Goal: Task Accomplishment & Management: Use online tool/utility

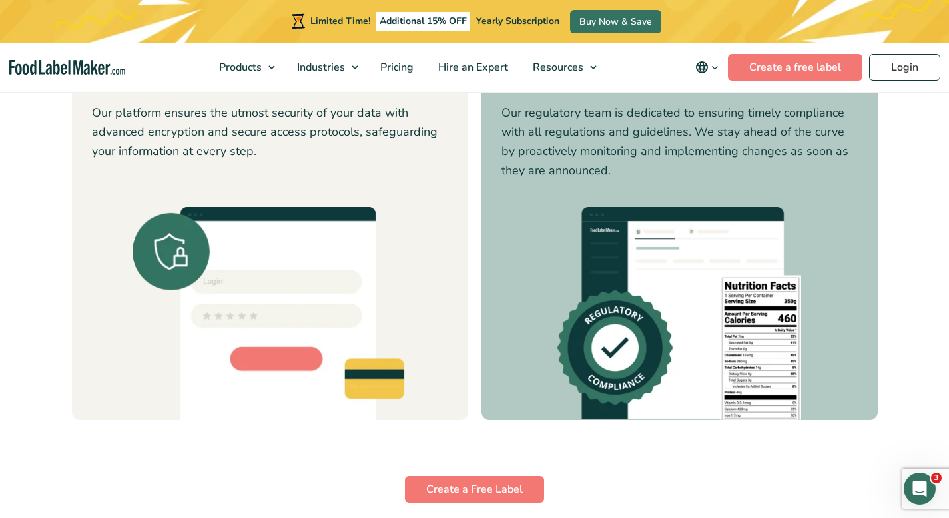
scroll to position [3674, 0]
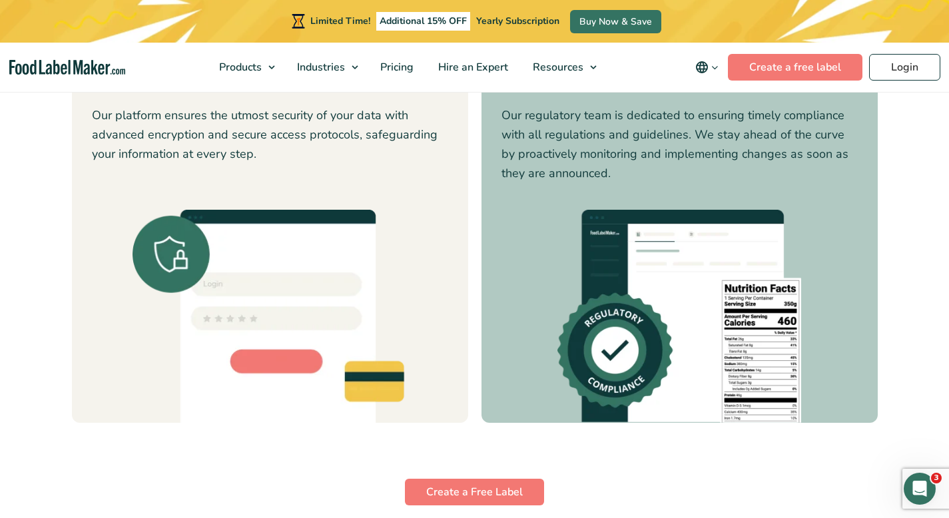
click at [456, 363] on button "2" at bounding box center [457, 359] width 7 height 7
click at [474, 362] on button "3" at bounding box center [475, 359] width 7 height 7
click at [489, 361] on li "4" at bounding box center [492, 361] width 7 height 18
click at [509, 358] on button "5" at bounding box center [509, 359] width 7 height 7
click at [428, 170] on p "With Food Label Maker, I feel confident and at ease using the tool, and my expe…" at bounding box center [493, 194] width 334 height 64
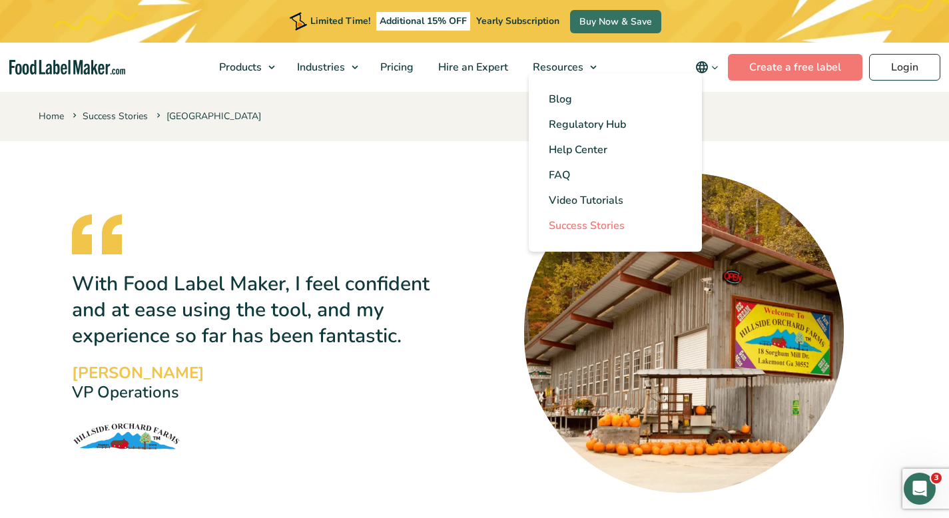
click at [616, 222] on span "Success Stories" at bounding box center [587, 225] width 76 height 15
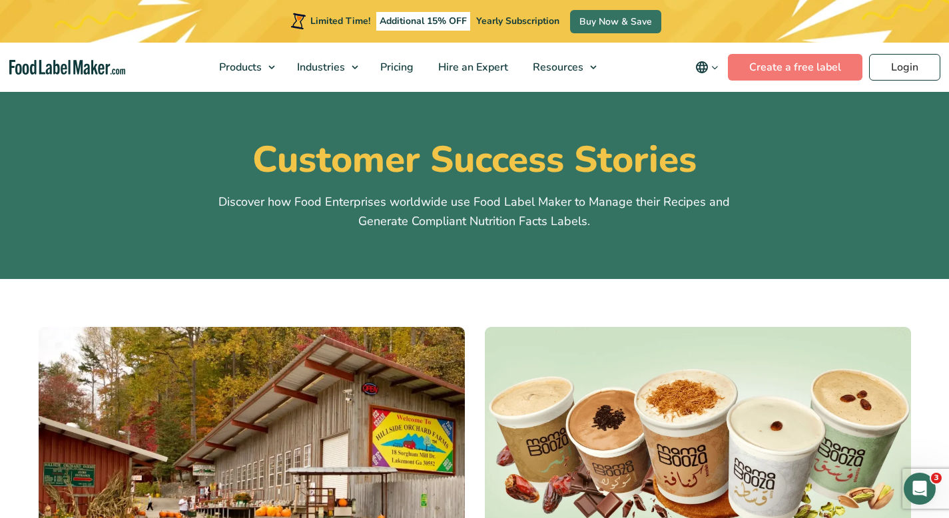
click at [53, 58] on nav "Products Food Nutrition Labelling Supplements Formulation & Labelling Industrie…" at bounding box center [474, 67] width 949 height 49
click at [53, 68] on img "main navigation" at bounding box center [67, 67] width 116 height 15
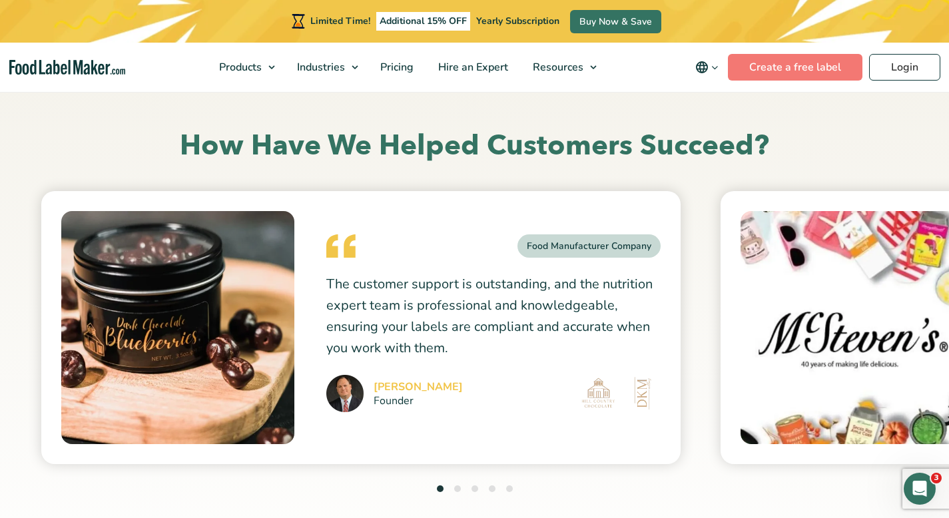
scroll to position [3545, 0]
click at [502, 292] on p "The customer support is outstanding, and the nutrition expert team is professio…" at bounding box center [493, 316] width 334 height 85
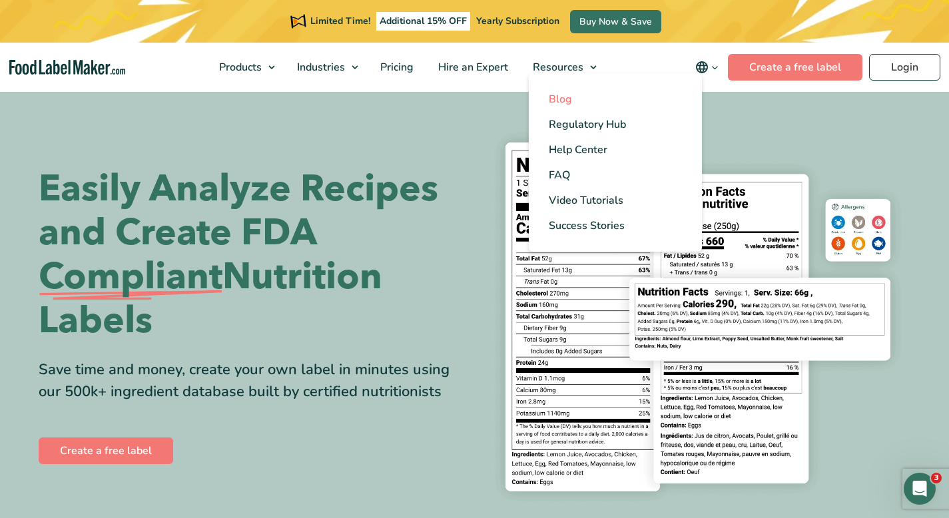
click at [569, 95] on span "Blog" at bounding box center [560, 99] width 23 height 15
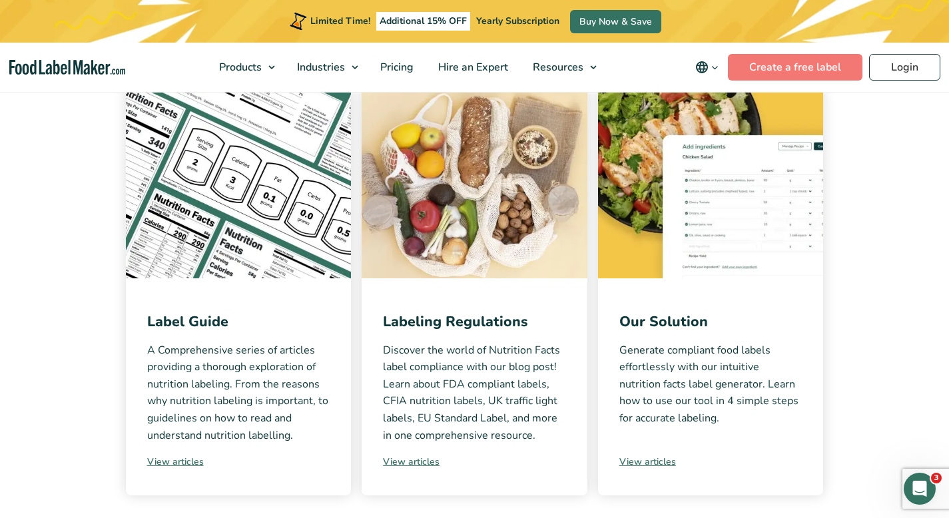
scroll to position [278, 0]
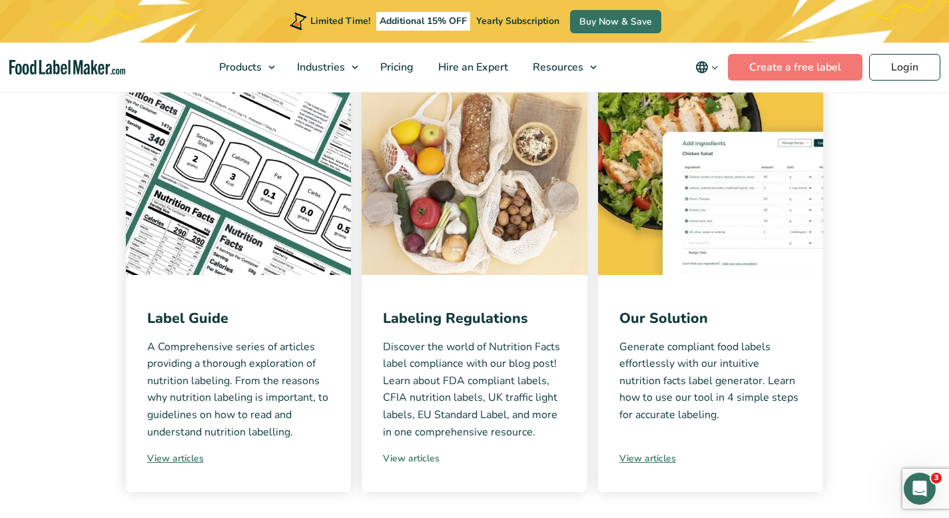
click at [426, 458] on link "View articles" at bounding box center [474, 459] width 183 height 14
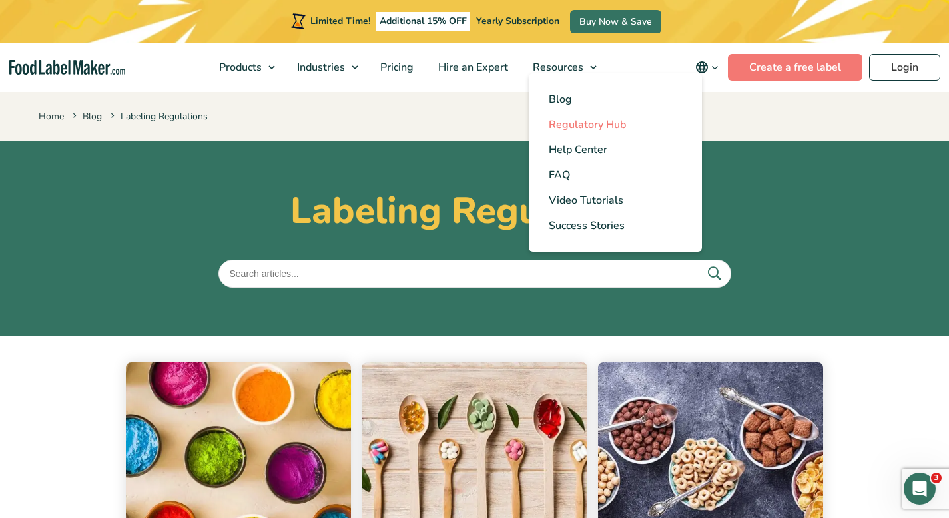
click at [575, 122] on span "Regulatory Hub" at bounding box center [587, 124] width 77 height 15
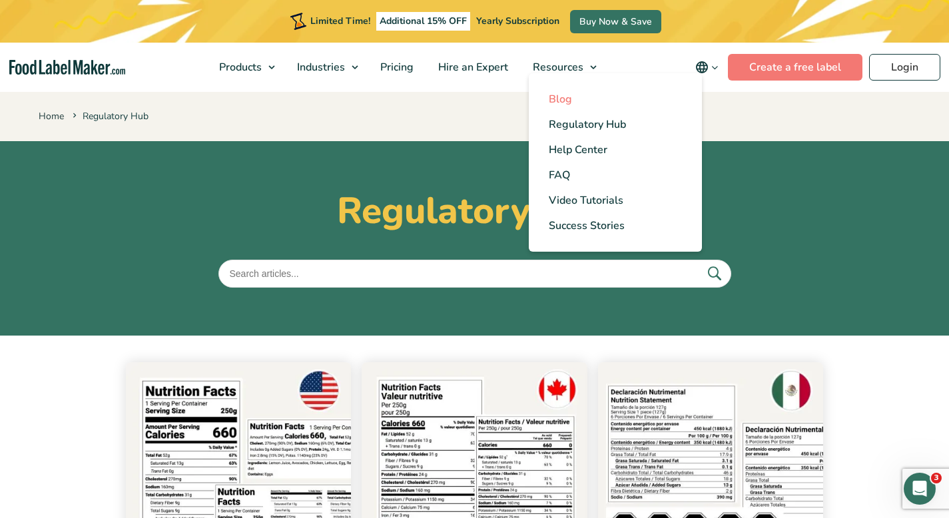
click at [557, 95] on span "Blog" at bounding box center [560, 99] width 23 height 15
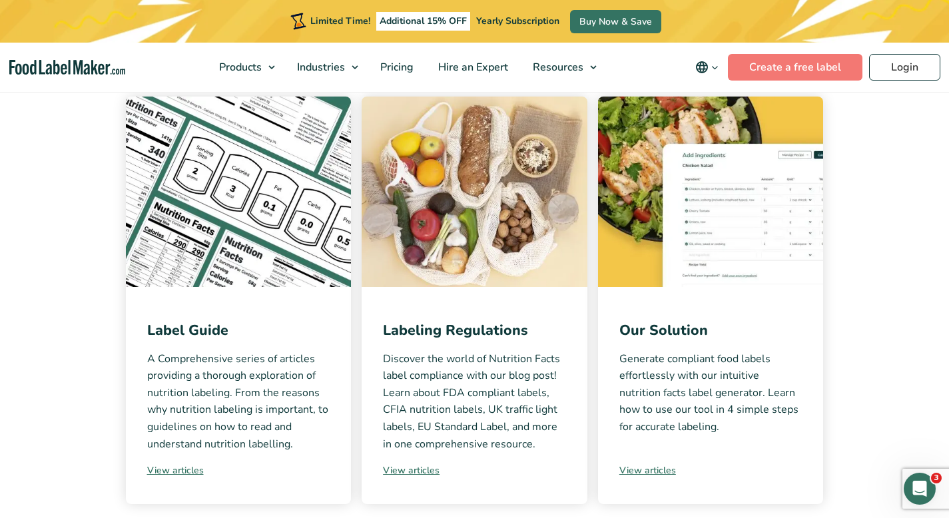
scroll to position [368, 0]
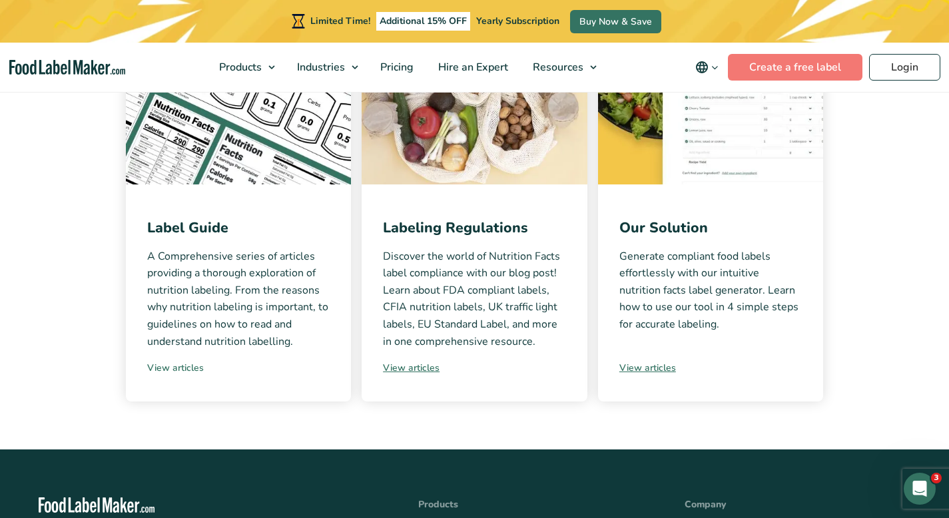
click at [168, 360] on div "Label Guide A Comprehensive series of articles providing a thorough exploration…" at bounding box center [239, 292] width 226 height 217
click at [168, 372] on link "View articles" at bounding box center [238, 368] width 183 height 14
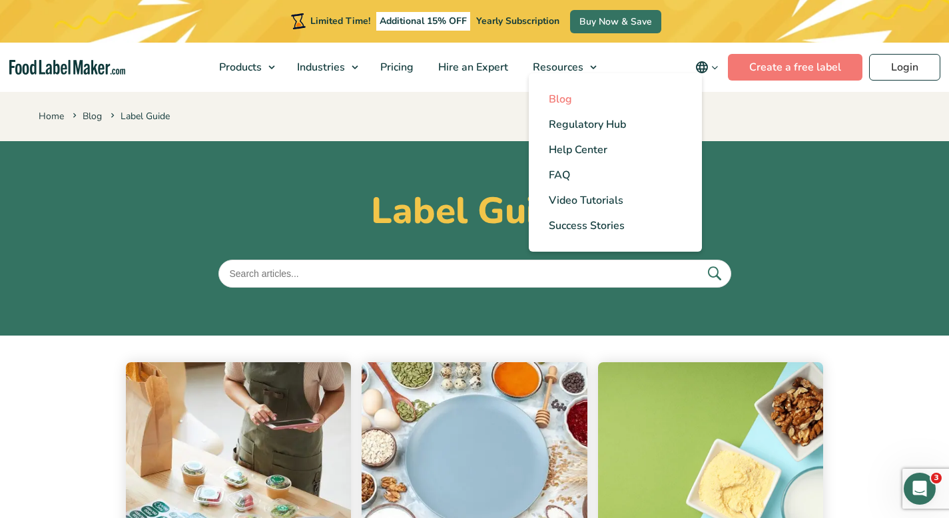
click at [577, 103] on link "Blog" at bounding box center [615, 99] width 173 height 25
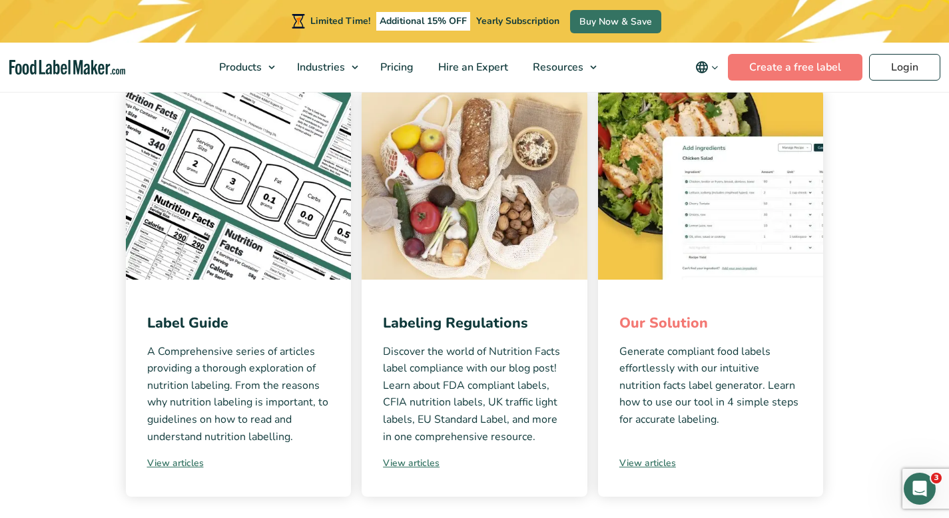
scroll to position [340, 0]
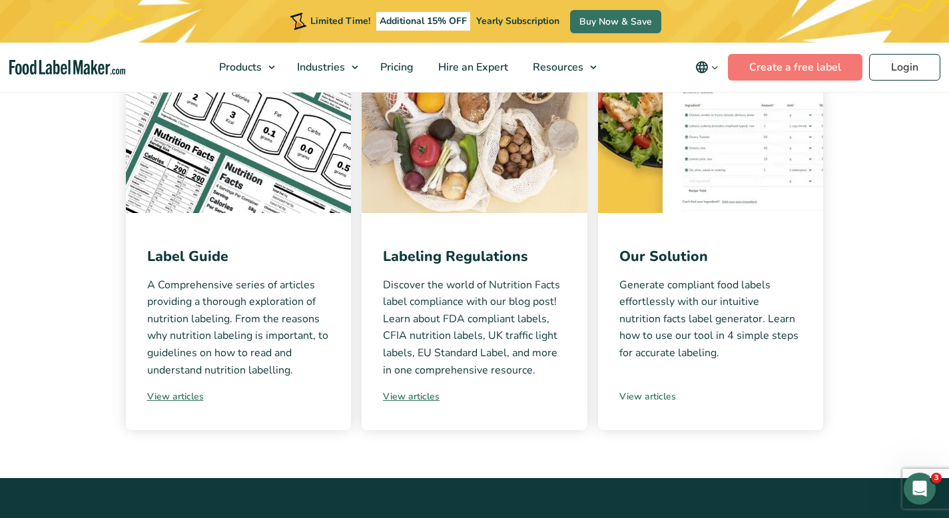
click at [649, 392] on link "View articles" at bounding box center [710, 397] width 183 height 14
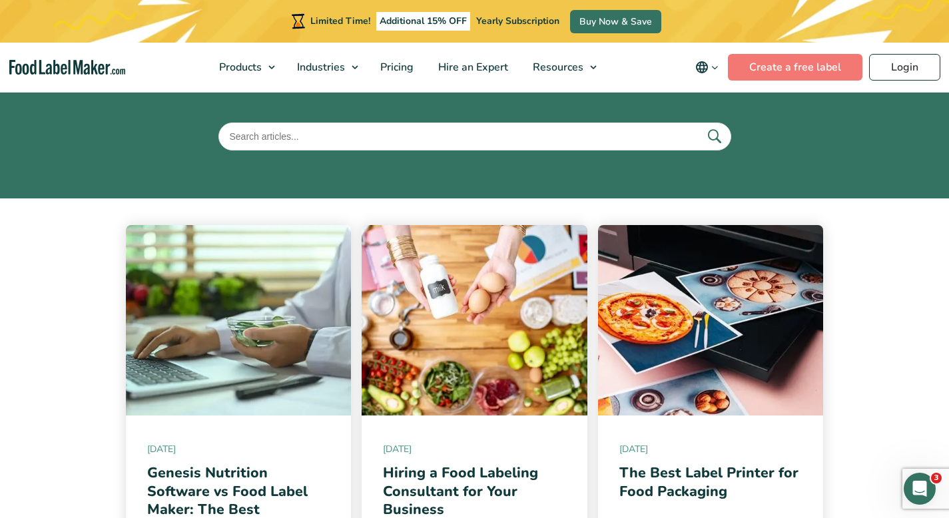
scroll to position [304, 0]
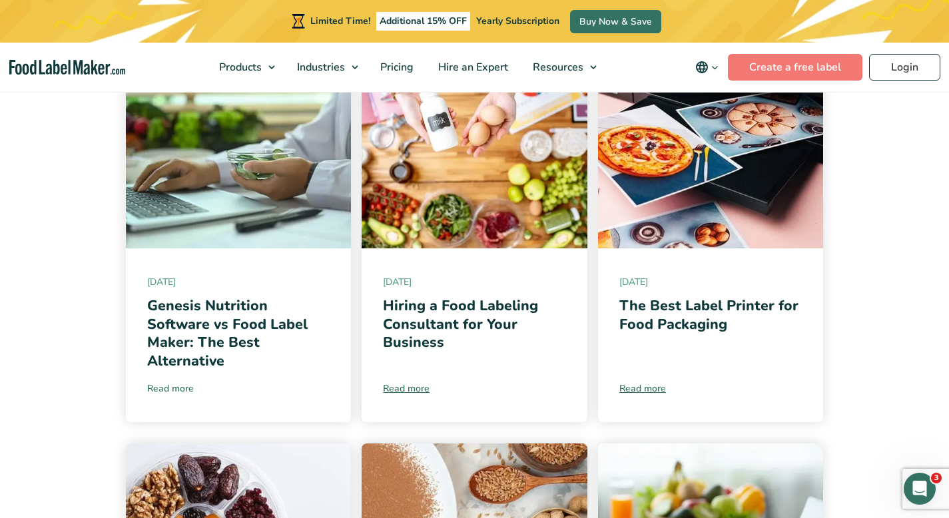
click at [176, 386] on link "Read more" at bounding box center [238, 389] width 183 height 14
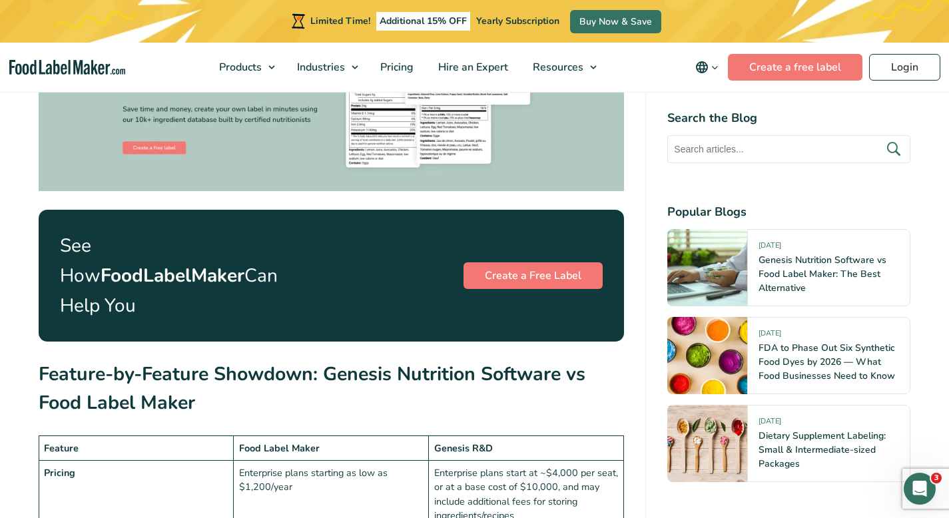
scroll to position [2545, 0]
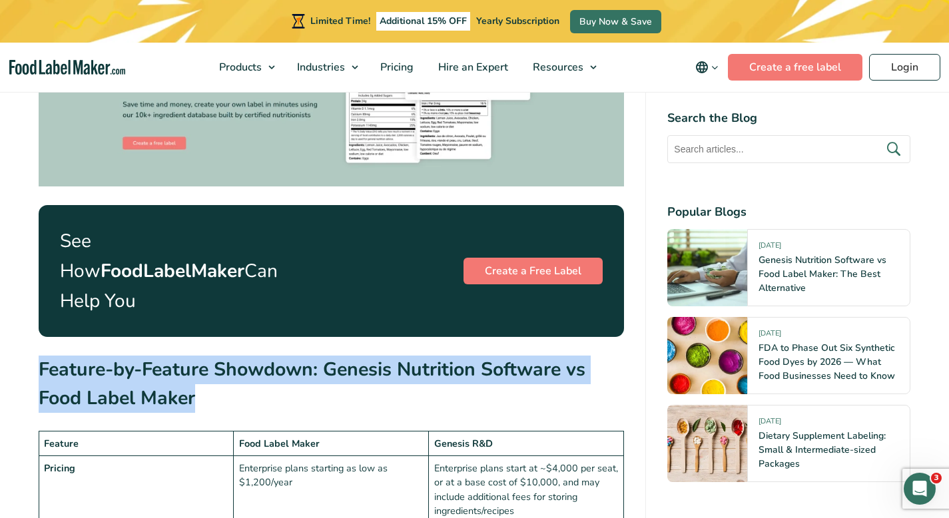
drag, startPoint x: 208, startPoint y: 330, endPoint x: 27, endPoint y: 292, distance: 185.6
copy h2 "Feature-by-Feature Showdown: Genesis Nutrition Software vs Food Label Maker"
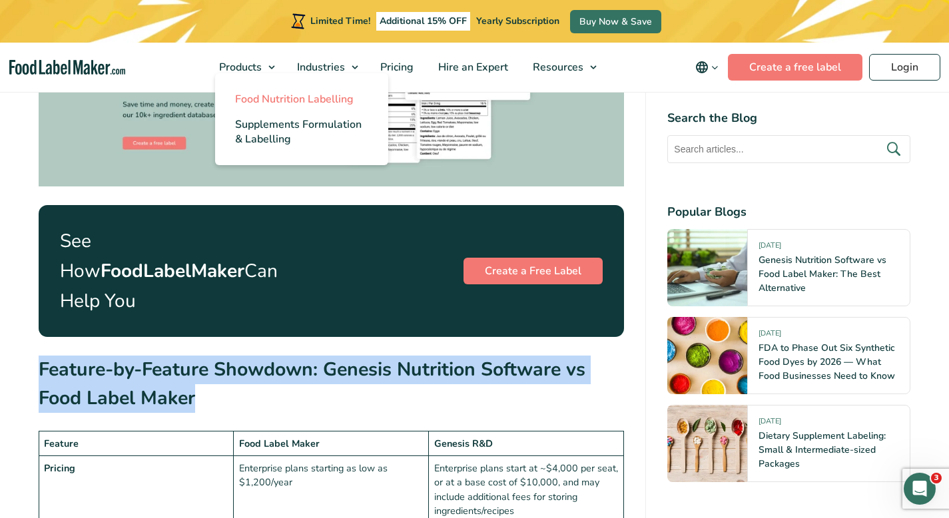
click at [276, 99] on span "Food Nutrition Labelling" at bounding box center [294, 99] width 119 height 15
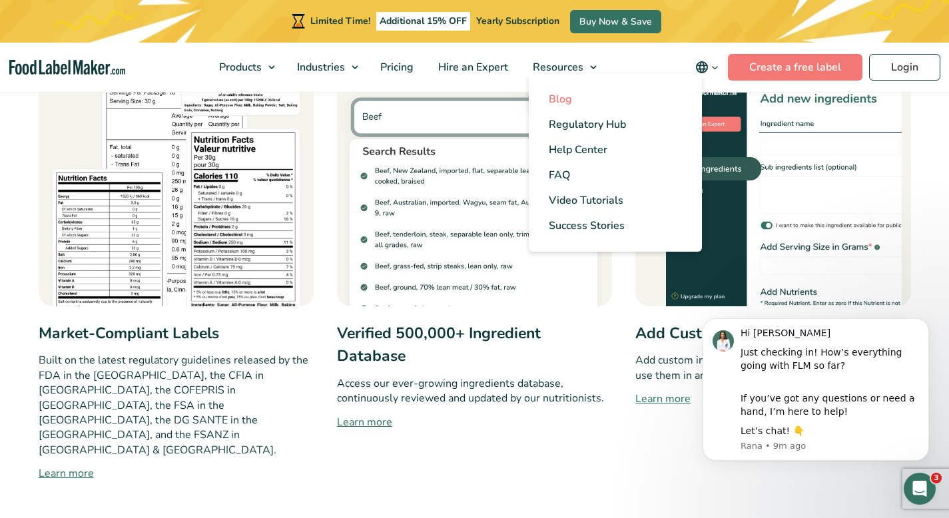
click at [563, 101] on span "Blog" at bounding box center [560, 99] width 23 height 15
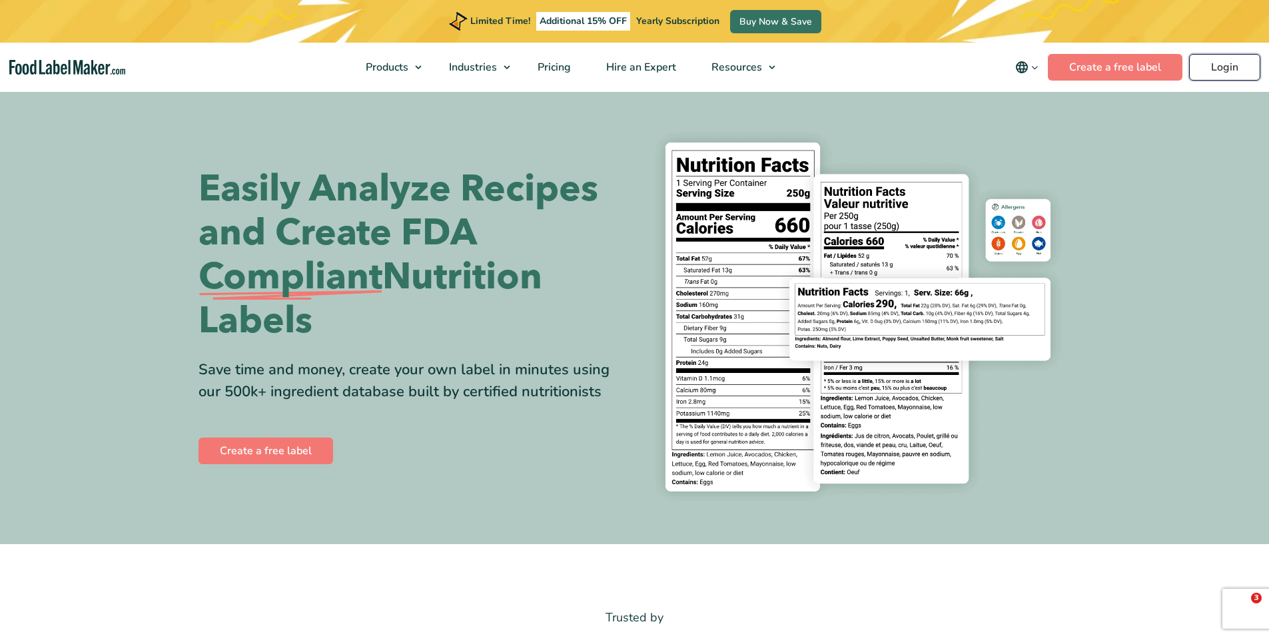
click at [1222, 64] on link "Login" at bounding box center [1224, 67] width 71 height 27
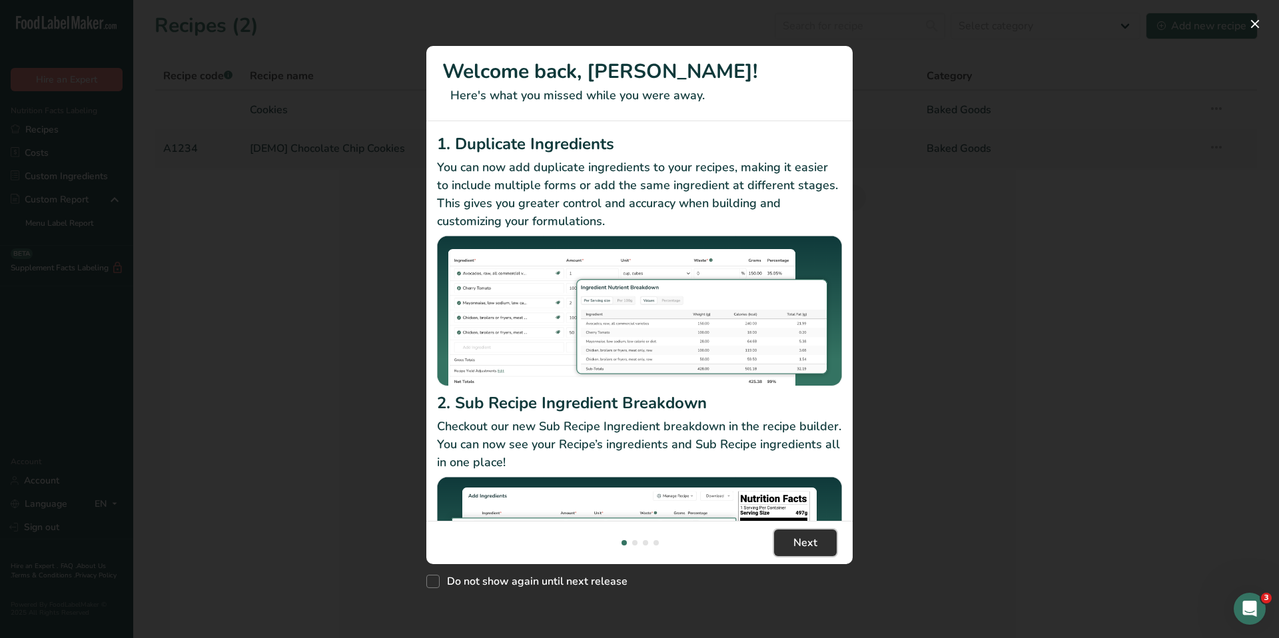
click at [791, 548] on button "Next" at bounding box center [805, 542] width 63 height 27
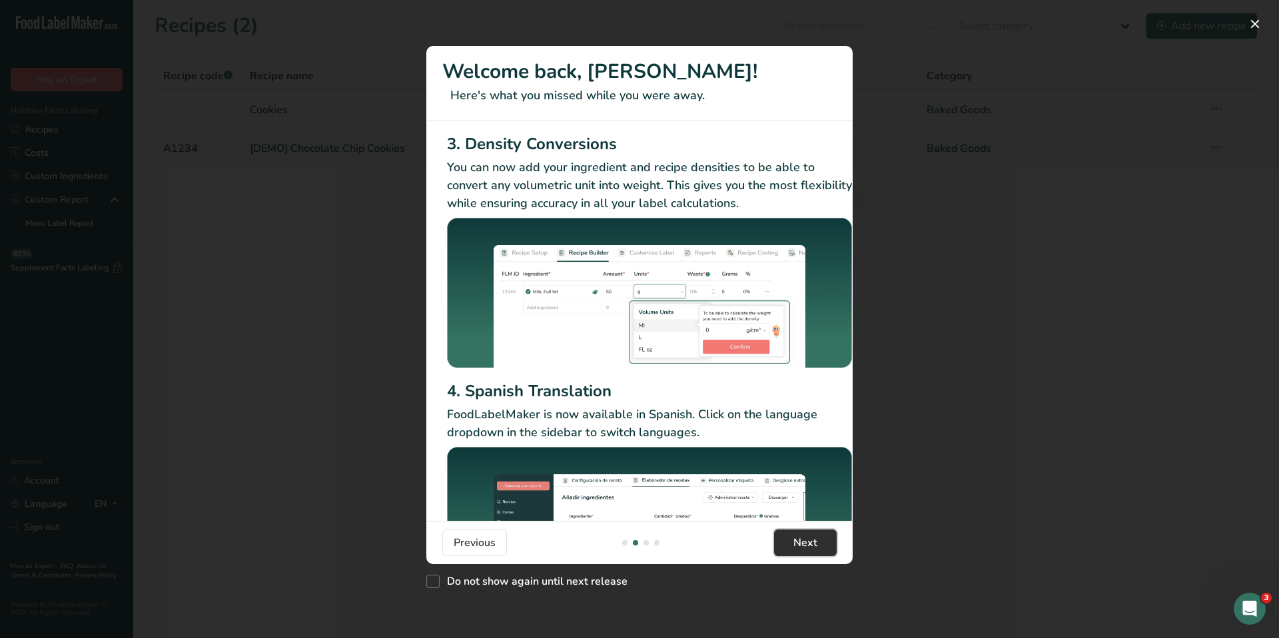
click at [791, 548] on button "Next" at bounding box center [805, 542] width 63 height 27
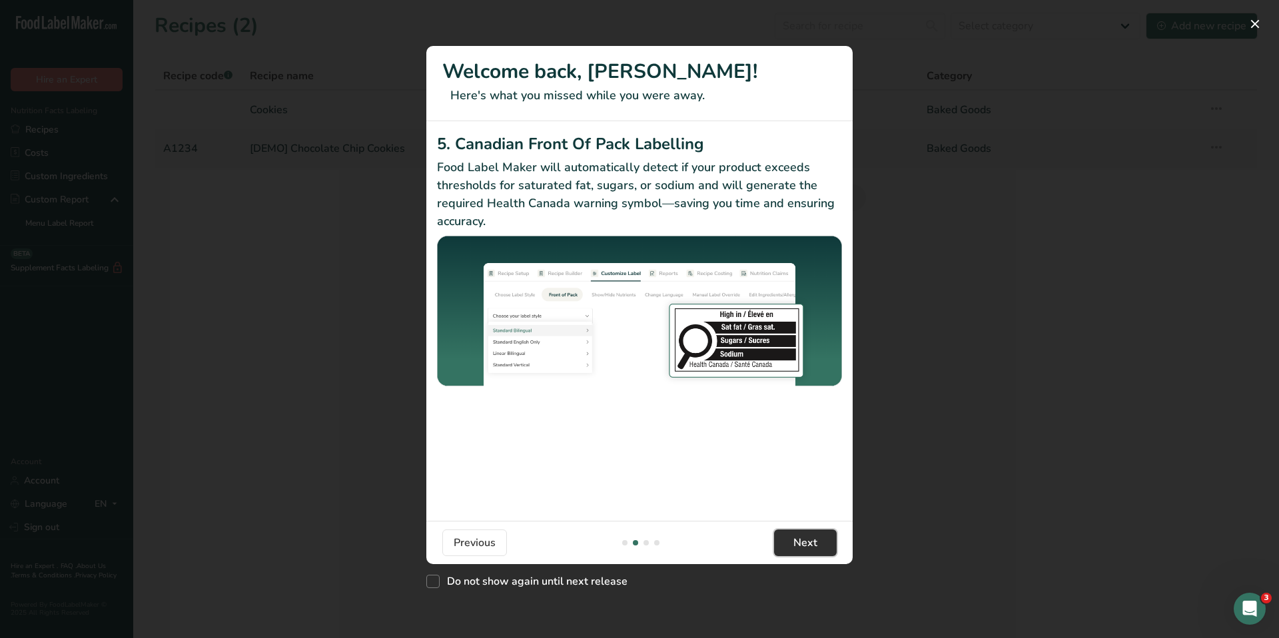
click at [791, 548] on button "Next" at bounding box center [805, 542] width 63 height 27
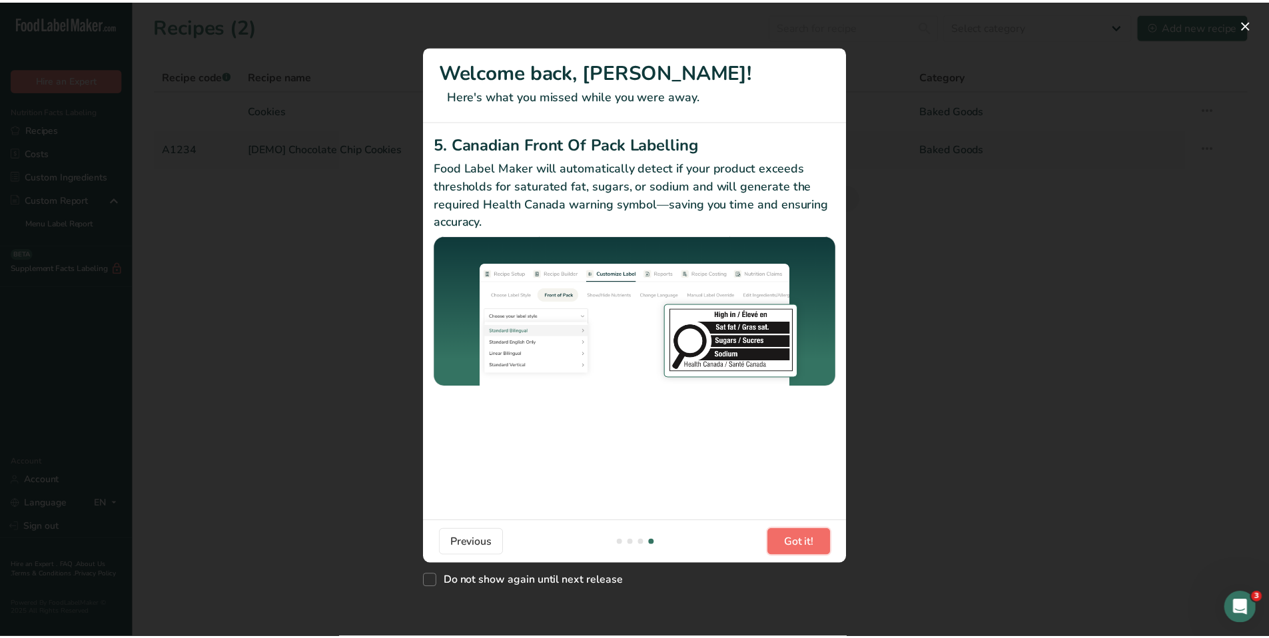
scroll to position [0, 1269]
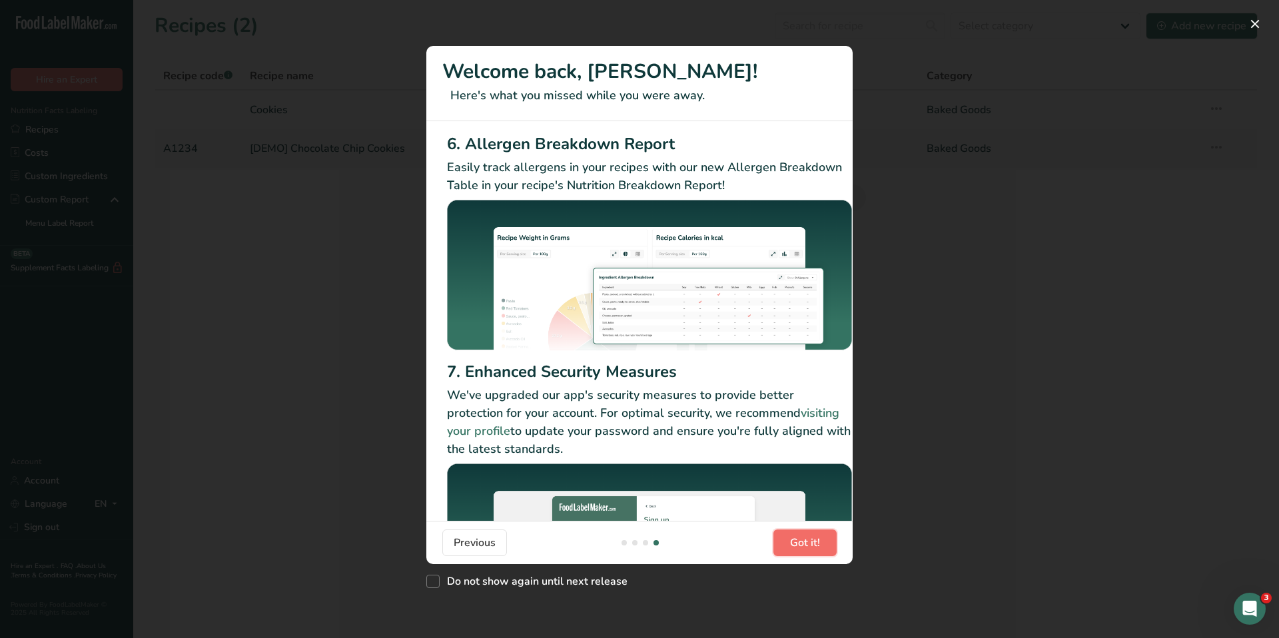
click at [791, 548] on span "Got it!" at bounding box center [805, 543] width 30 height 16
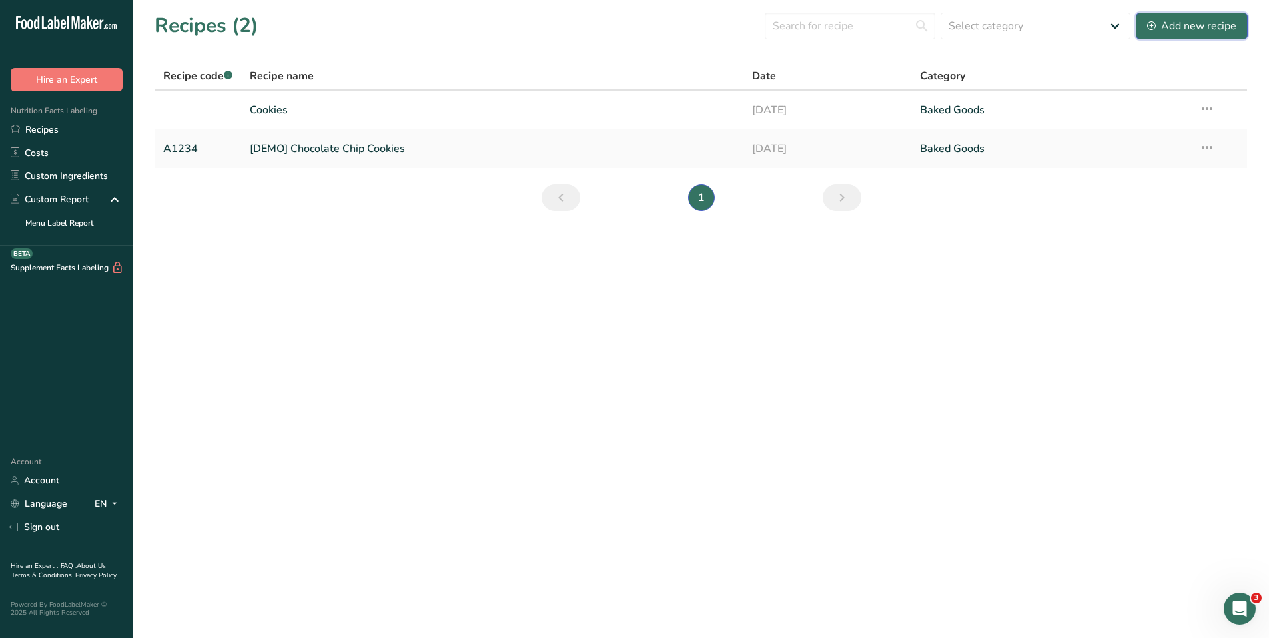
click at [1195, 25] on div "Add new recipe" at bounding box center [1191, 26] width 89 height 16
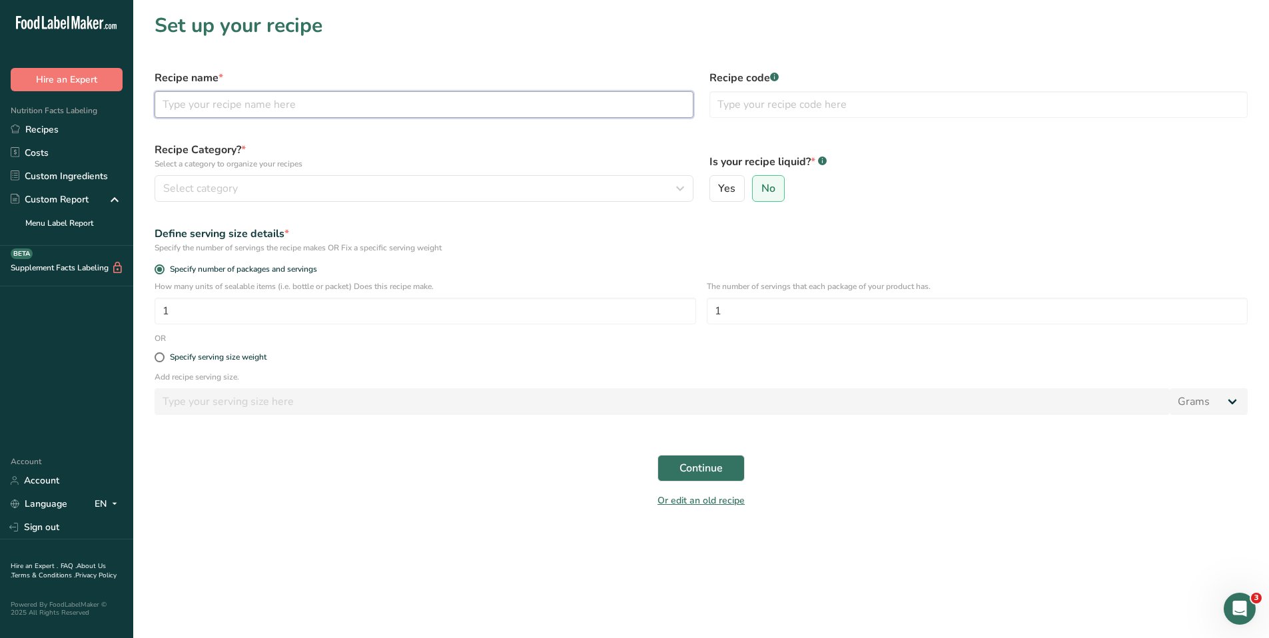
click at [540, 99] on input "text" at bounding box center [424, 104] width 539 height 27
type input "Chocolate Mug Cake"
click at [881, 114] on input "text" at bounding box center [978, 104] width 539 height 27
click at [478, 198] on button "Select category" at bounding box center [424, 188] width 539 height 27
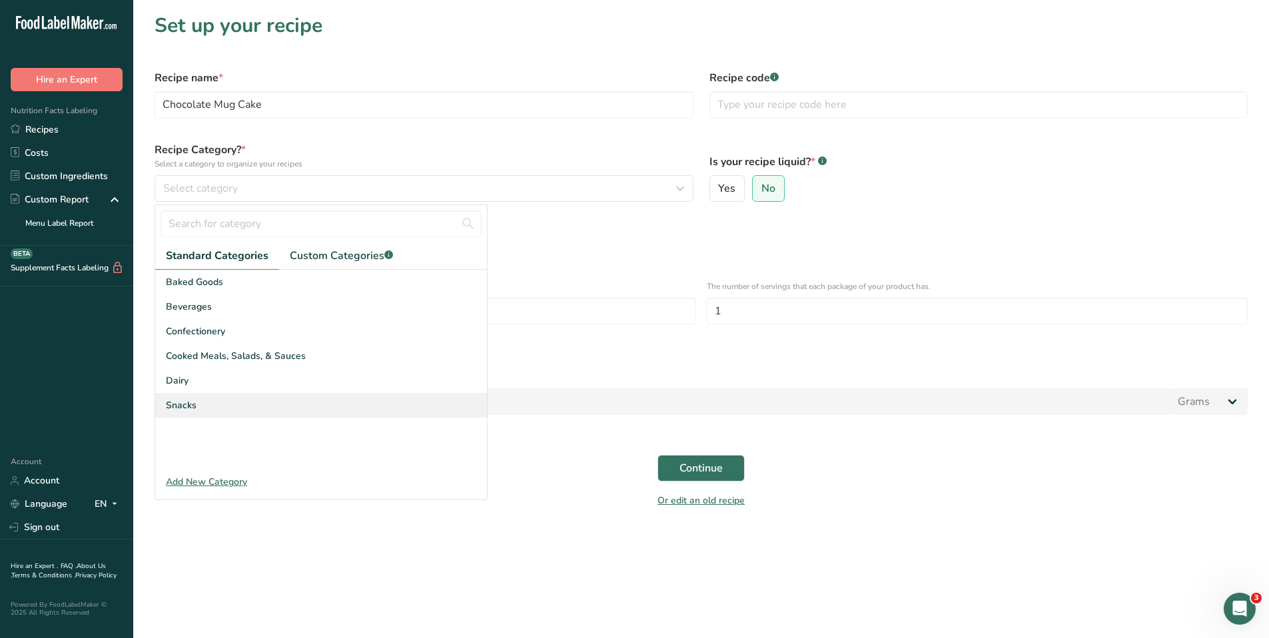
click at [284, 393] on div "Snacks" at bounding box center [321, 405] width 332 height 25
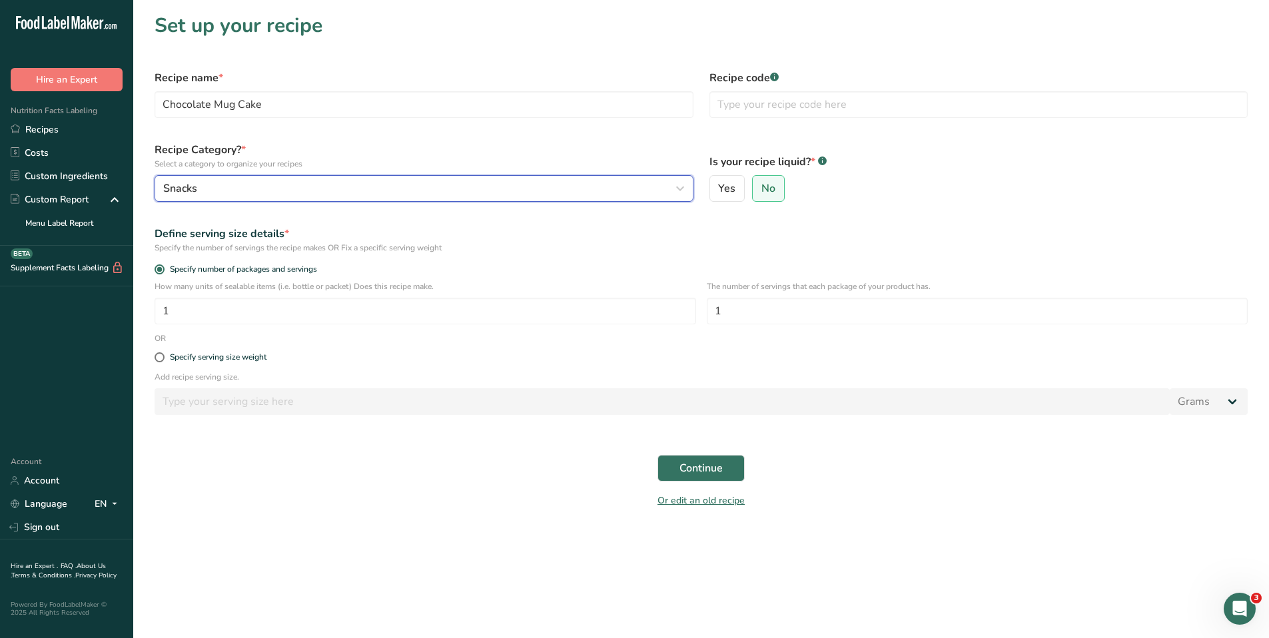
click at [380, 186] on div "Snacks" at bounding box center [419, 188] width 513 height 16
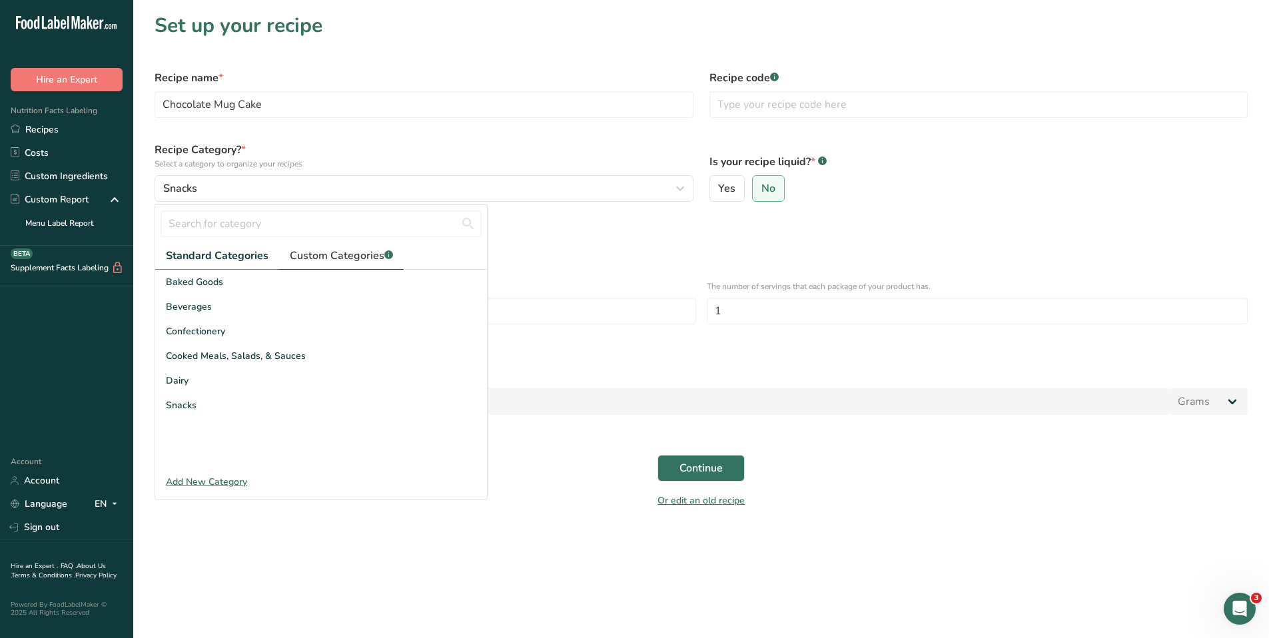
click at [373, 250] on span "Custom Categories .a-a{fill:#347362;}.b-a{fill:#fff;}" at bounding box center [341, 256] width 103 height 16
click at [210, 257] on span "Standard Categories" at bounding box center [216, 256] width 101 height 16
click at [207, 488] on div "Add New Category" at bounding box center [321, 482] width 332 height 14
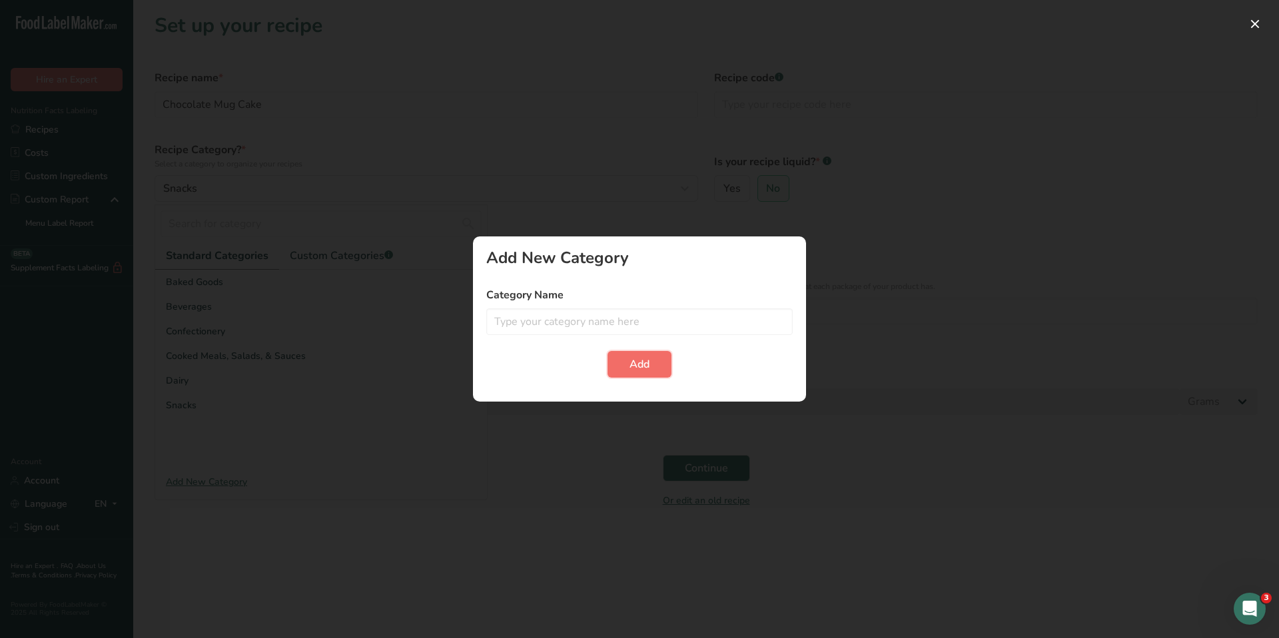
click at [623, 370] on button "Add" at bounding box center [639, 364] width 64 height 27
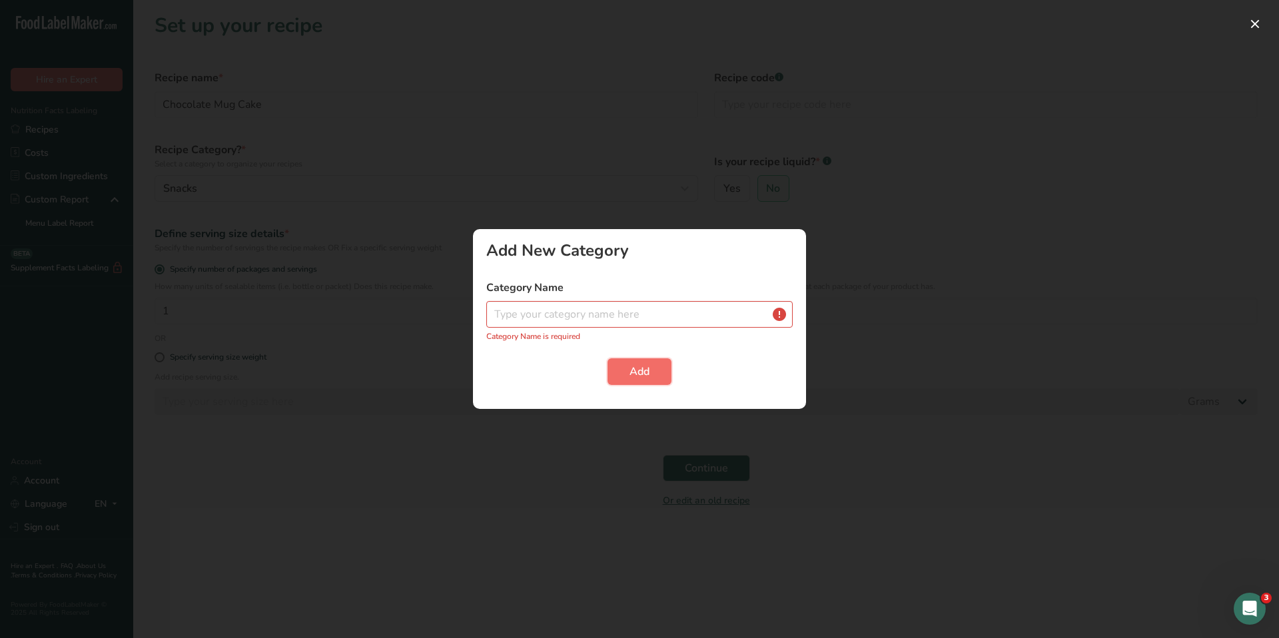
click at [658, 370] on button "Add" at bounding box center [639, 371] width 64 height 27
click at [670, 172] on div at bounding box center [639, 319] width 1279 height 638
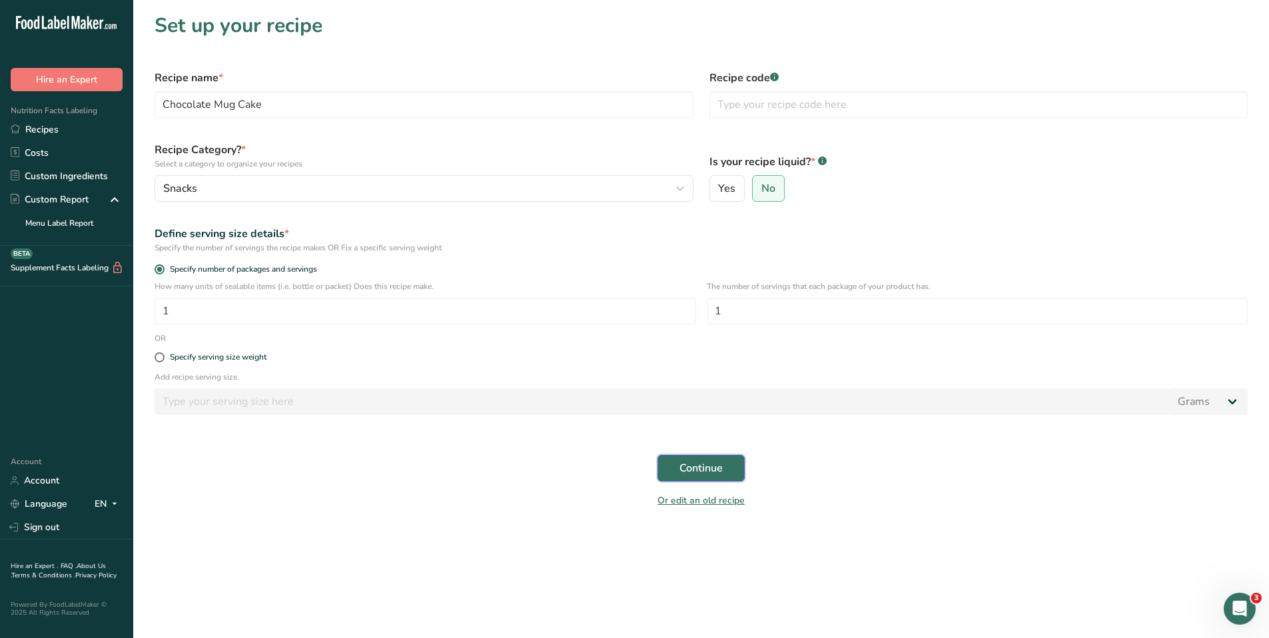
click at [710, 473] on span "Continue" at bounding box center [700, 468] width 43 height 16
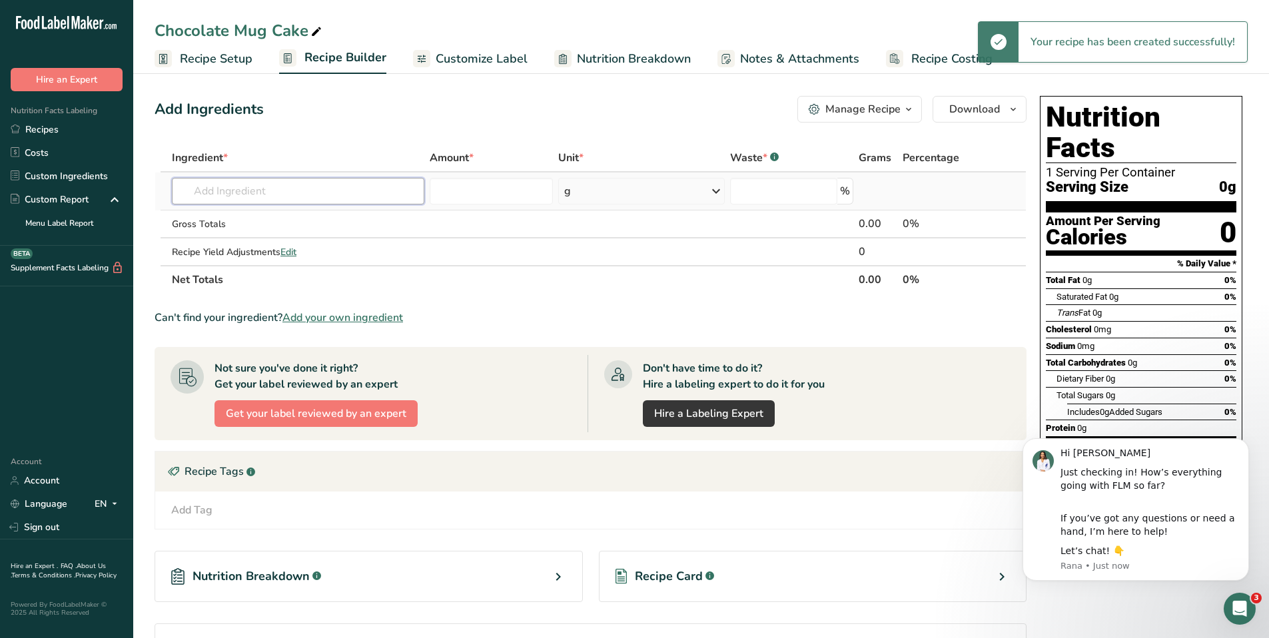
click at [346, 194] on input "text" at bounding box center [298, 191] width 252 height 27
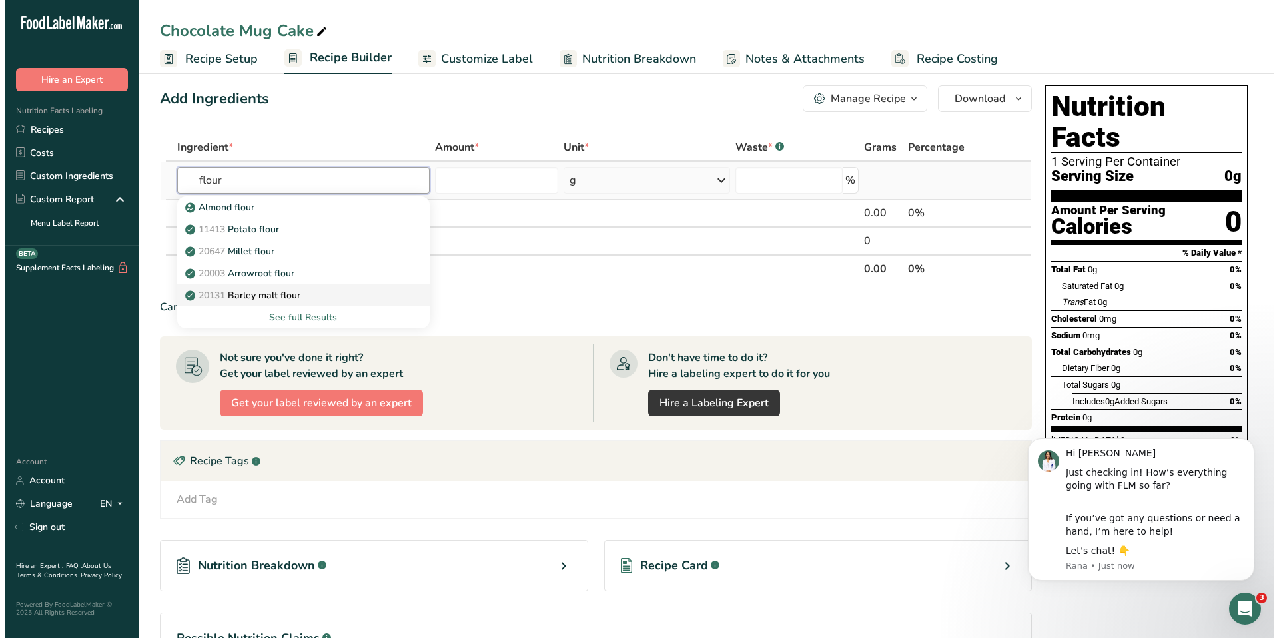
scroll to position [13, 0]
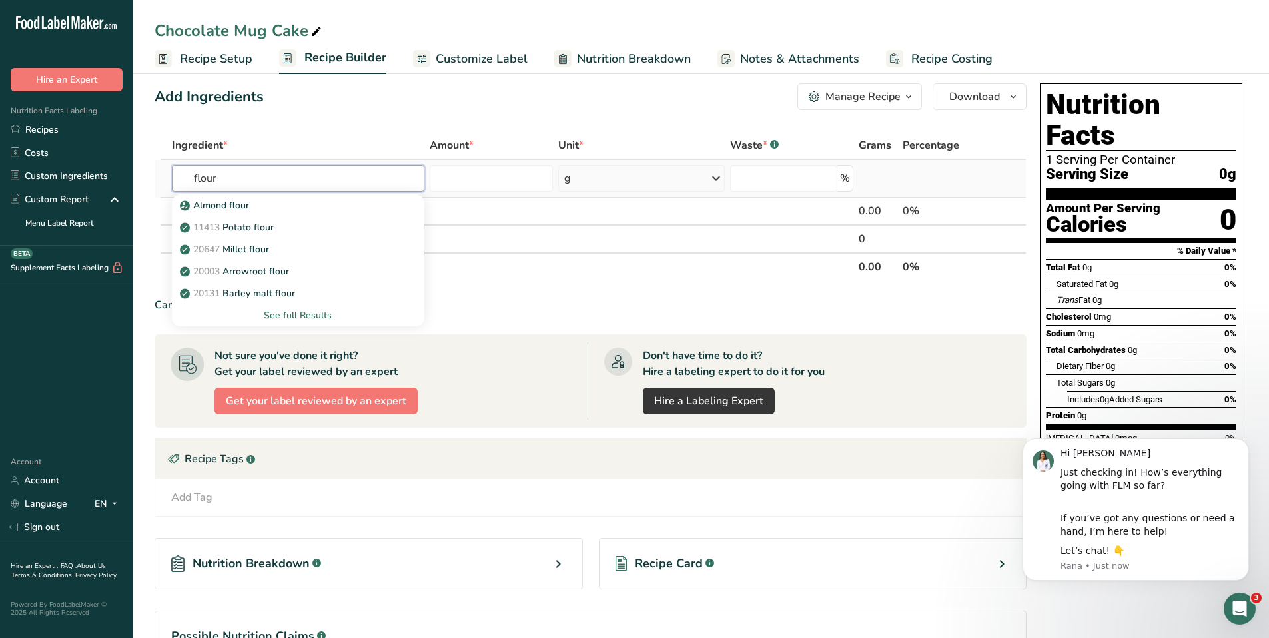
type input "flour"
click at [306, 314] on div "See full Results" at bounding box center [297, 315] width 231 height 14
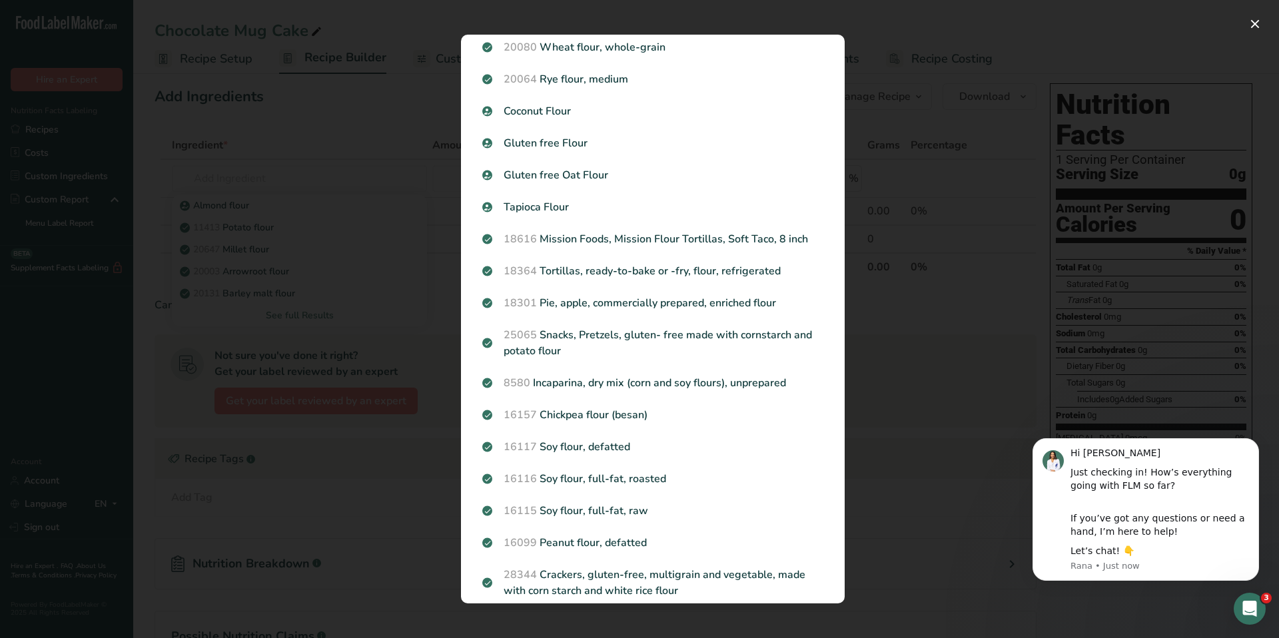
scroll to position [0, 0]
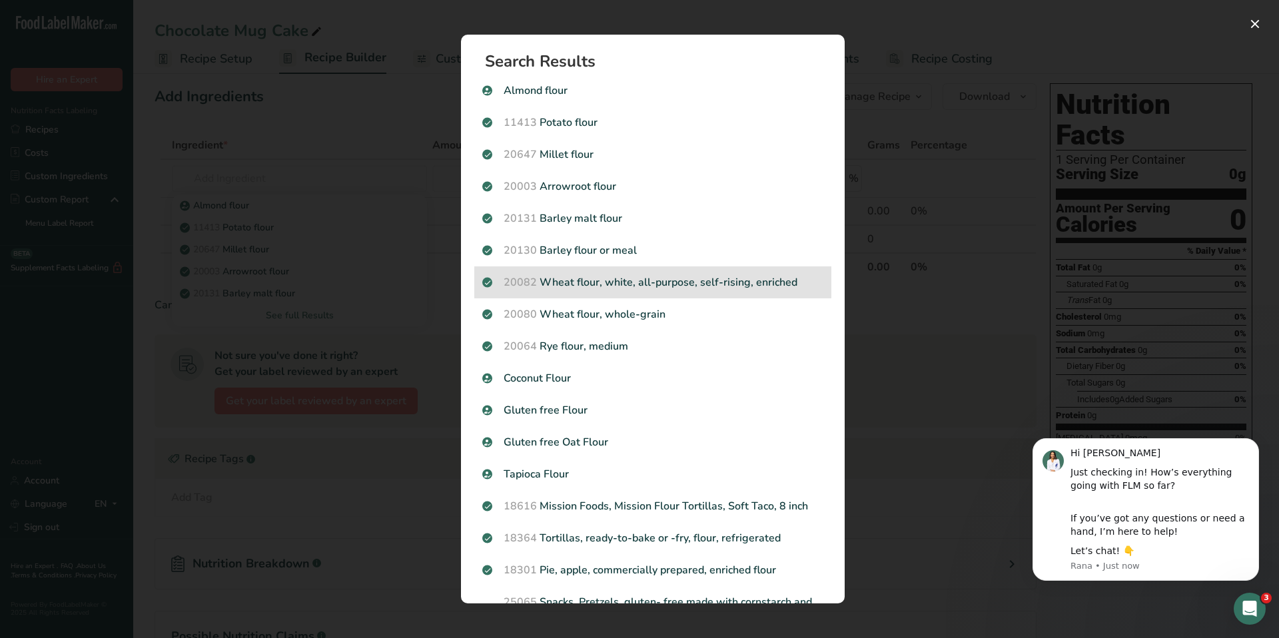
click at [719, 276] on p "20082 Wheat flour, white, all-purpose, self-rising, enriched" at bounding box center [652, 282] width 341 height 16
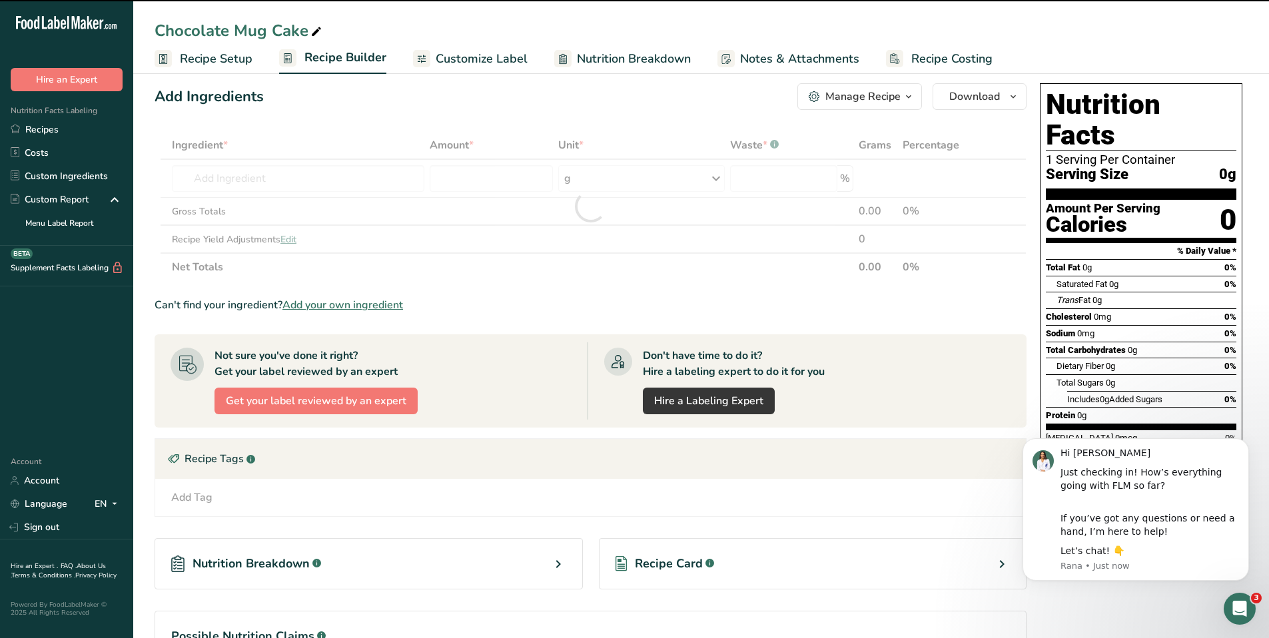
type input "0"
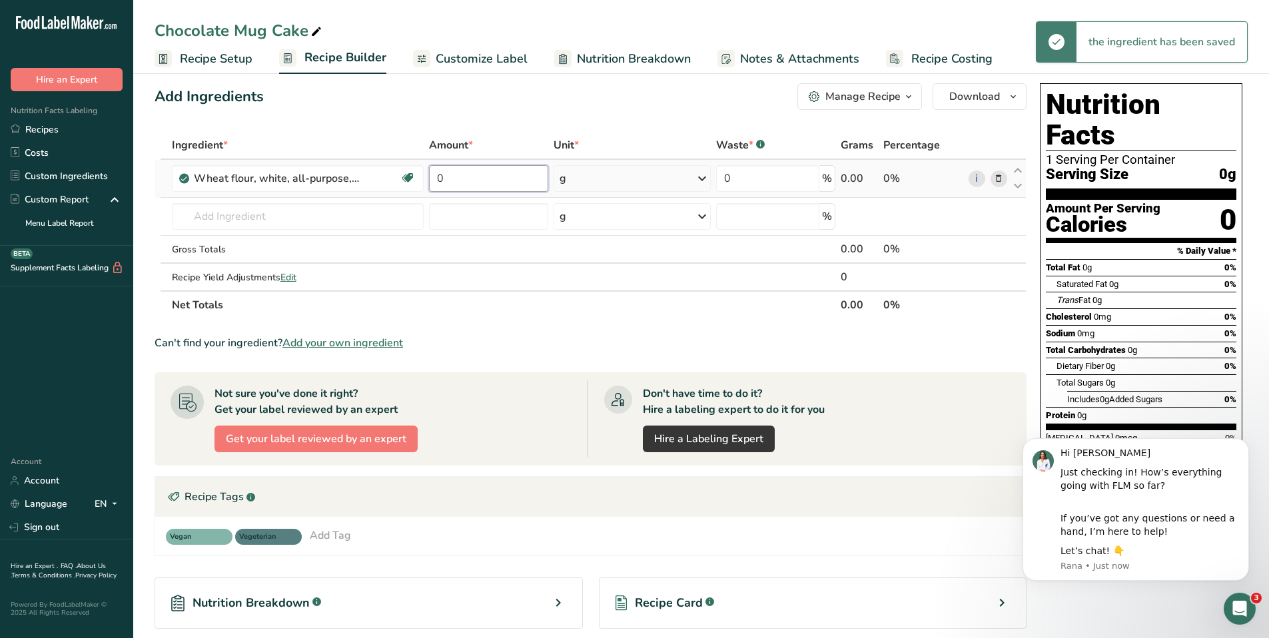
click at [514, 188] on input "0" at bounding box center [488, 178] width 119 height 27
click at [647, 179] on div "Ingredient * Amount * Unit * Waste * .a-a{fill:#347362;}.b-a{fill:#fff;} Grams …" at bounding box center [591, 225] width 872 height 188
click at [702, 180] on icon at bounding box center [702, 178] width 16 height 24
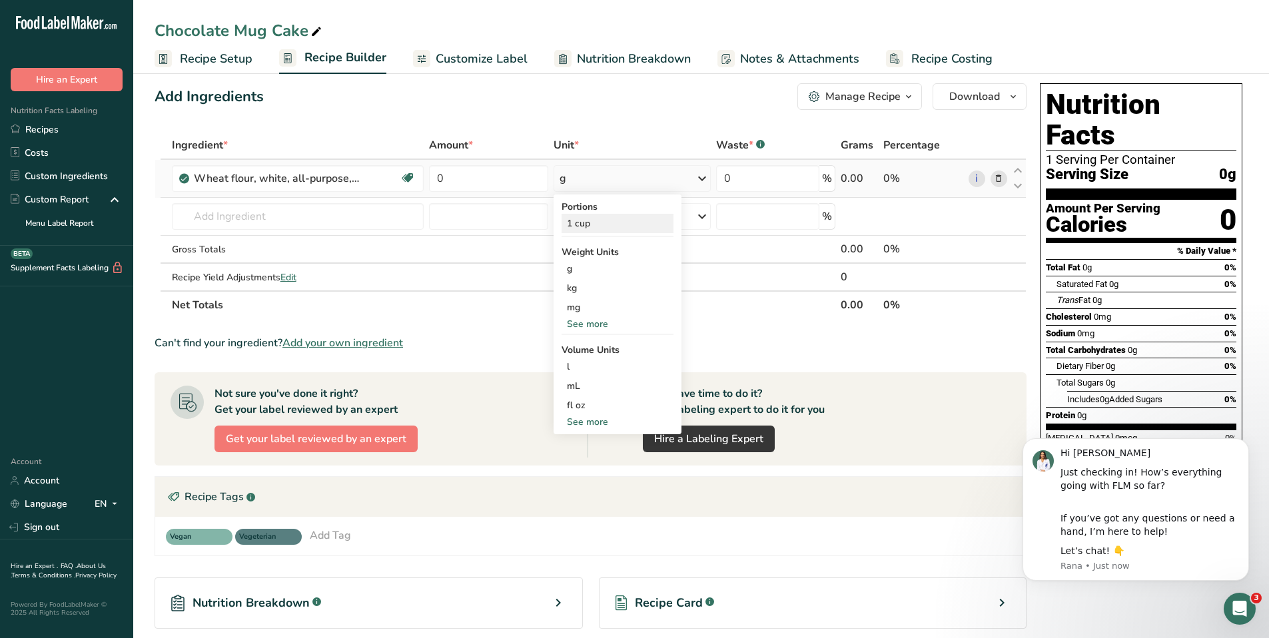
click at [589, 218] on div "1 cup" at bounding box center [617, 223] width 112 height 19
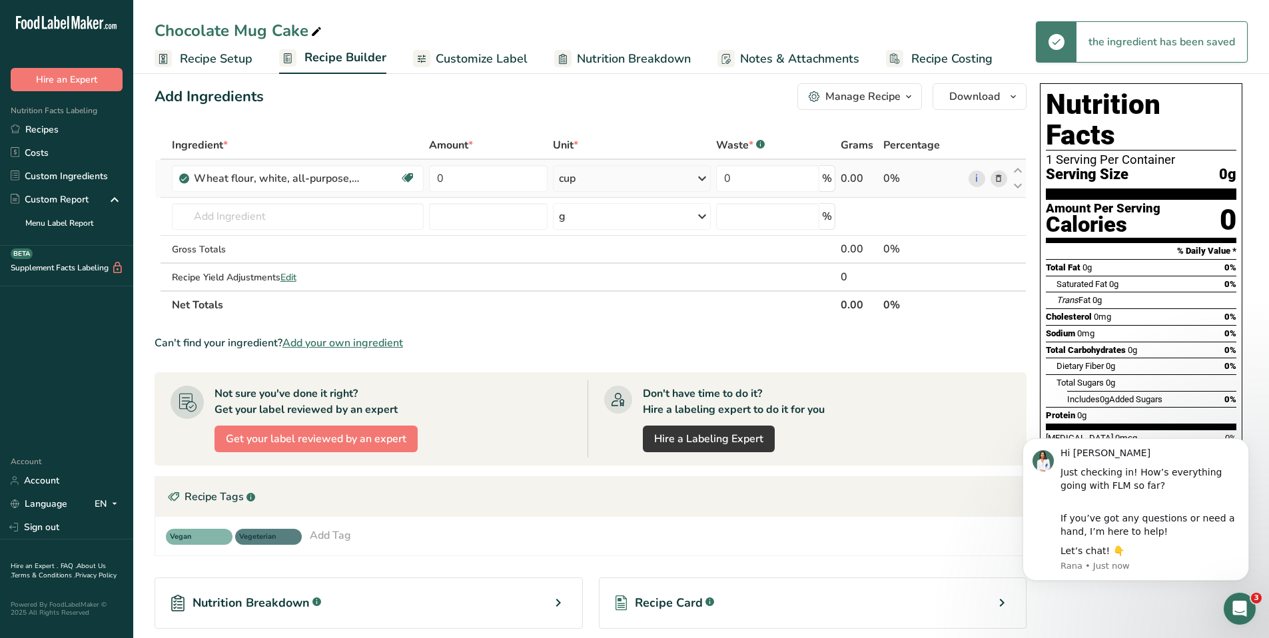
click at [705, 180] on icon at bounding box center [702, 178] width 16 height 24
click at [603, 324] on div "See more" at bounding box center [617, 324] width 112 height 14
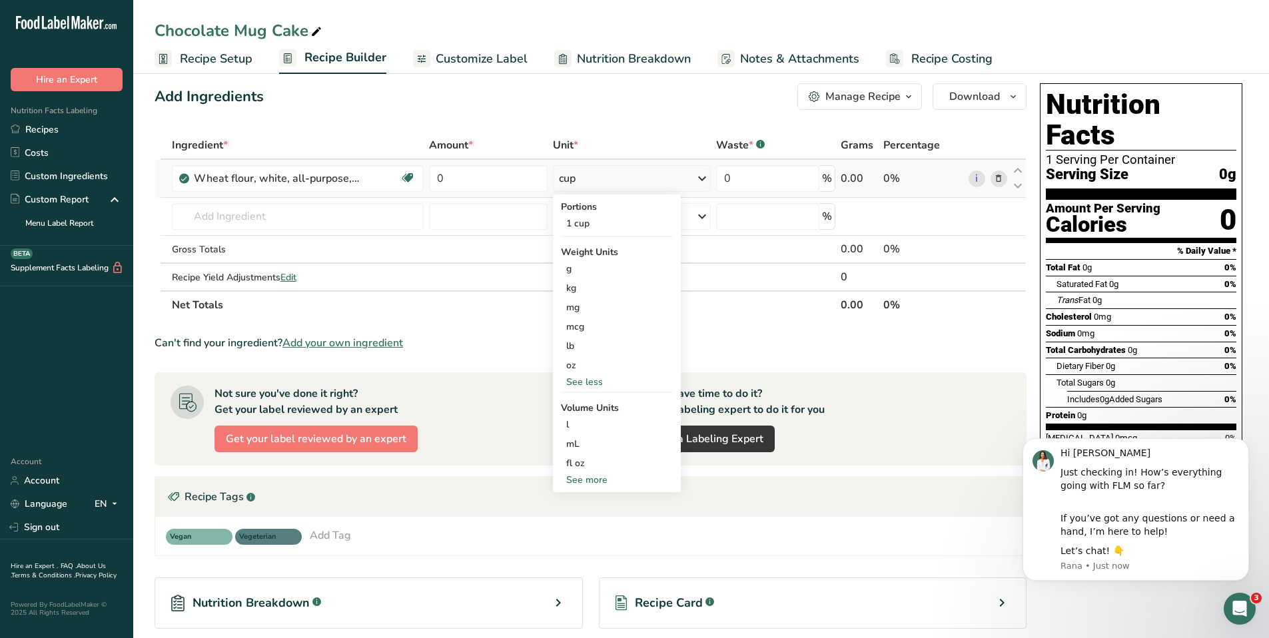
click at [605, 485] on div "See more" at bounding box center [617, 480] width 112 height 14
click at [599, 487] on div "tbsp" at bounding box center [616, 483] width 101 height 14
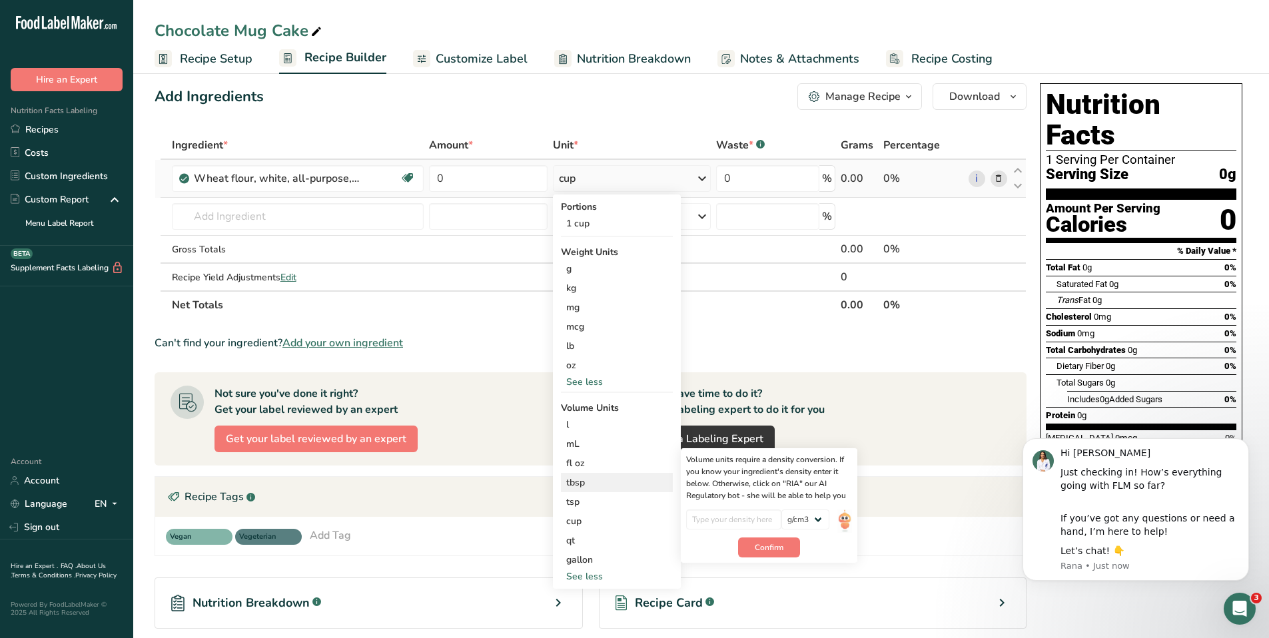
click at [596, 485] on div "tbsp" at bounding box center [616, 483] width 101 height 14
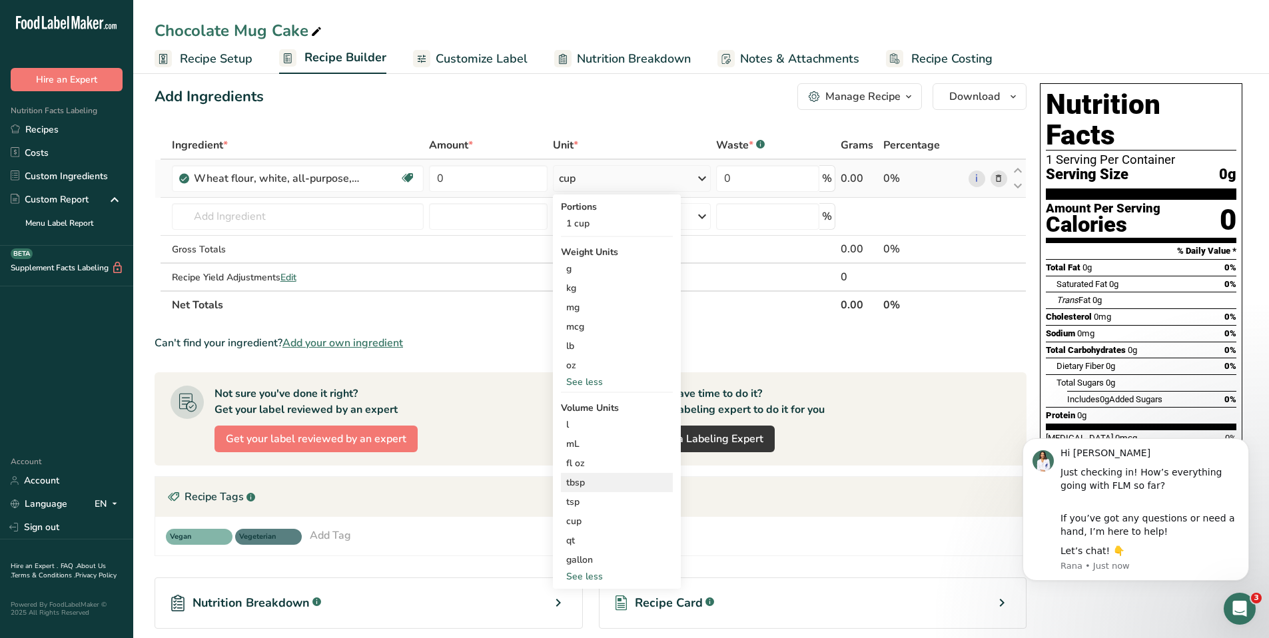
click at [597, 483] on div "tbsp" at bounding box center [616, 483] width 101 height 14
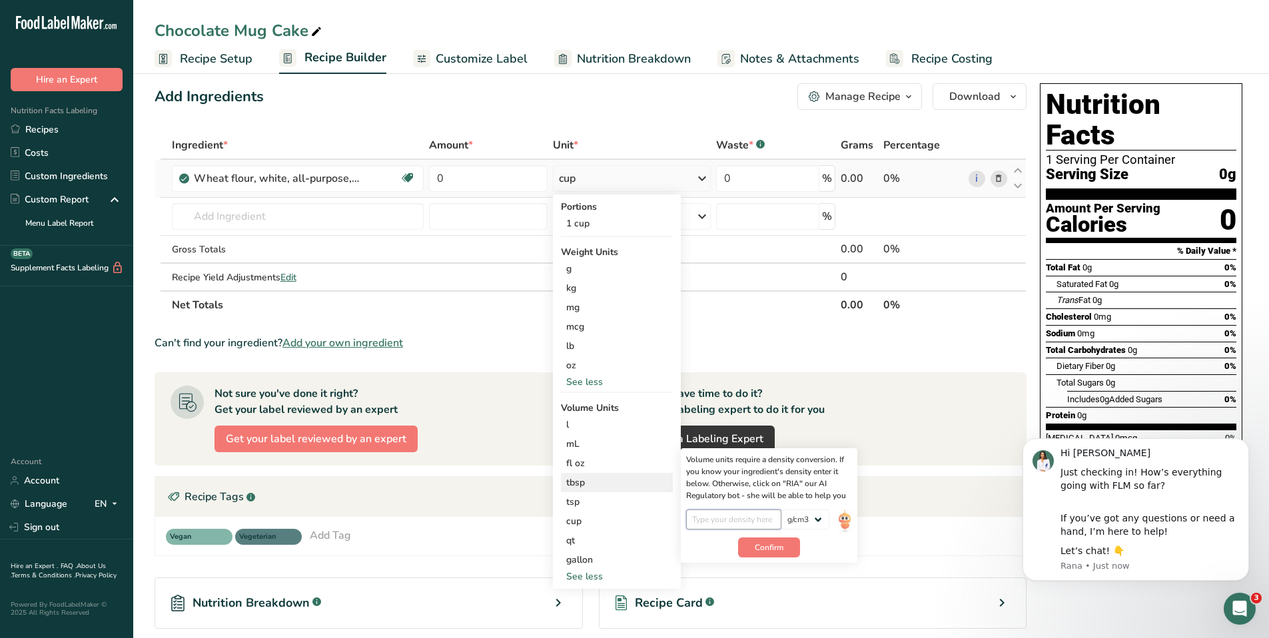
click at [704, 519] on input "number" at bounding box center [733, 519] width 95 height 20
click at [840, 517] on img at bounding box center [844, 520] width 15 height 23
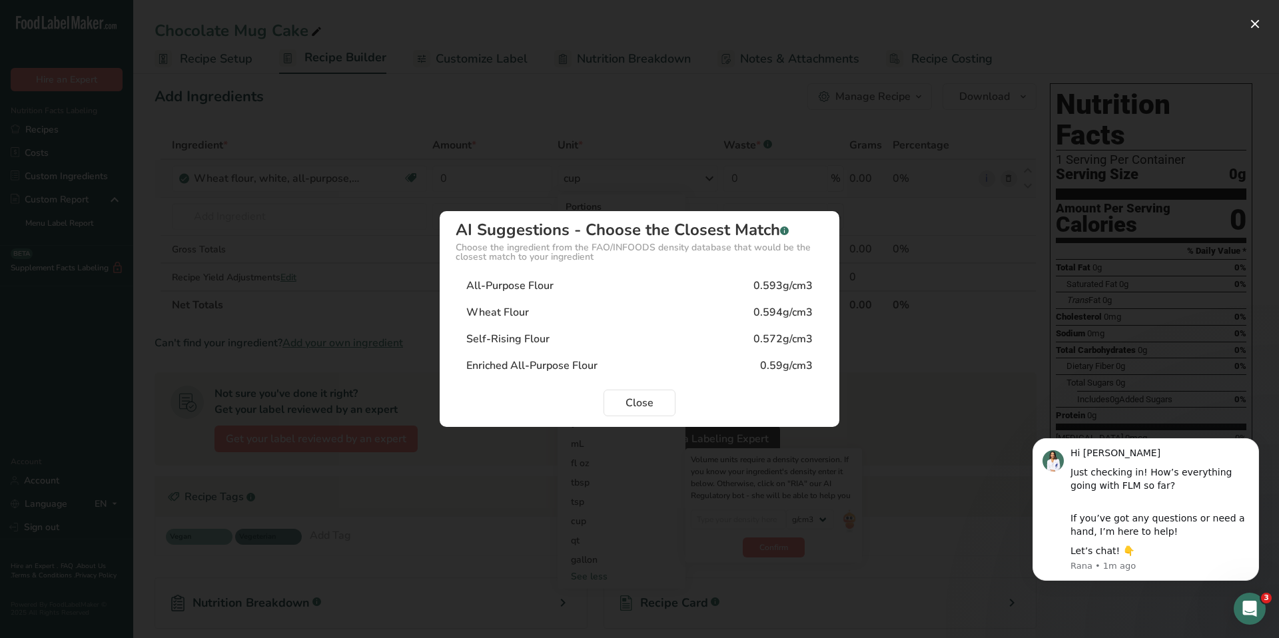
click at [765, 288] on div "0.593g/cm3" at bounding box center [782, 286] width 59 height 16
type input "0.593"
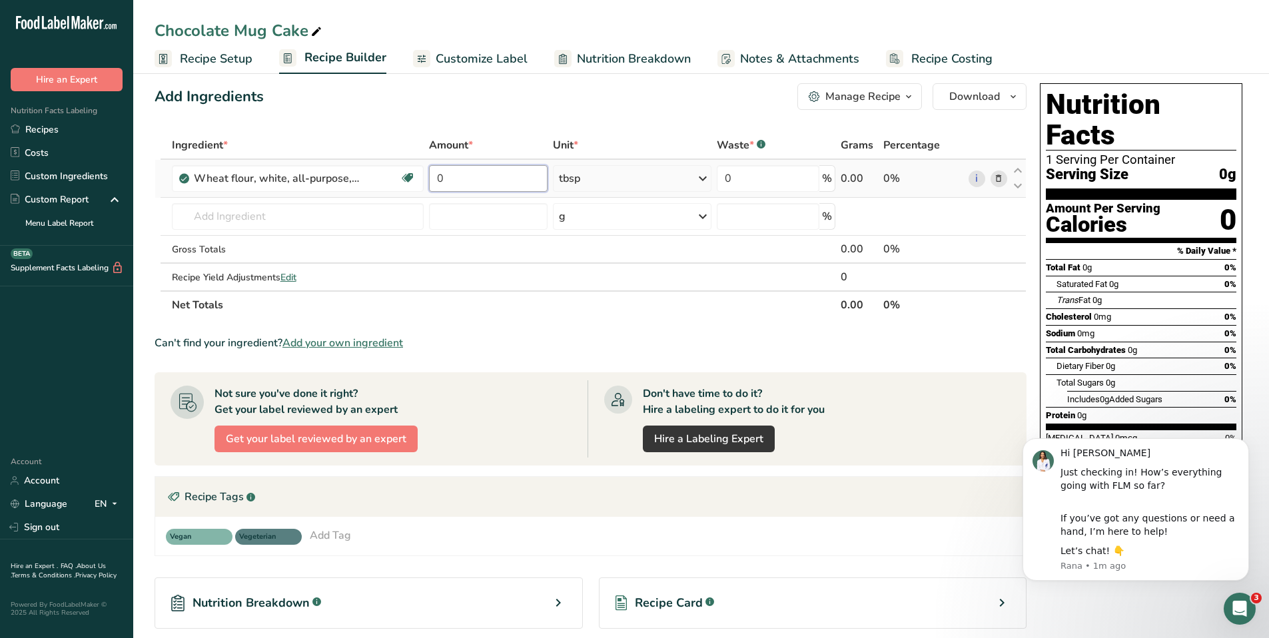
click at [498, 175] on input "0" at bounding box center [488, 178] width 119 height 27
type input "3"
click at [346, 222] on div "Ingredient * Amount * Unit * Waste * .a-a{fill:#347362;}.b-a{fill:#fff;} Grams …" at bounding box center [591, 225] width 872 height 188
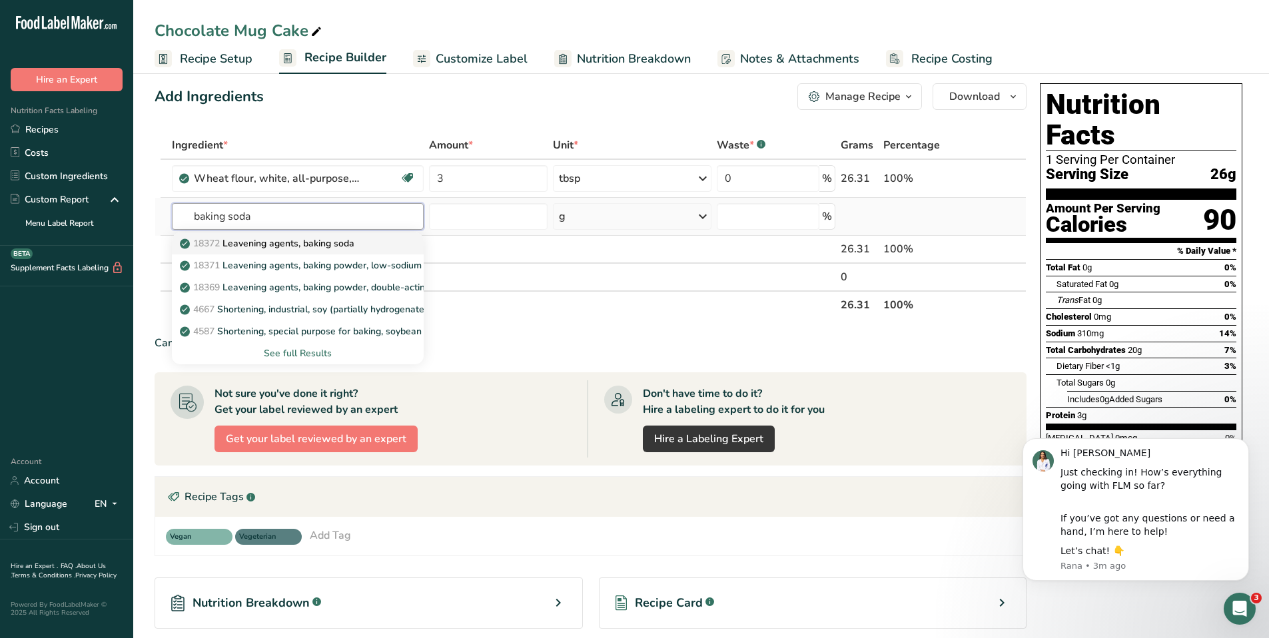
type input "baking soda"
click at [388, 241] on div "18372 Leavening agents, baking soda" at bounding box center [287, 243] width 210 height 14
type input "Leavening agents, baking soda"
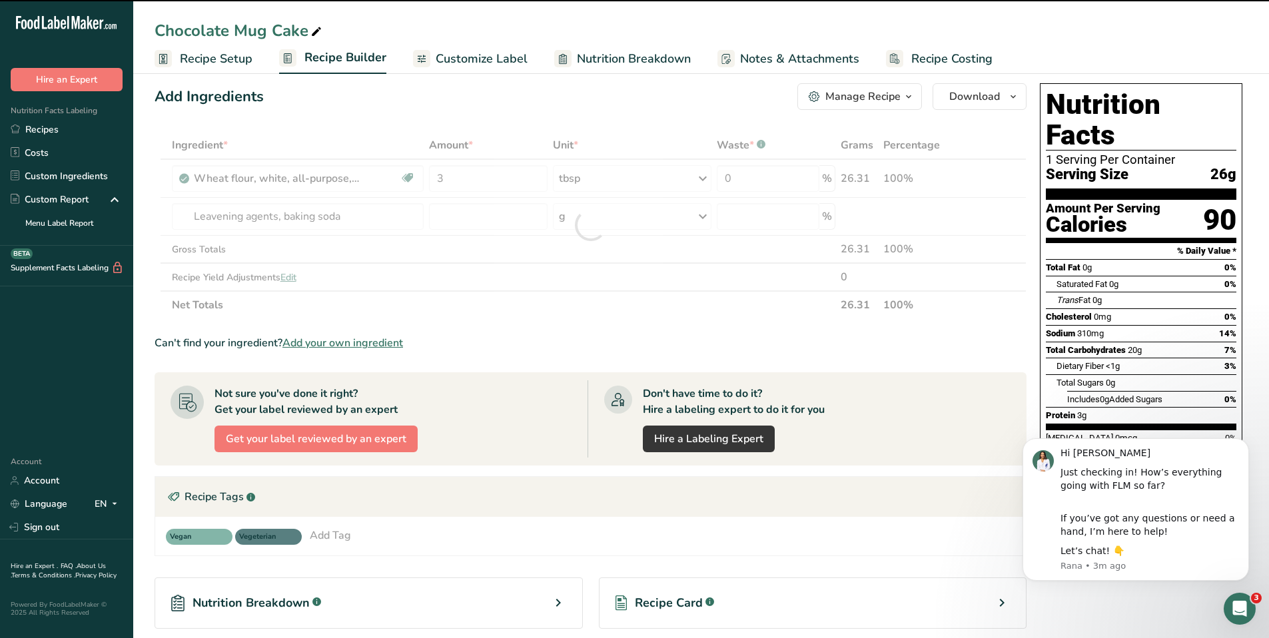
type input "0"
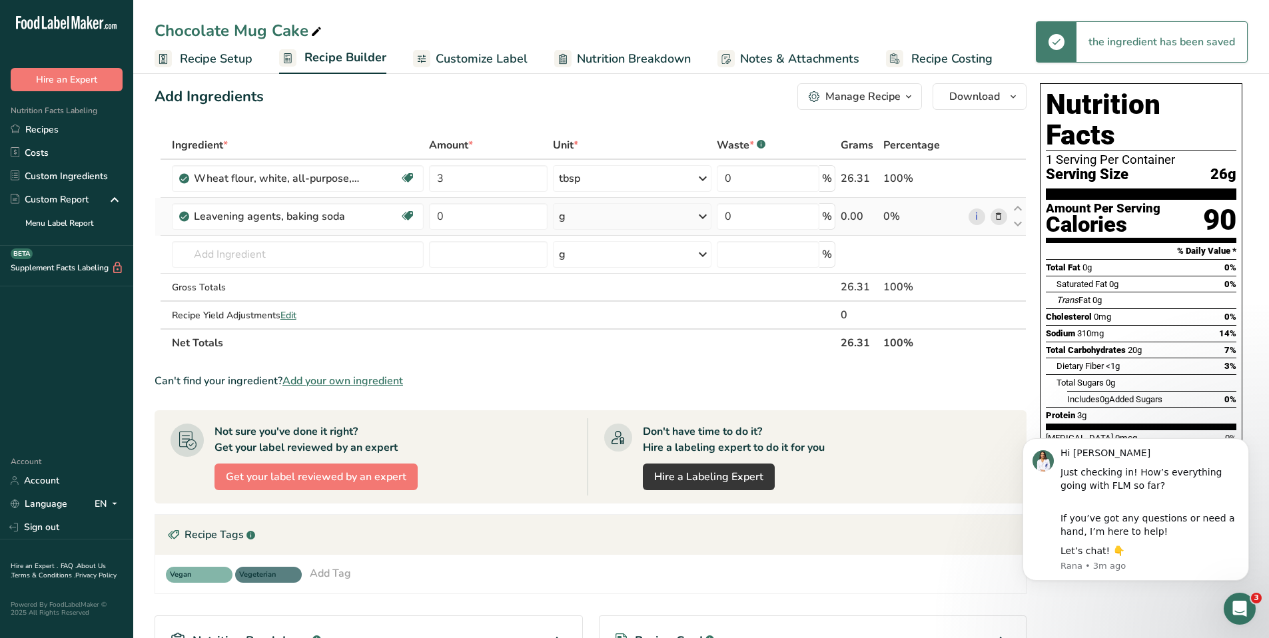
click at [706, 219] on icon at bounding box center [703, 216] width 16 height 24
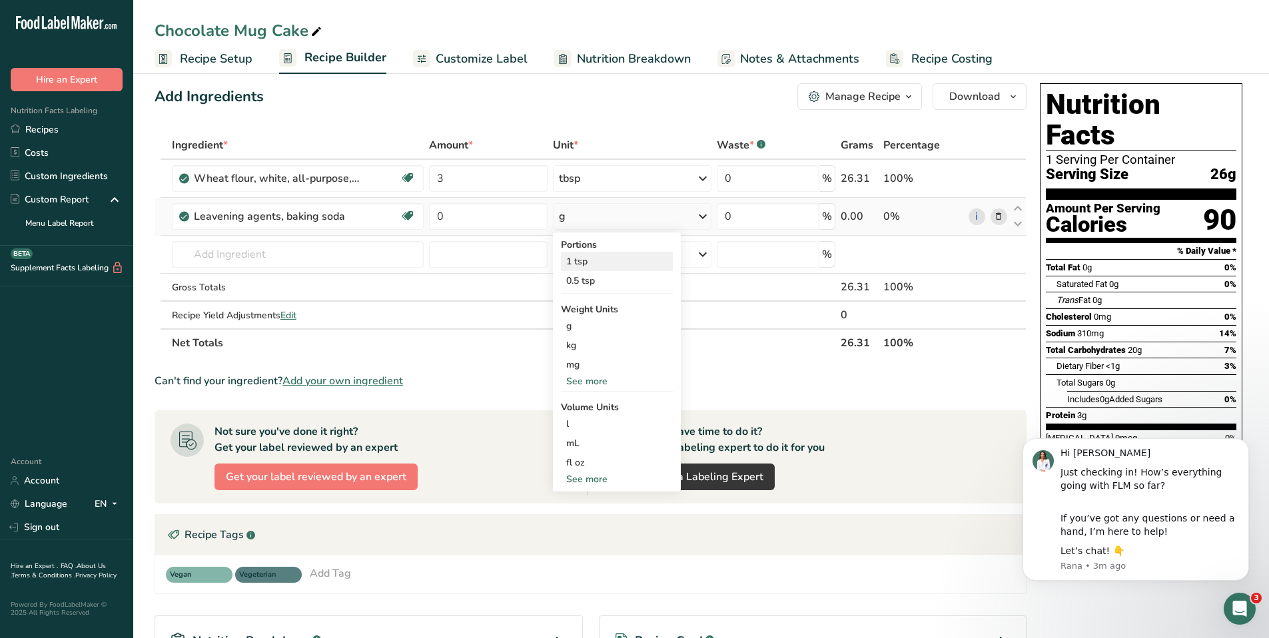
click at [605, 265] on div "1 tsp" at bounding box center [617, 261] width 112 height 19
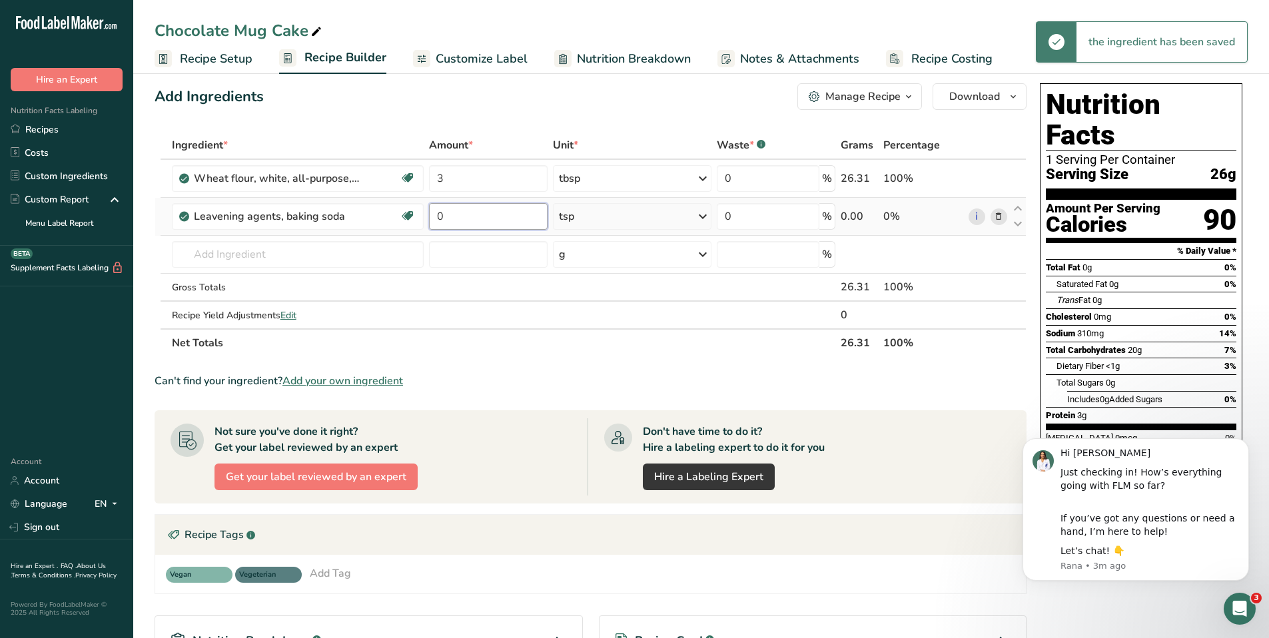
click at [494, 219] on input "0" at bounding box center [488, 216] width 119 height 27
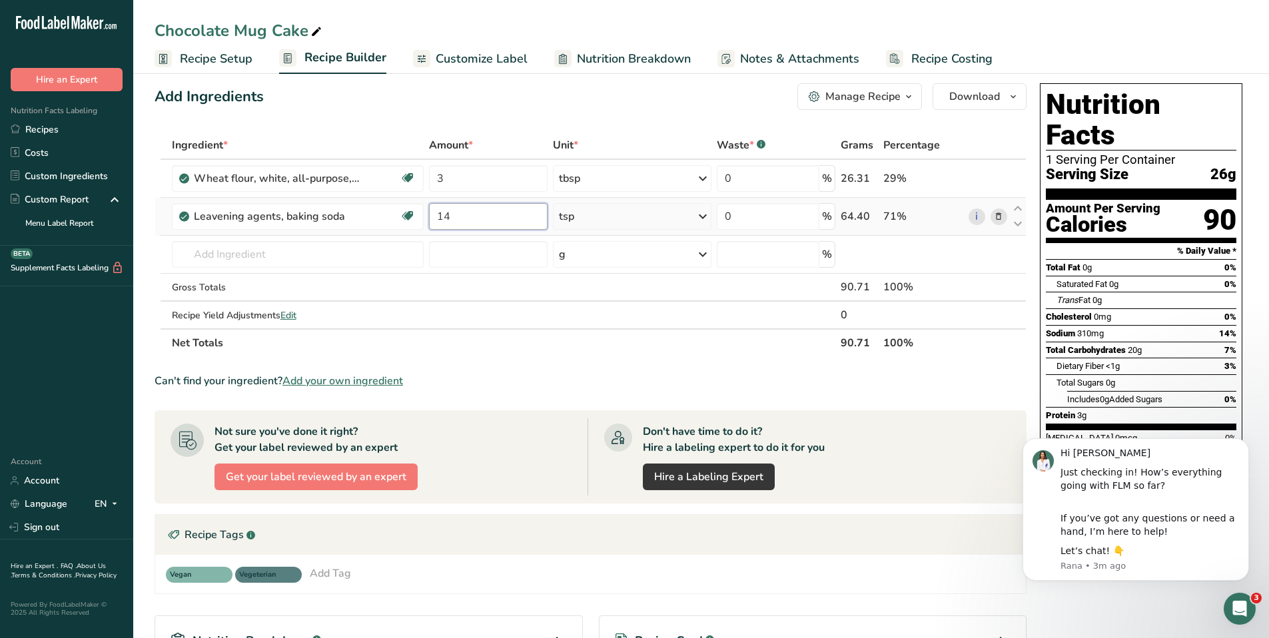
type input "1"
type input "0.25"
click at [309, 251] on div "Ingredient * Amount * Unit * Waste * .a-a{fill:#347362;}.b-a{fill:#fff;} Grams …" at bounding box center [591, 244] width 872 height 226
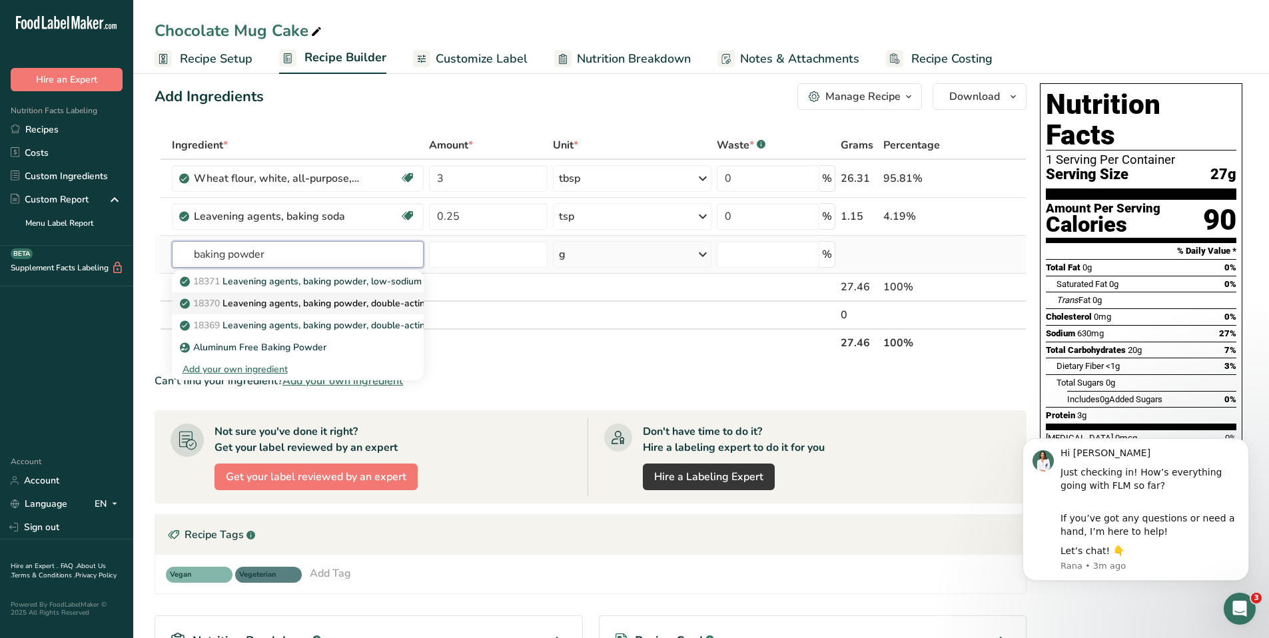
type input "baking powder"
click at [386, 308] on p "18370 Leavening agents, baking powder, double-acting, straight phosphate" at bounding box center [348, 303] width 333 height 14
type input "Leavening agents, baking powder, double-acting, straight phosphate"
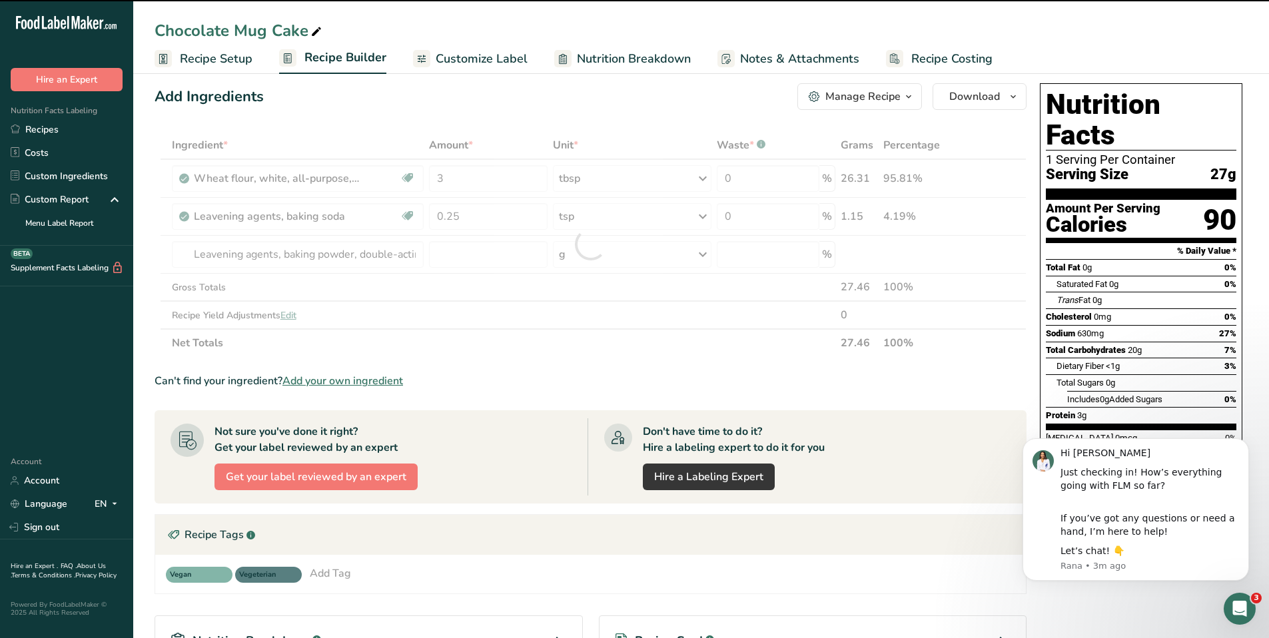
type input "0"
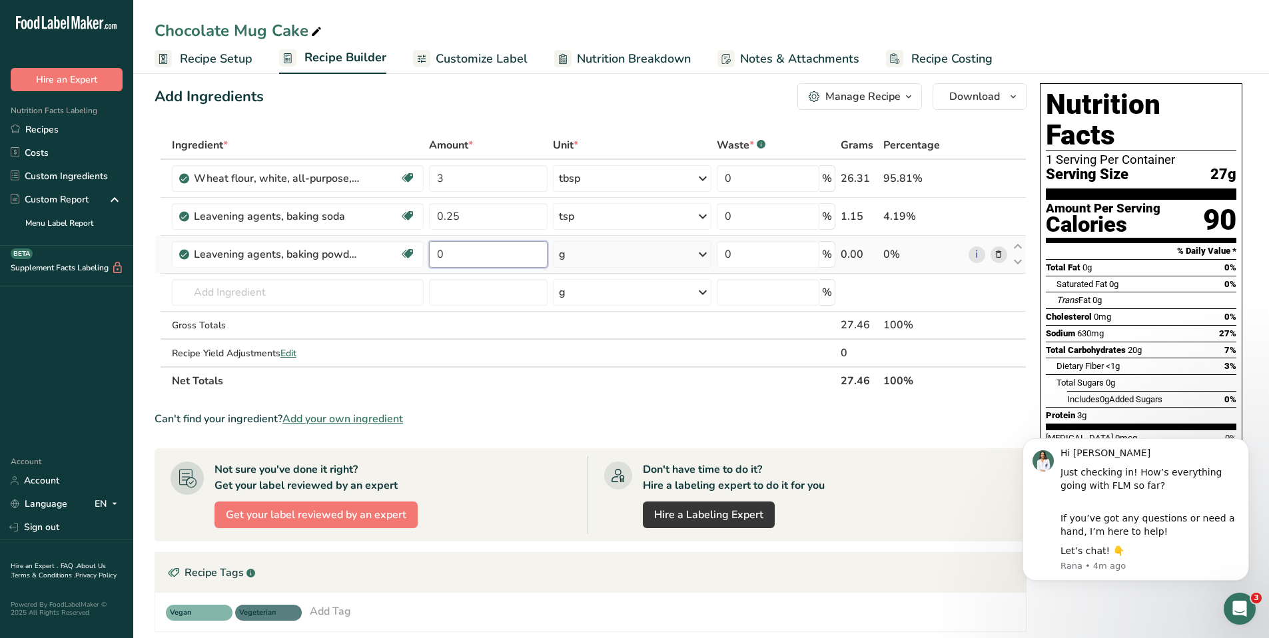
click at [484, 261] on input "0" at bounding box center [488, 254] width 119 height 27
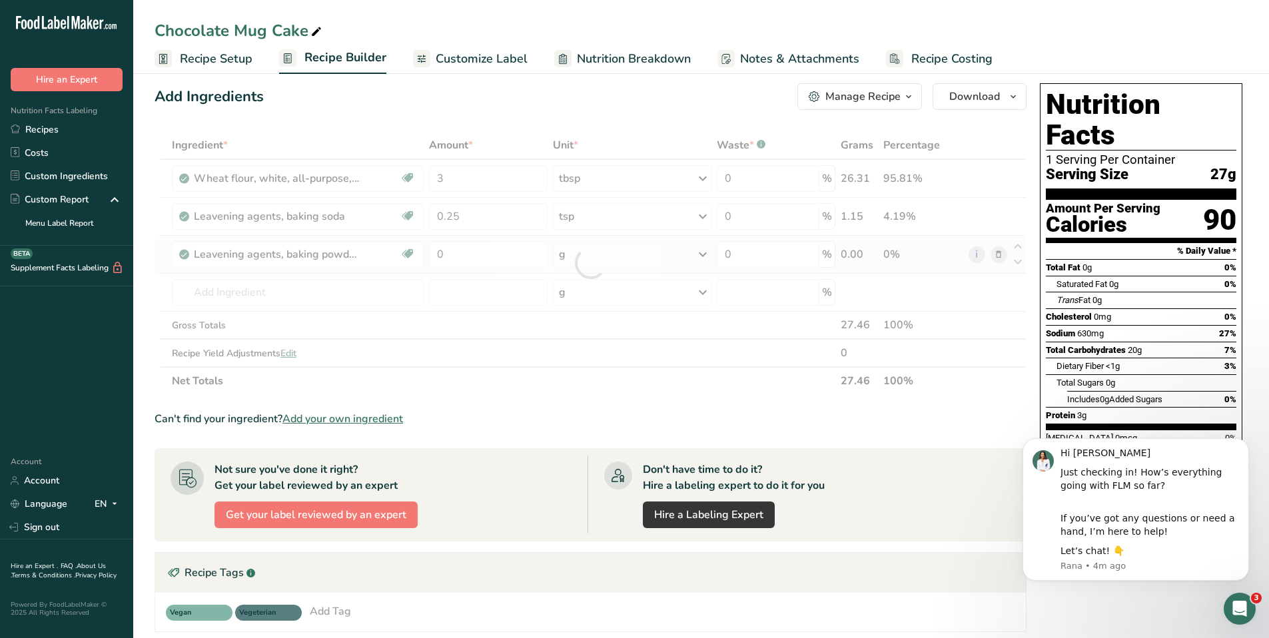
click at [653, 255] on div "Ingredient * Amount * Unit * Waste * .a-a{fill:#347362;}.b-a{fill:#fff;} Grams …" at bounding box center [591, 263] width 872 height 264
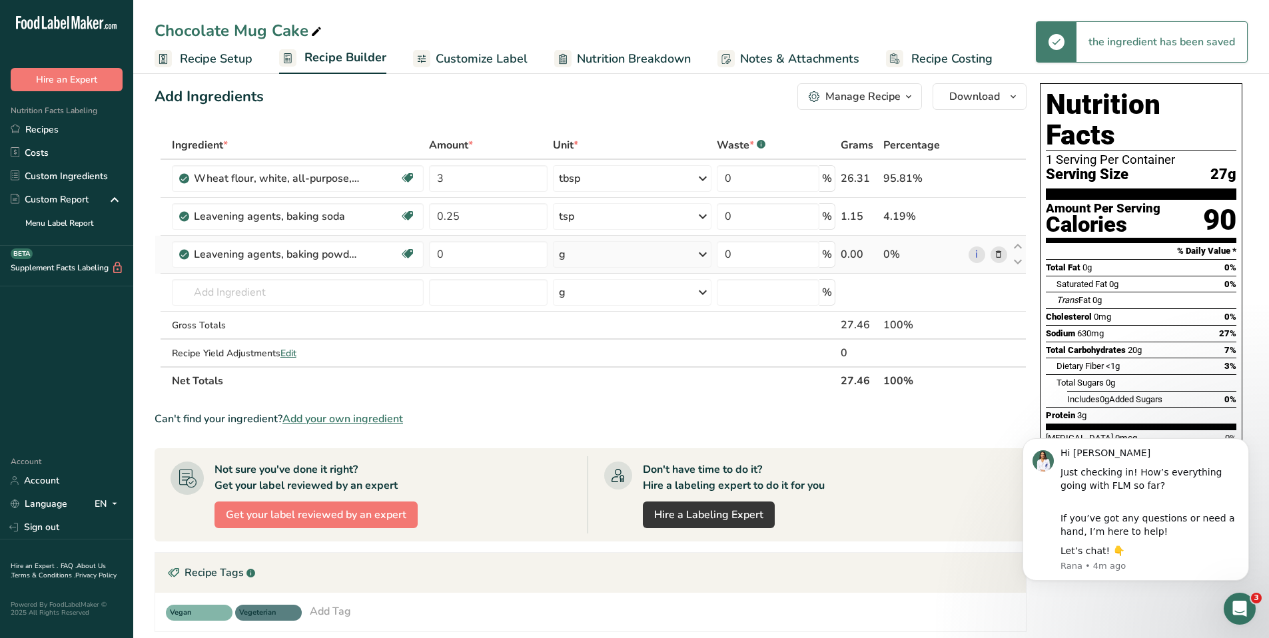
click at [706, 258] on icon at bounding box center [703, 254] width 16 height 24
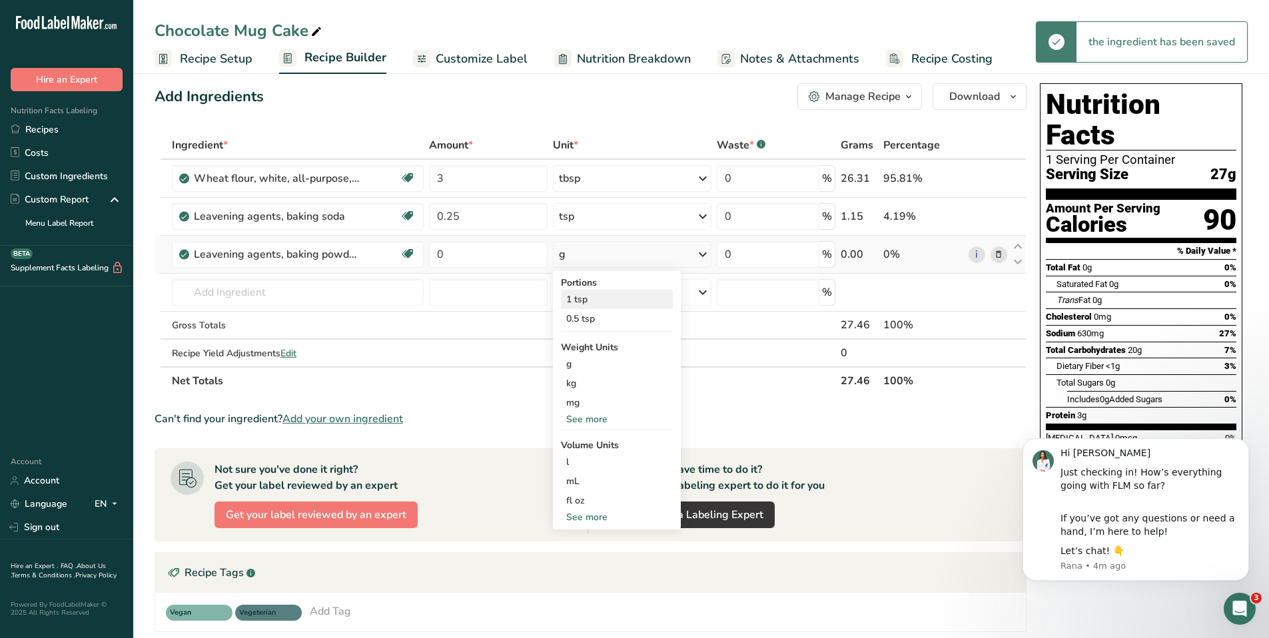
click at [640, 297] on div "1 tsp" at bounding box center [617, 299] width 112 height 19
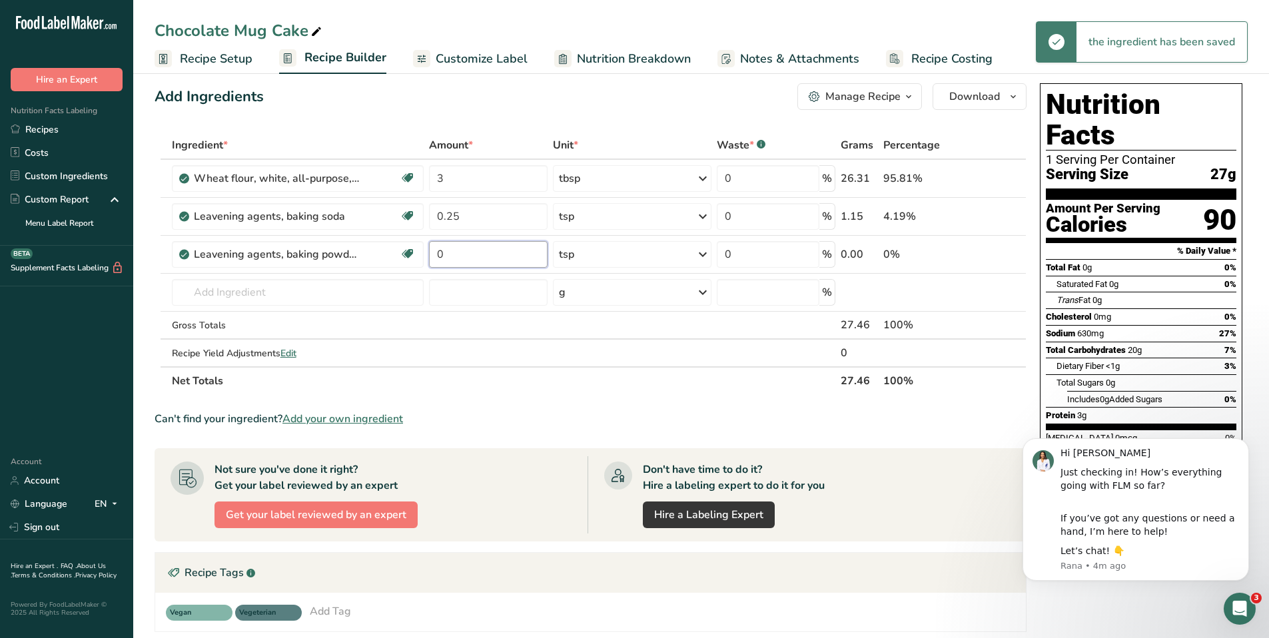
click at [480, 255] on input "0" at bounding box center [488, 254] width 119 height 27
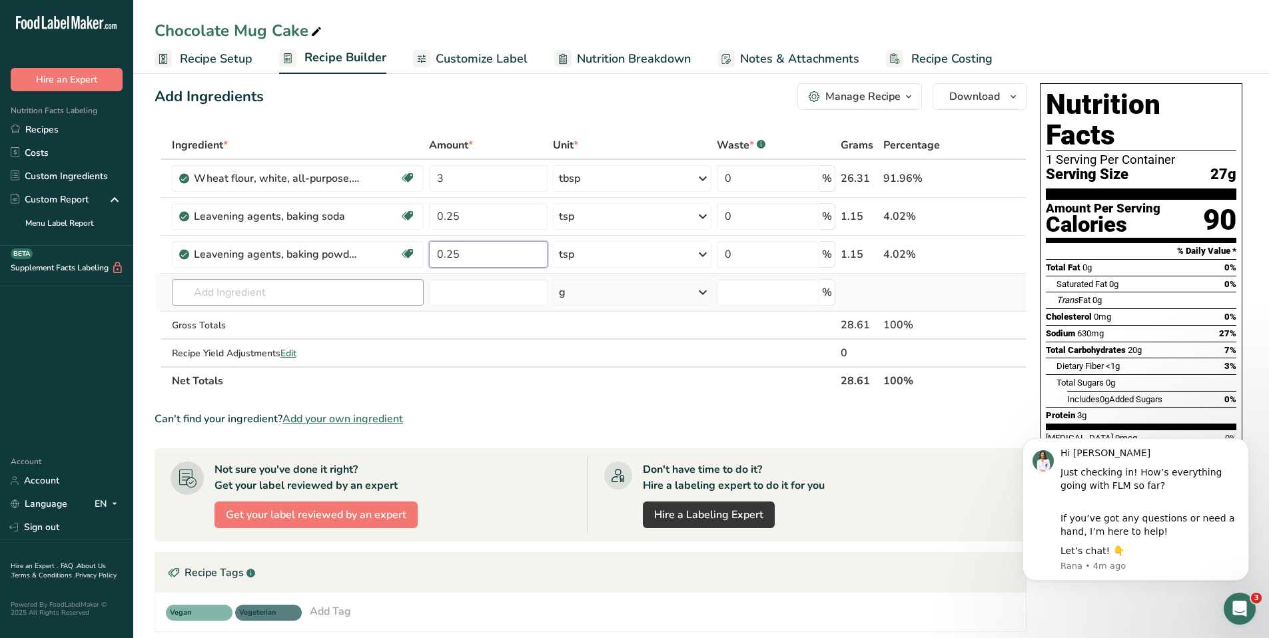
type input "0.25"
click at [368, 289] on div "Ingredient * Amount * Unit * Waste * .a-a{fill:#347362;}.b-a{fill:#fff;} Grams …" at bounding box center [591, 263] width 872 height 264
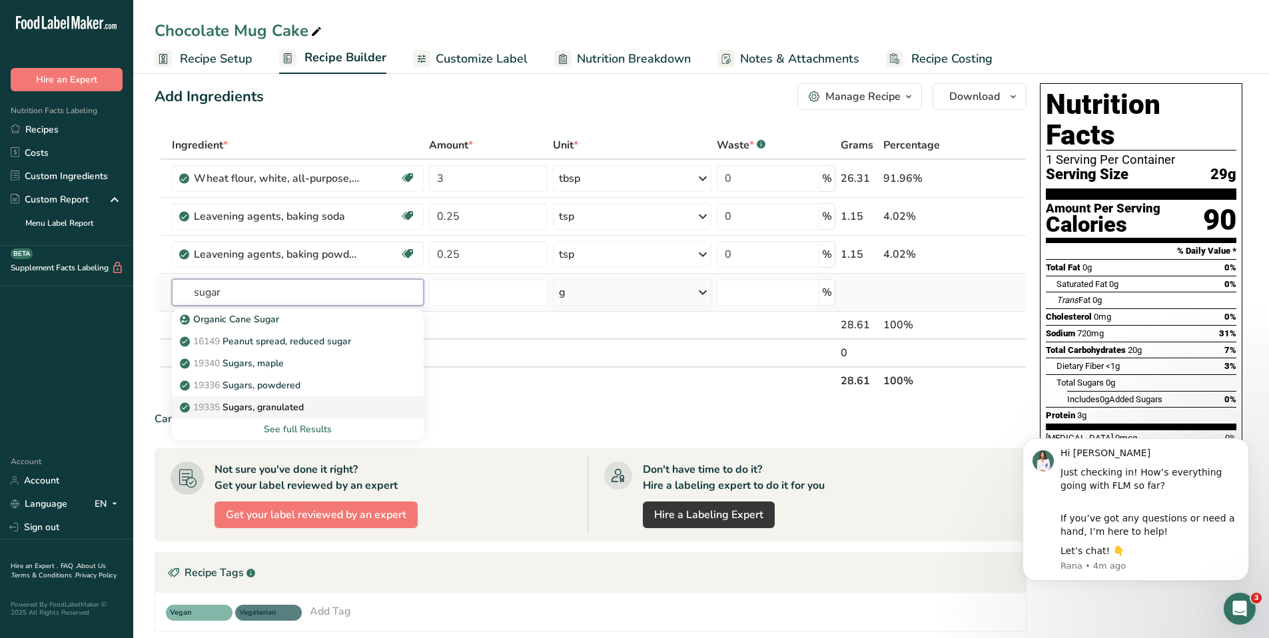
type input "sugar"
click at [312, 405] on div "19335 Sugars, granulated" at bounding box center [287, 407] width 210 height 14
type input "Sugars, granulated"
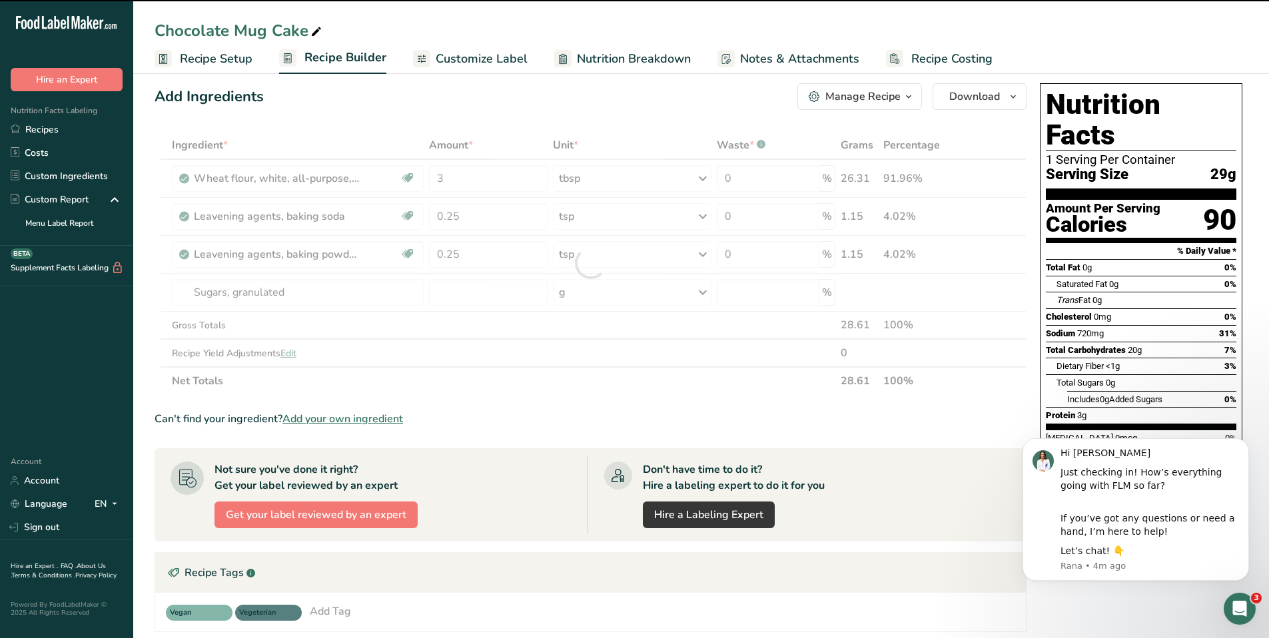
type input "0"
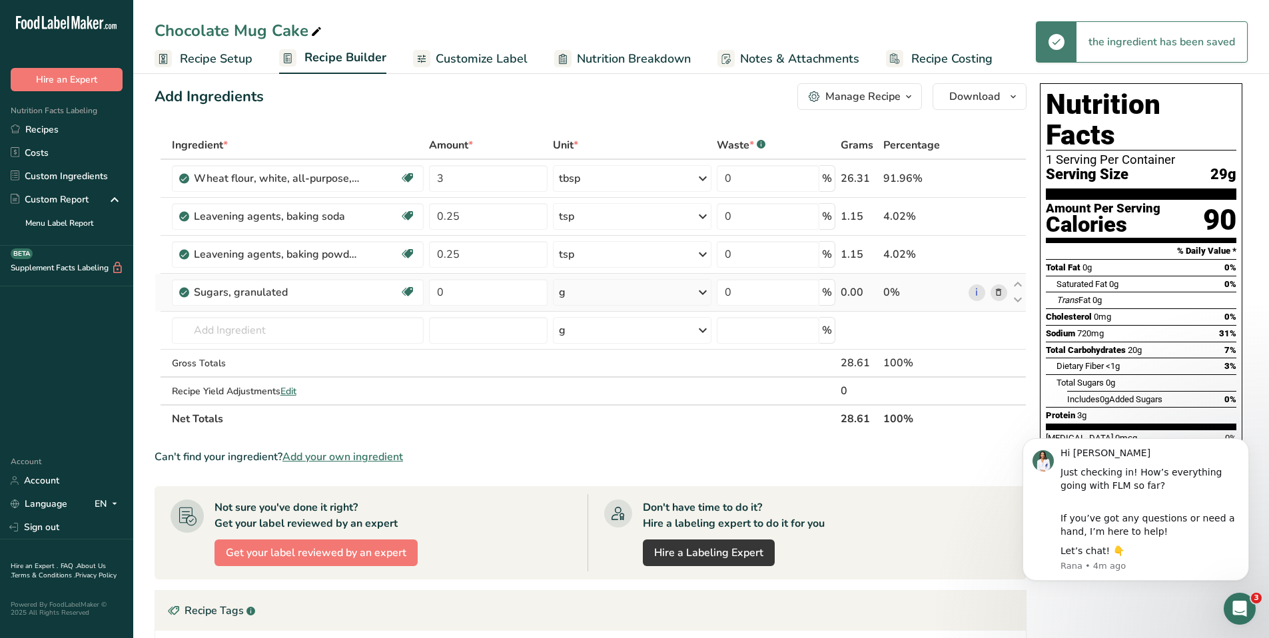
click at [627, 297] on div "g" at bounding box center [632, 292] width 159 height 27
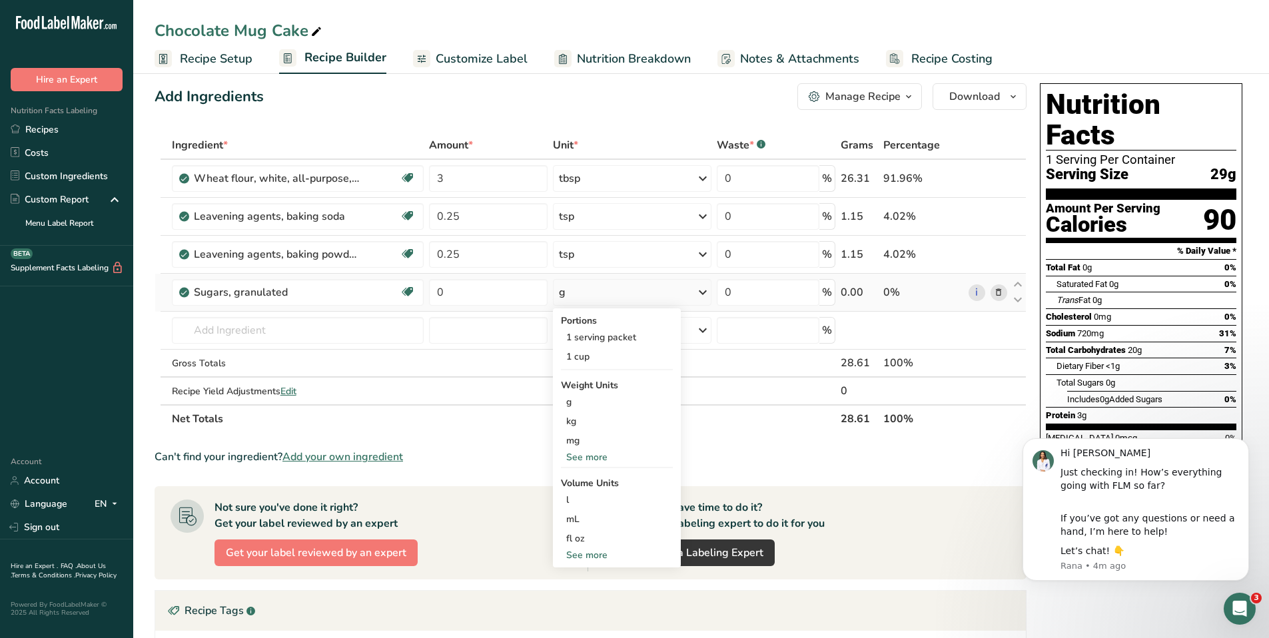
click at [581, 554] on div "See more" at bounding box center [617, 555] width 112 height 14
click at [599, 557] on div "tbsp" at bounding box center [616, 558] width 101 height 14
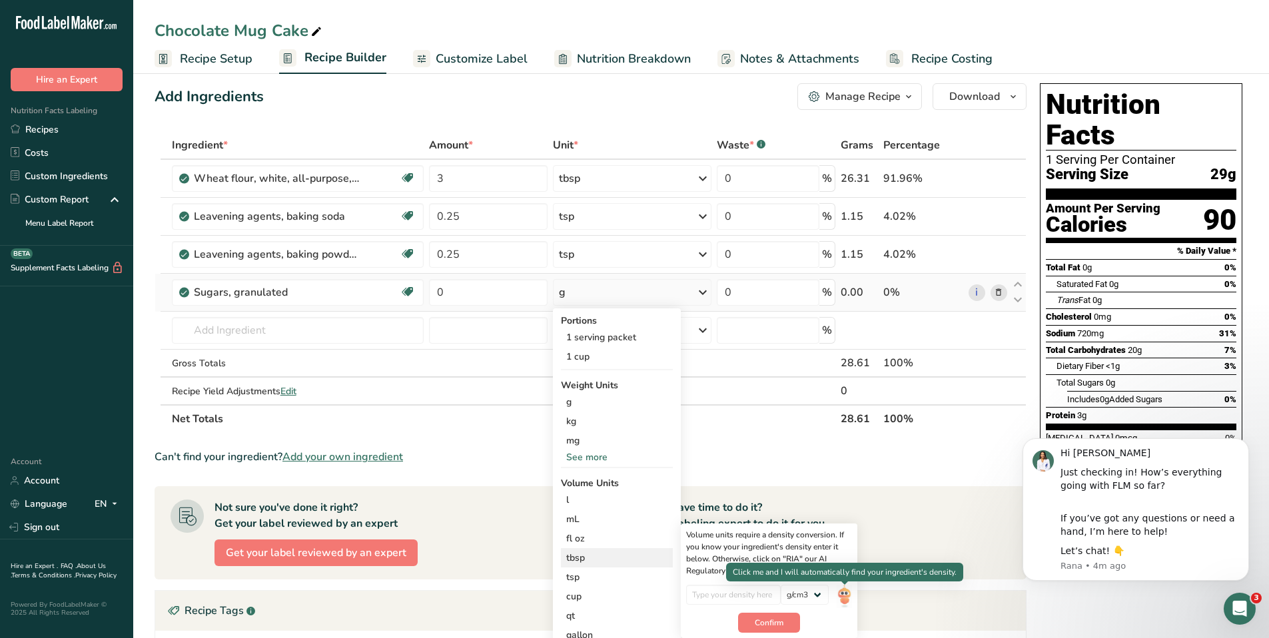
click at [840, 595] on img at bounding box center [843, 596] width 15 height 23
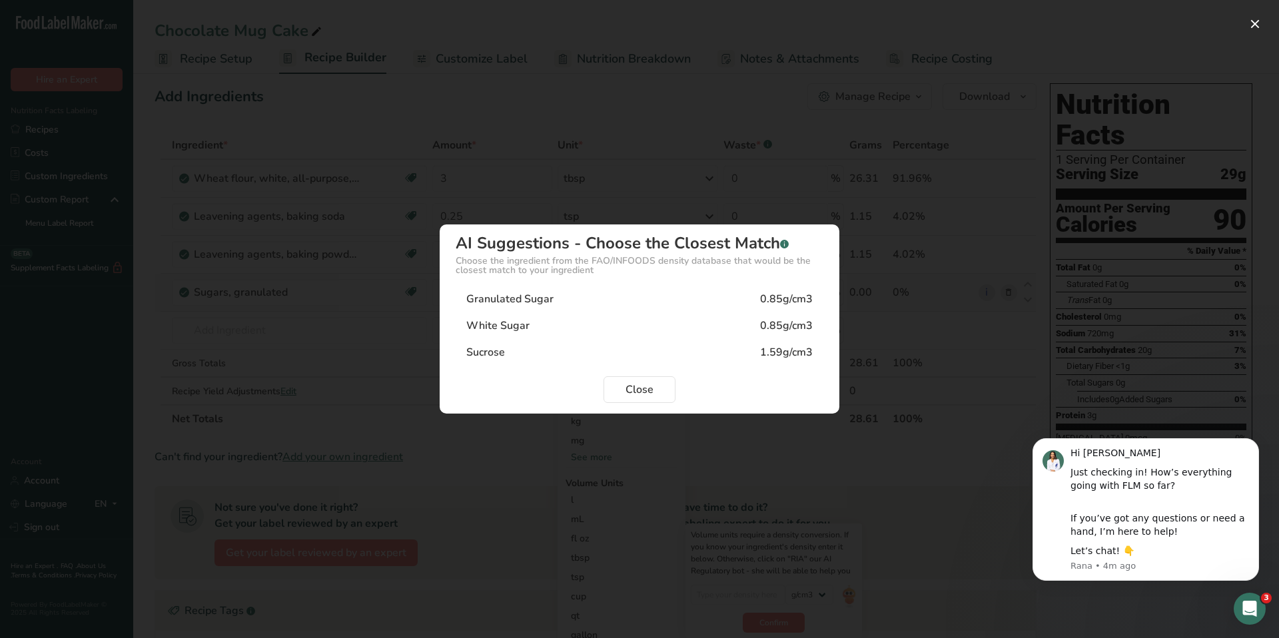
click at [626, 298] on div "Granulated Sugar 0.85g/cm3" at bounding box center [640, 299] width 368 height 27
type input "0.85"
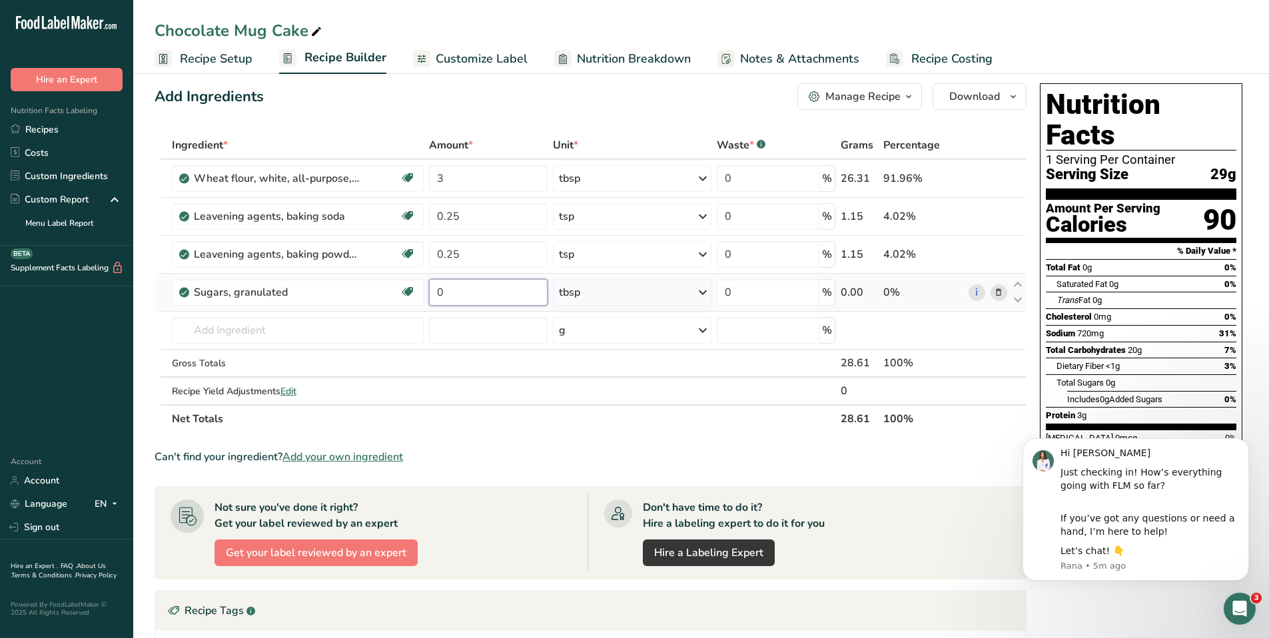
click at [493, 296] on input "0" at bounding box center [488, 292] width 119 height 27
type input "2"
click at [348, 329] on div "Ingredient * Amount * Unit * Waste * .a-a{fill:#347362;}.b-a{fill:#fff;} Grams …" at bounding box center [591, 282] width 872 height 302
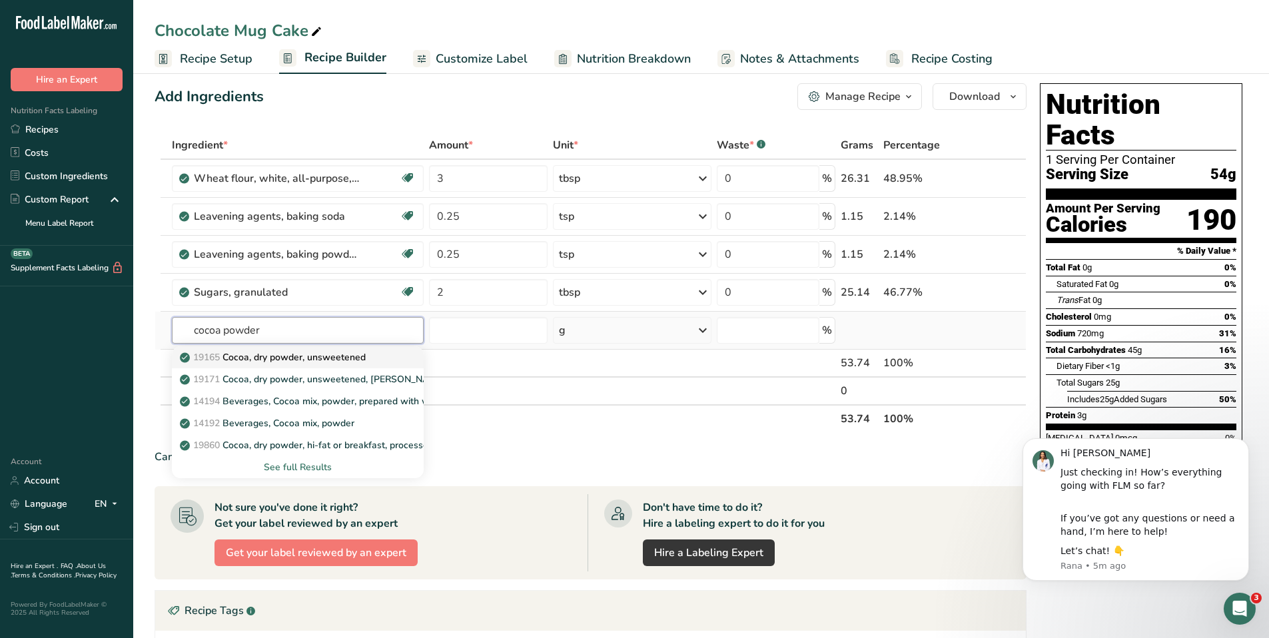
type input "cocoa powder"
click at [352, 350] on p "19165 Cocoa, dry powder, unsweetened" at bounding box center [273, 357] width 183 height 14
type input "Cocoa, dry powder, unsweetened"
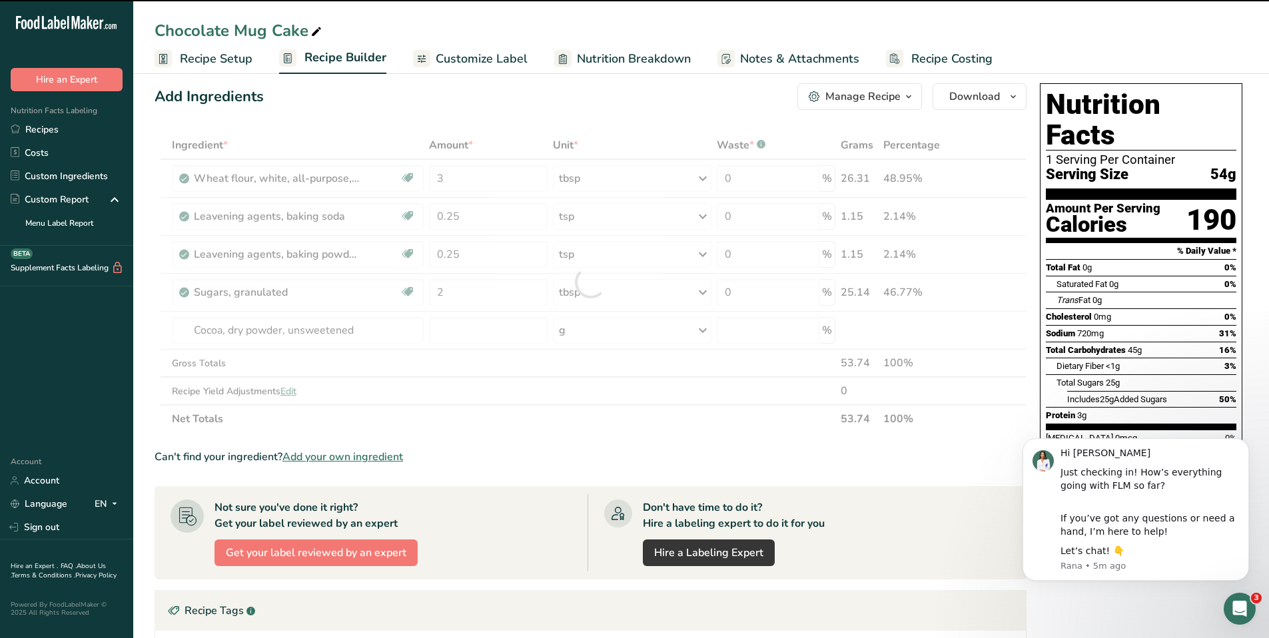
type input "0"
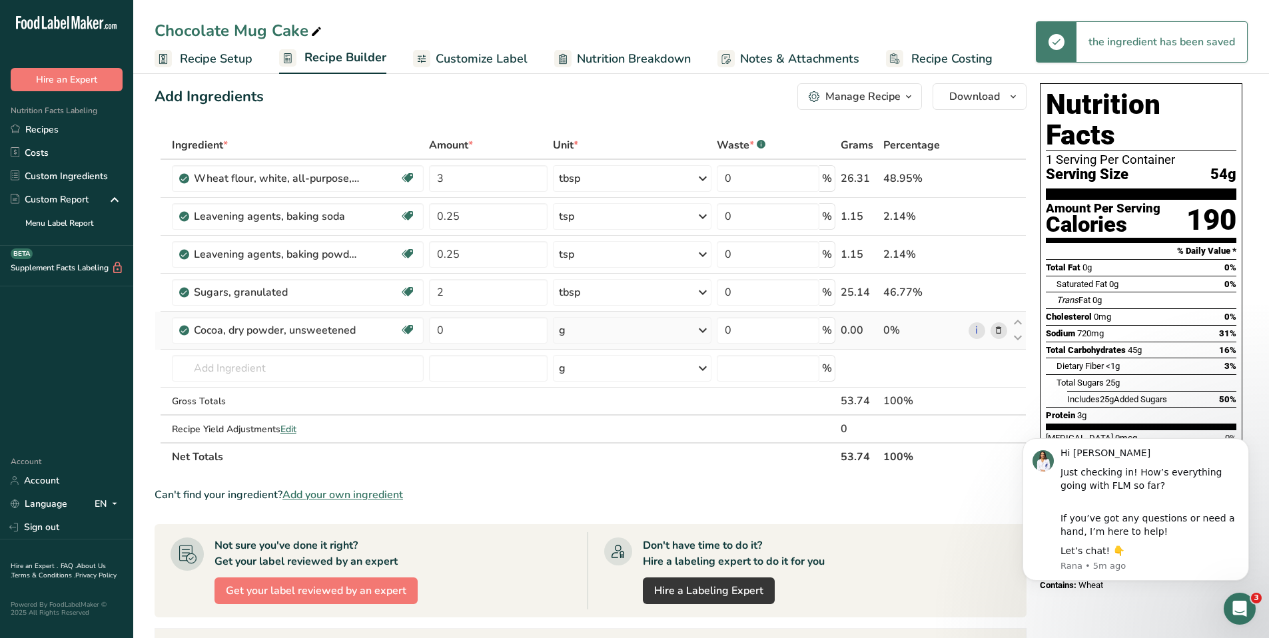
click at [627, 327] on div "g" at bounding box center [632, 330] width 159 height 27
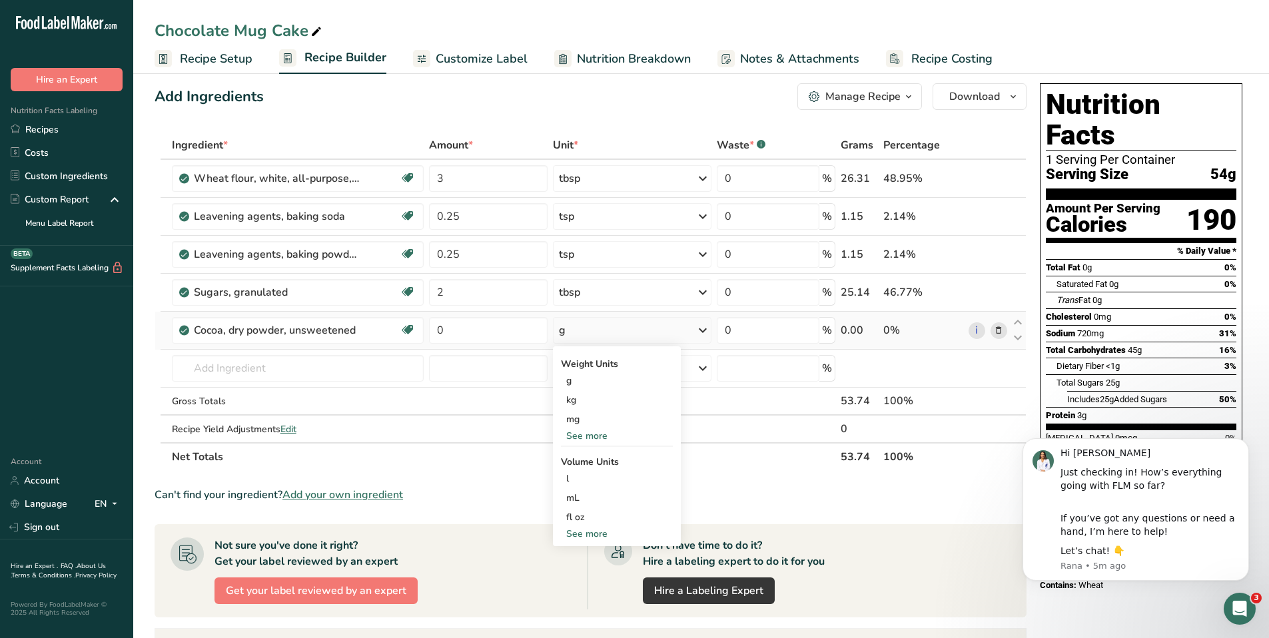
click at [603, 534] on div "See more" at bounding box center [617, 534] width 112 height 14
select select "22"
click at [601, 541] on div "tbsp" at bounding box center [616, 536] width 101 height 14
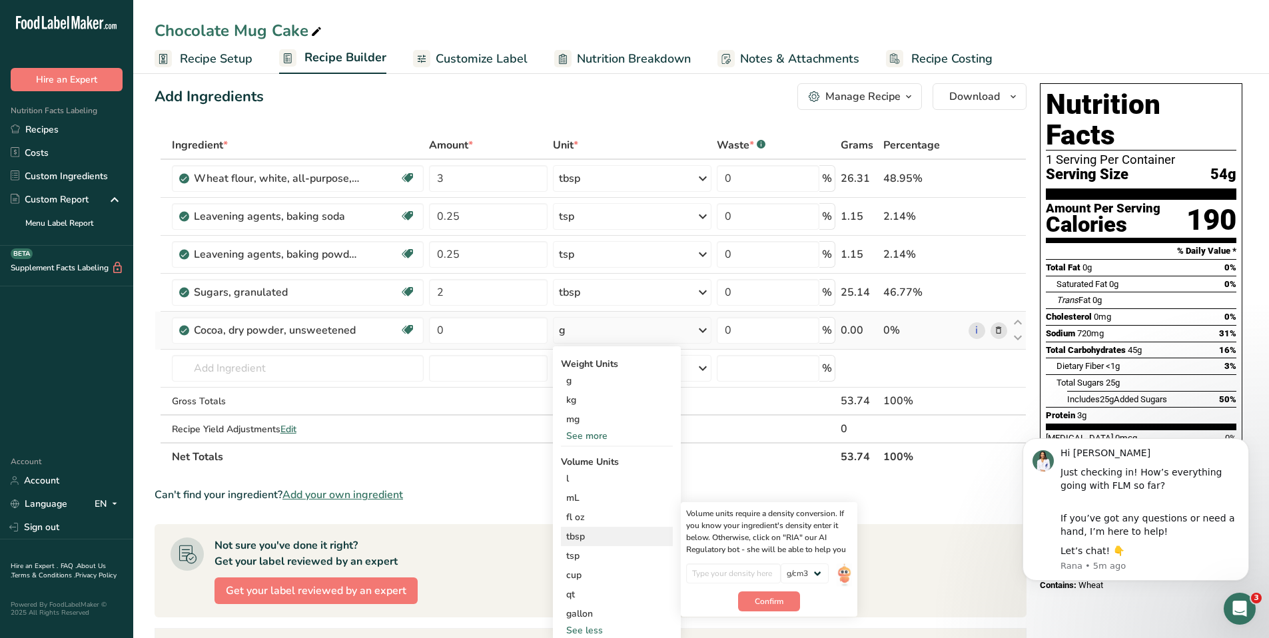
click at [601, 544] on div "tbsp Volume units require a density conversion. If you know your ingredient's d…" at bounding box center [617, 536] width 112 height 19
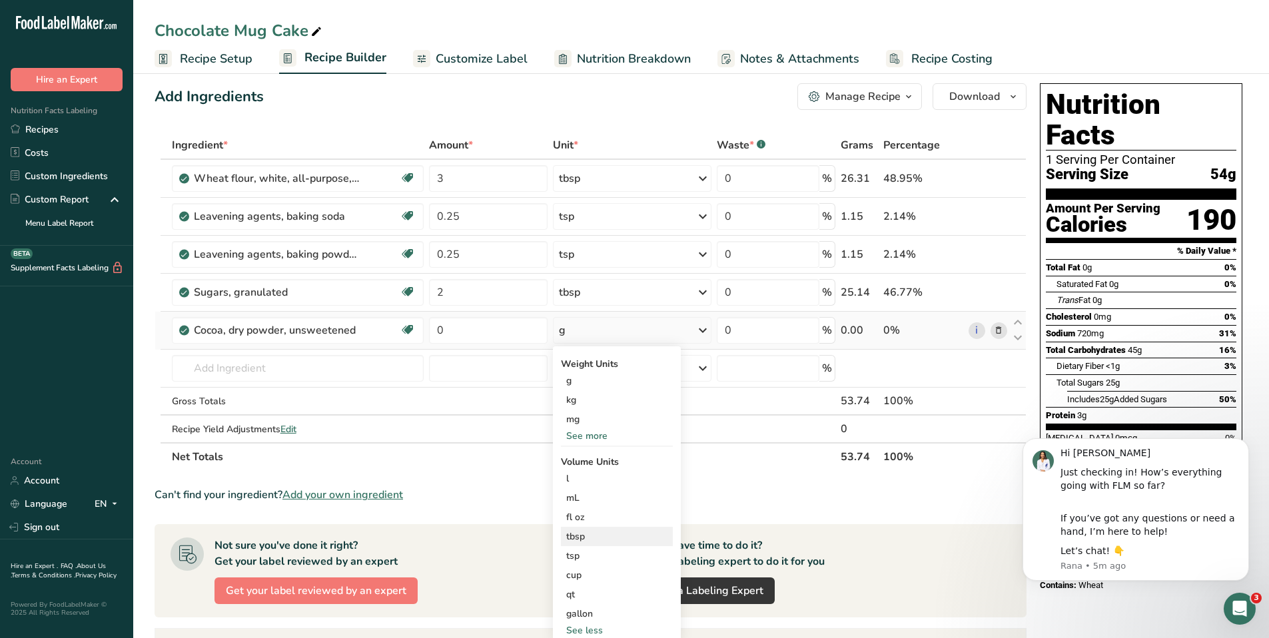
click at [620, 539] on div "tbsp" at bounding box center [616, 536] width 101 height 14
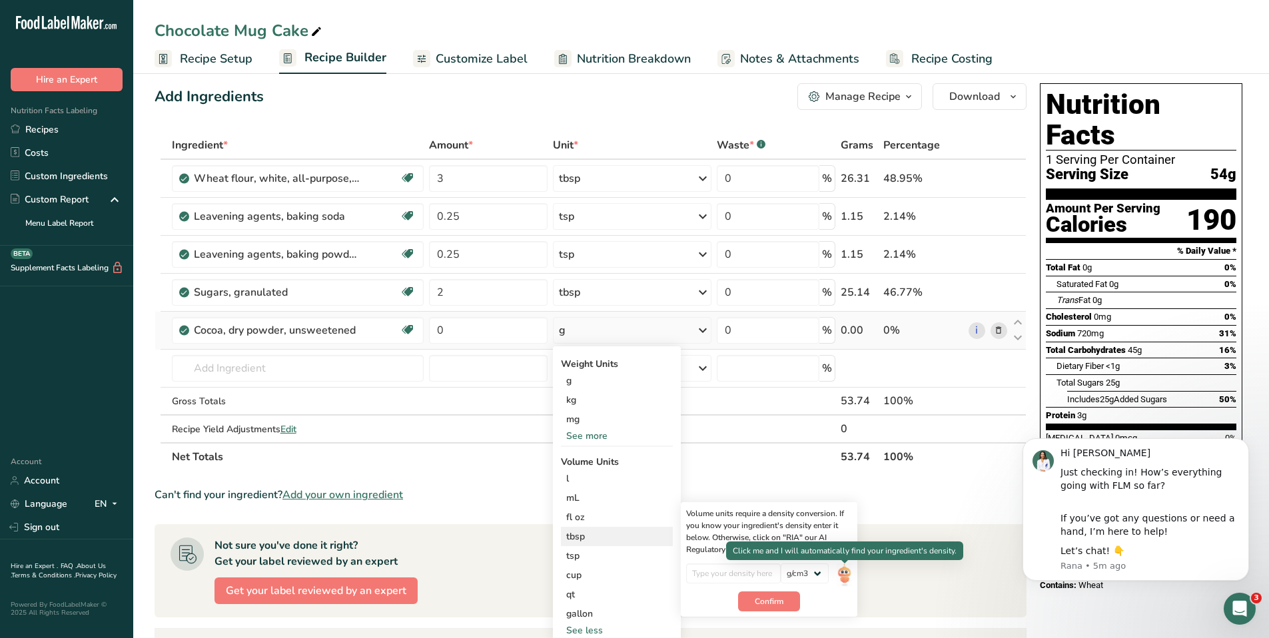
click at [849, 569] on img at bounding box center [843, 574] width 15 height 23
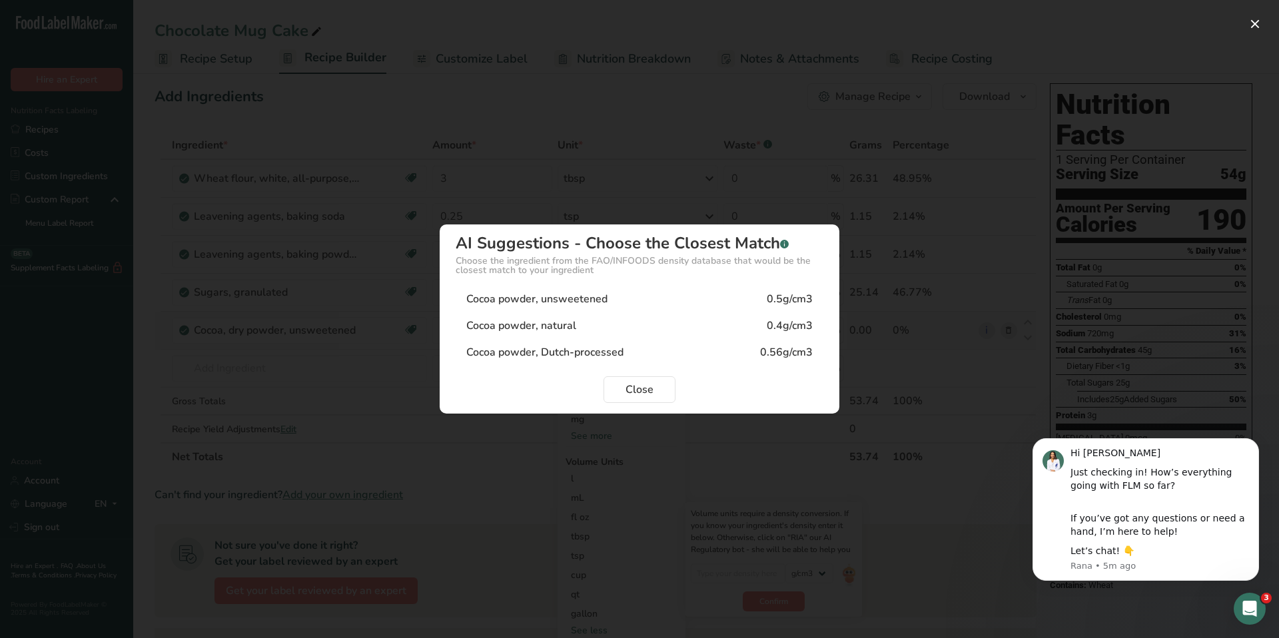
click at [652, 292] on div "Cocoa powder, unsweetened 0.5g/cm3" at bounding box center [640, 299] width 368 height 27
type input "0.5"
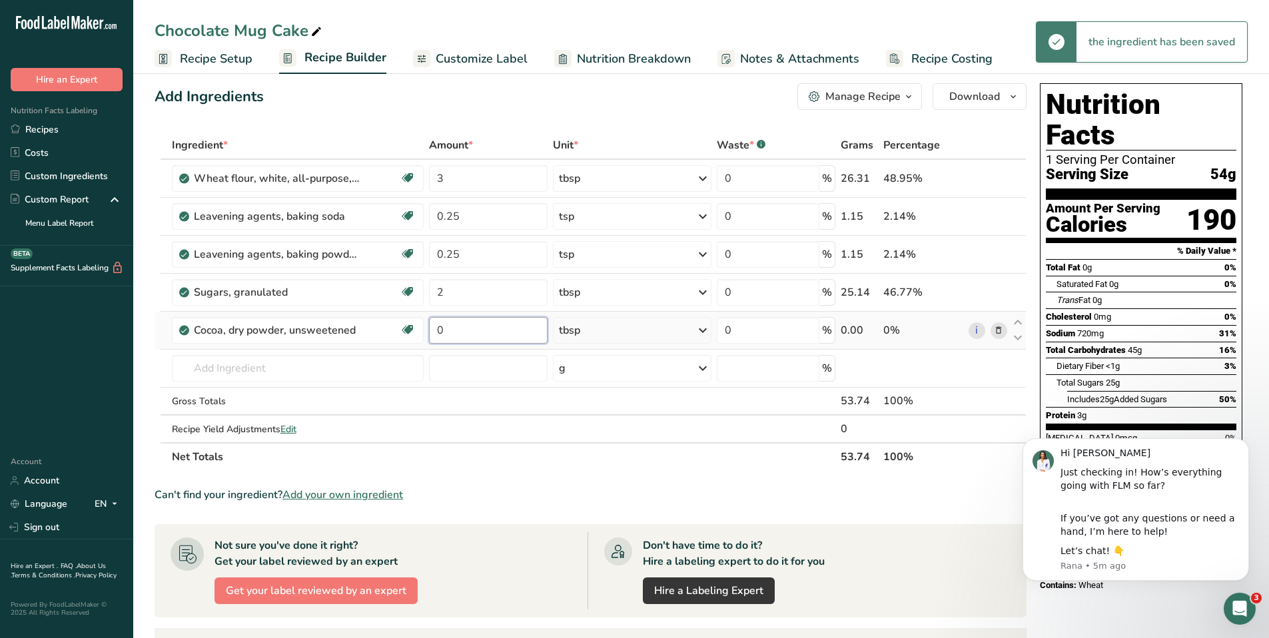
click at [485, 337] on input "0" at bounding box center [488, 330] width 119 height 27
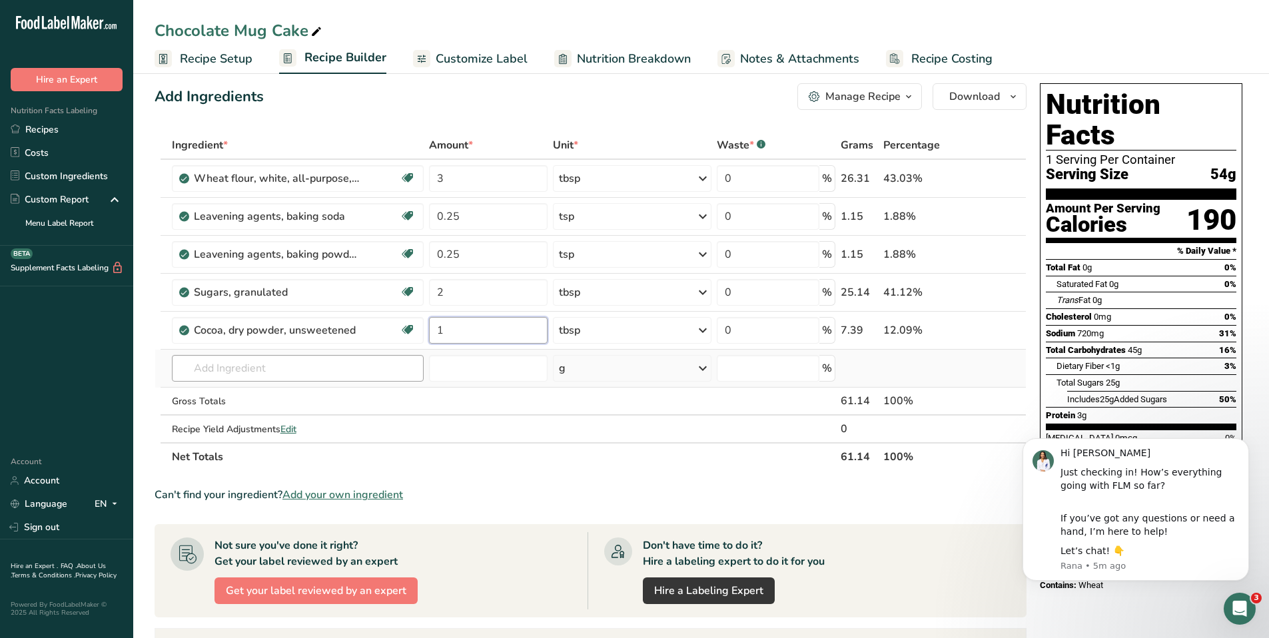
type input "1"
click at [266, 380] on div "Ingredient * Amount * Unit * Waste * .a-a{fill:#347362;}.b-a{fill:#fff;} Grams …" at bounding box center [591, 301] width 872 height 340
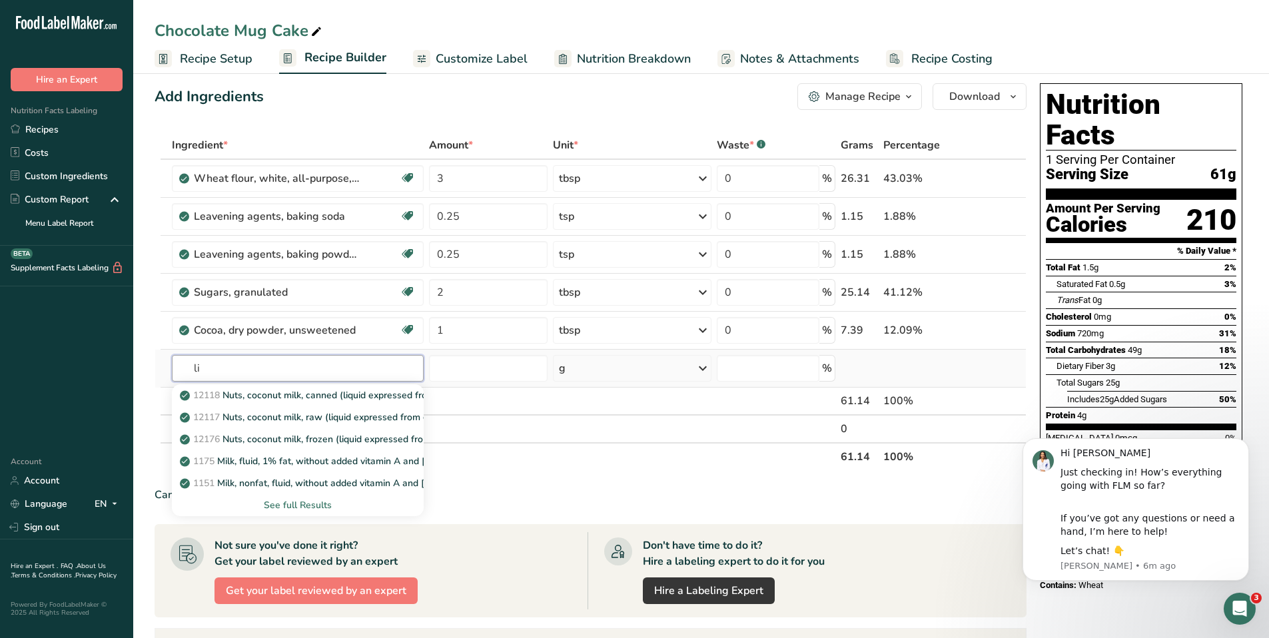
type input "l"
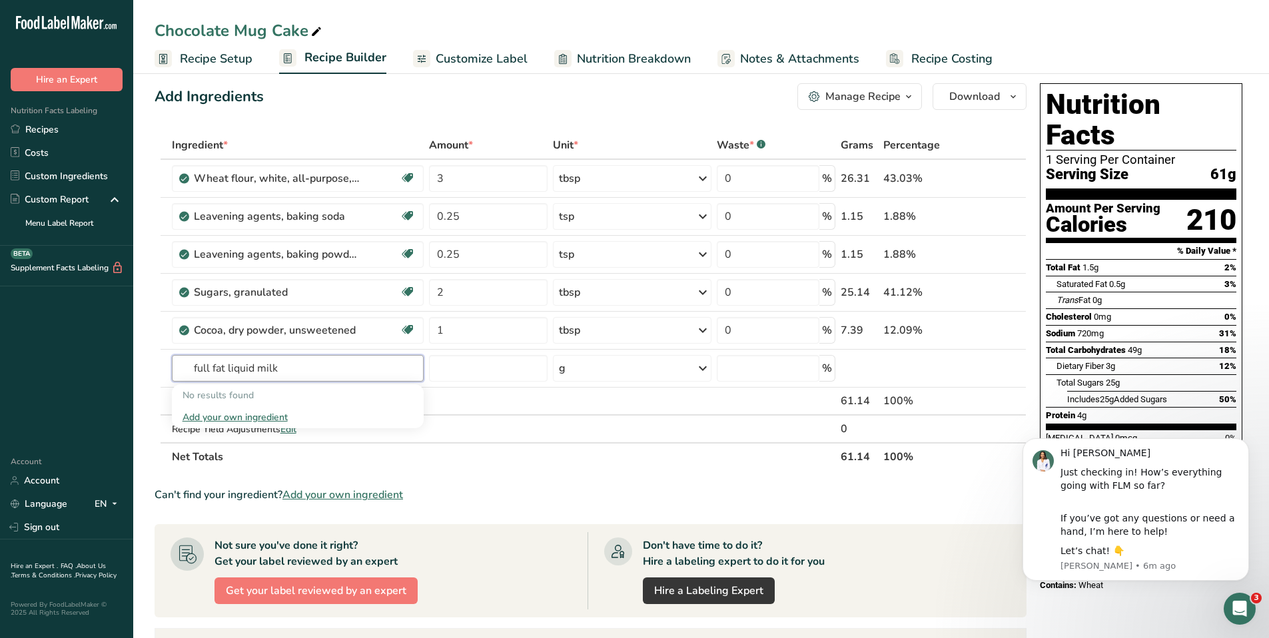
drag, startPoint x: 226, startPoint y: 364, endPoint x: 137, endPoint y: 370, distance: 89.5
click at [137, 370] on section "Add Ingredients Manage Recipe Delete Recipe Duplicate Recipe Scale Recipe Save …" at bounding box center [700, 505] width 1135 height 896
drag, startPoint x: 222, startPoint y: 368, endPoint x: 114, endPoint y: 374, distance: 108.7
click at [114, 374] on div ".a-20{fill:#fff;} Hire an Expert Nutrition Facts Labeling Recipes Costs Custom …" at bounding box center [634, 470] width 1269 height 966
click at [293, 372] on input "milk, full fat" at bounding box center [298, 368] width 252 height 27
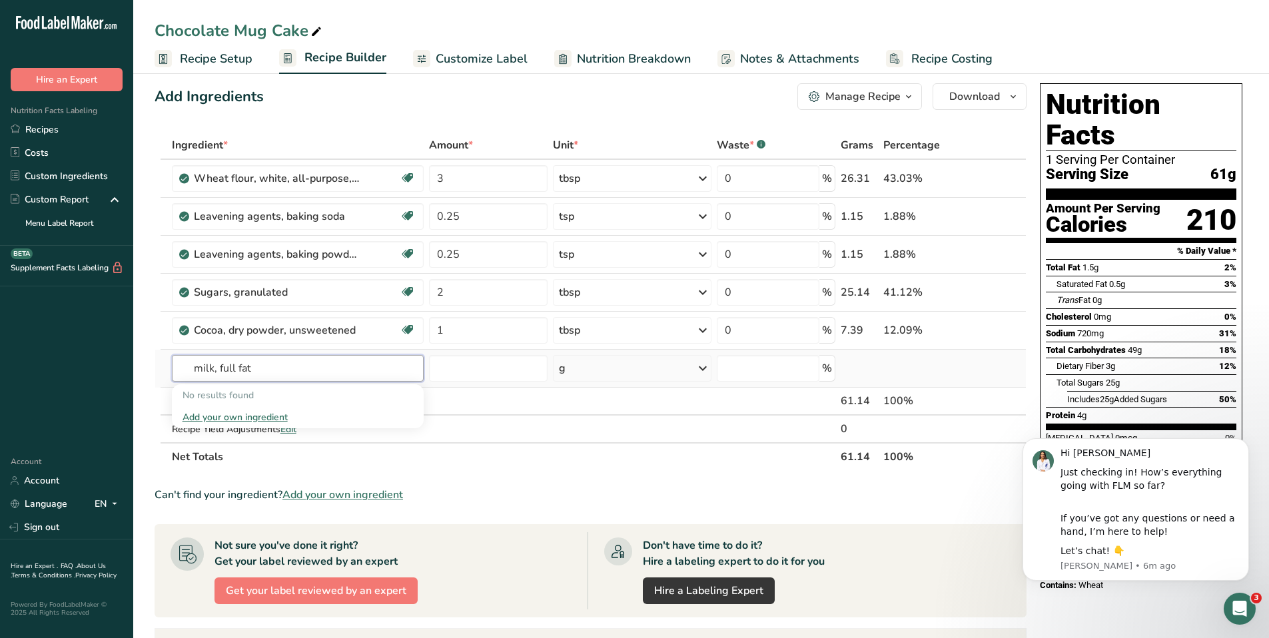
drag, startPoint x: 256, startPoint y: 373, endPoint x: 163, endPoint y: 370, distance: 93.3
click at [163, 370] on tr "milk, full fat No results found Add your own ingredient g Weight Units g kg mg …" at bounding box center [590, 369] width 870 height 38
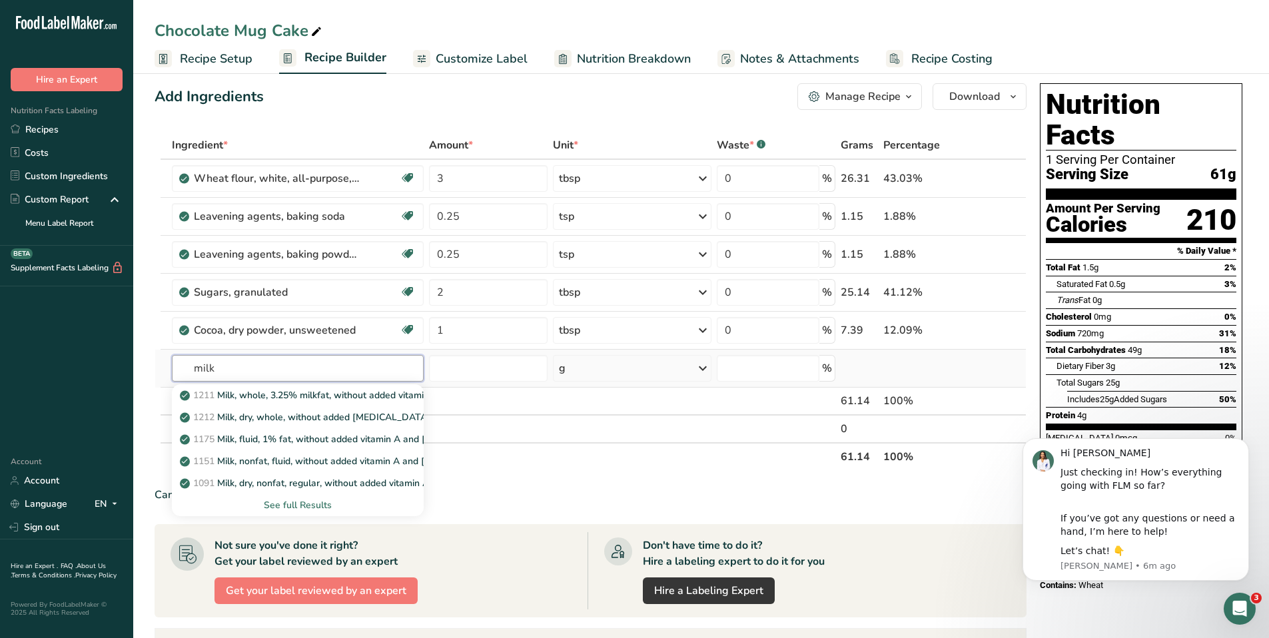
type input "milk"
click at [313, 505] on div "See full Results" at bounding box center [297, 505] width 231 height 14
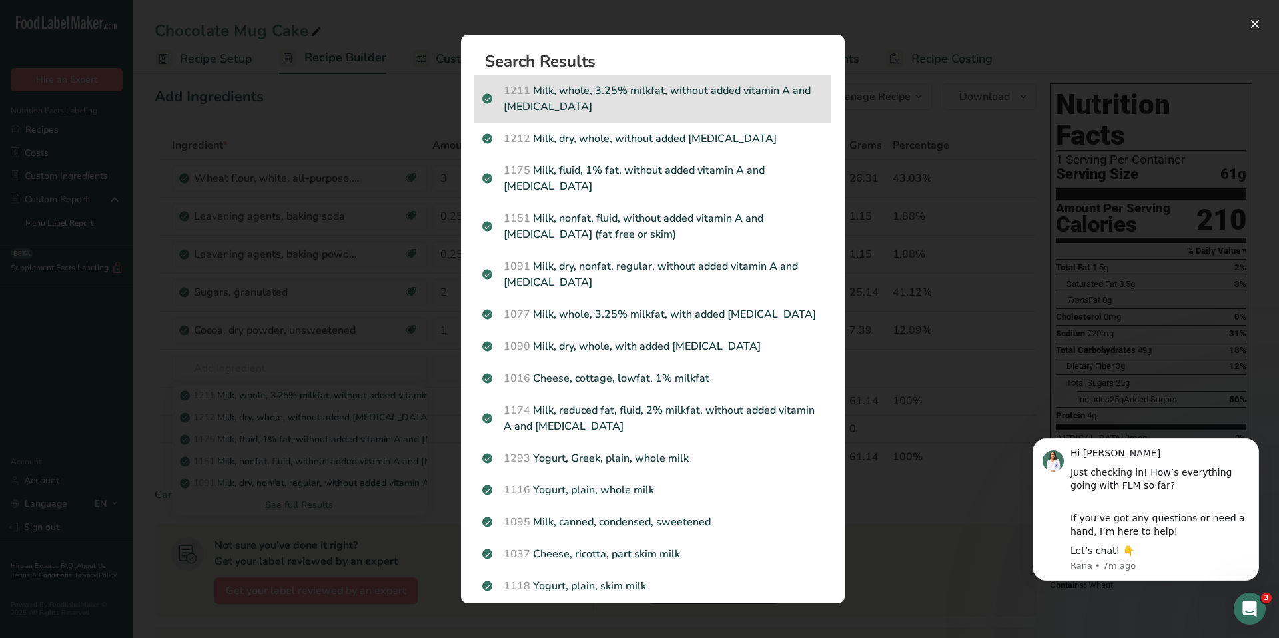
click at [674, 100] on p "1211 Milk, whole, 3.25% milkfat, without added vitamin A and vitamin D" at bounding box center [652, 99] width 341 height 32
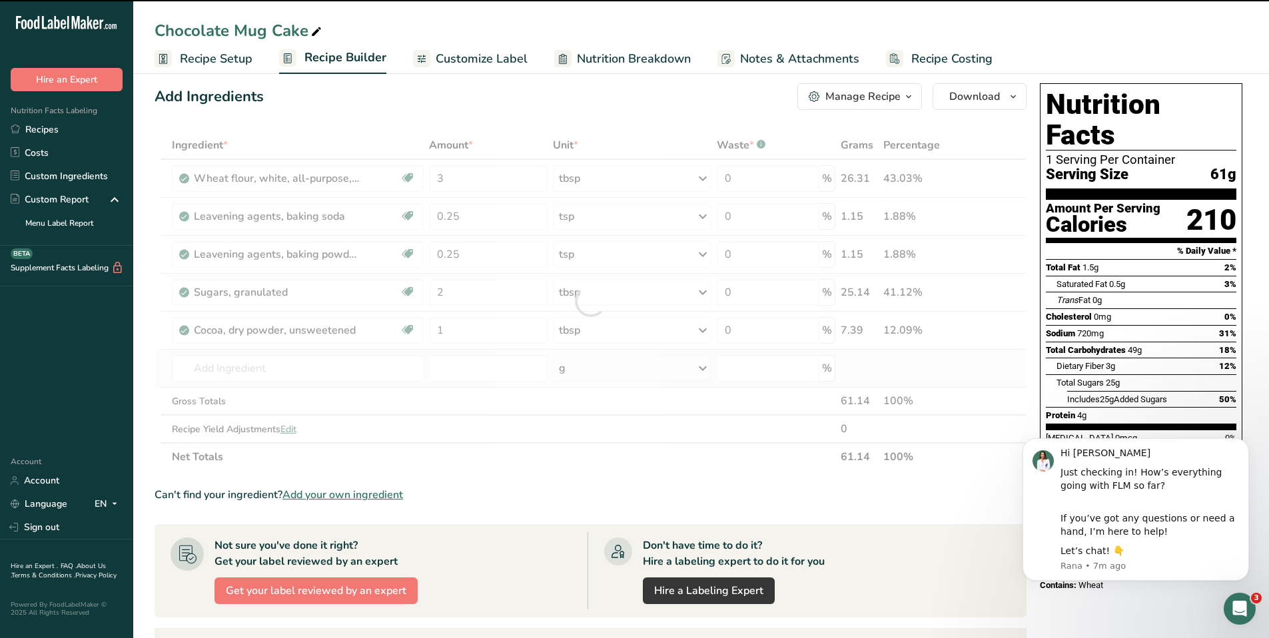
type input "0"
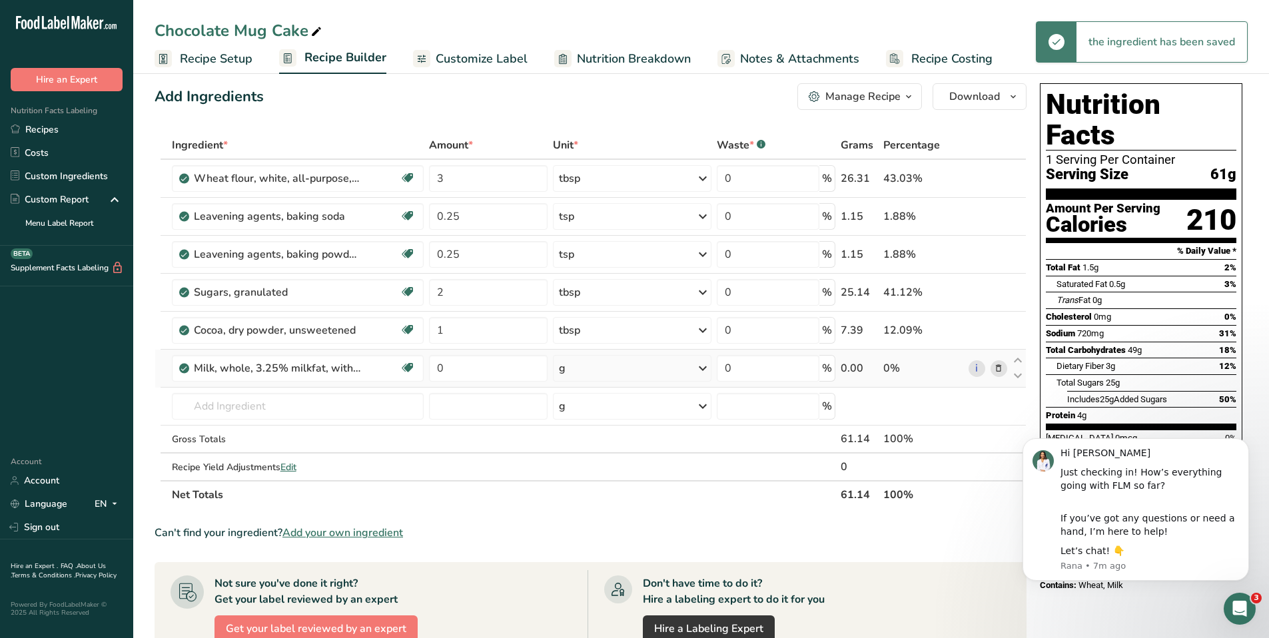
click at [650, 372] on div "g" at bounding box center [632, 368] width 159 height 27
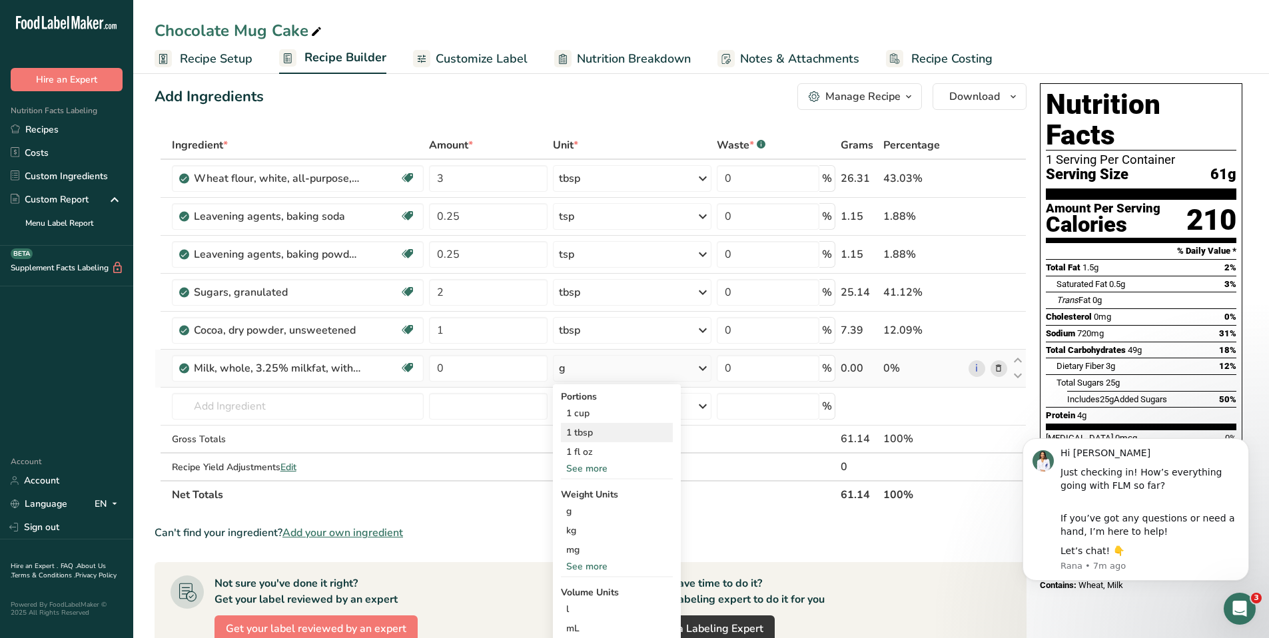
click at [625, 428] on div "1 tbsp" at bounding box center [617, 432] width 112 height 19
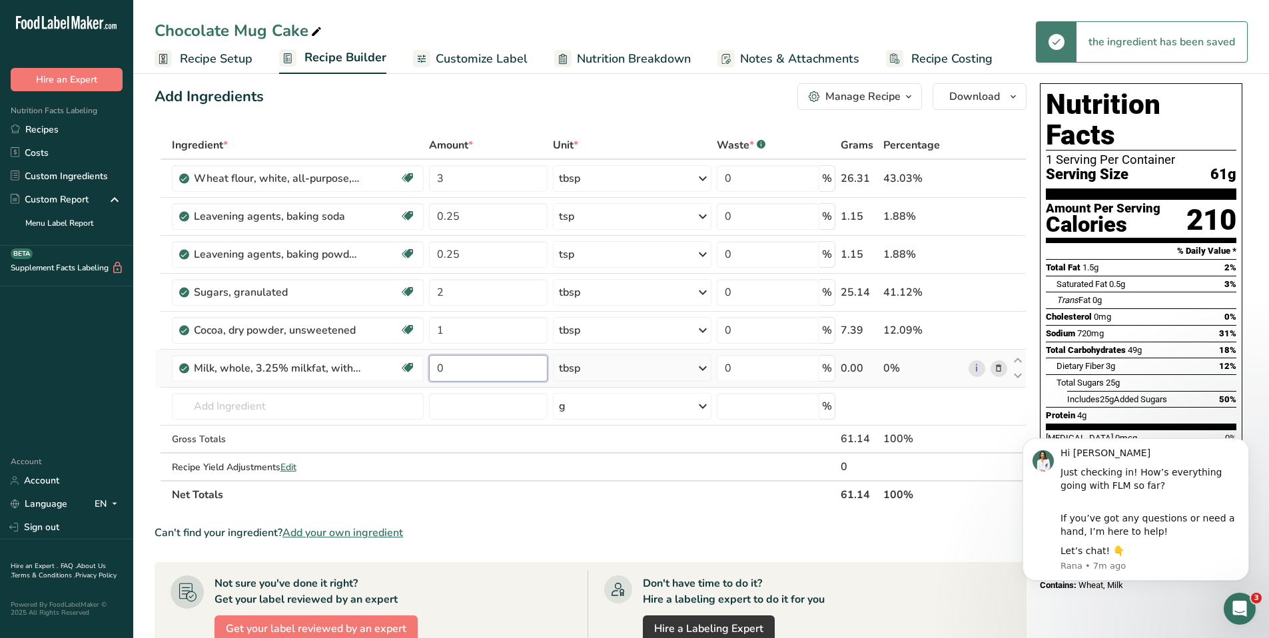
click at [489, 372] on input "0" at bounding box center [488, 368] width 119 height 27
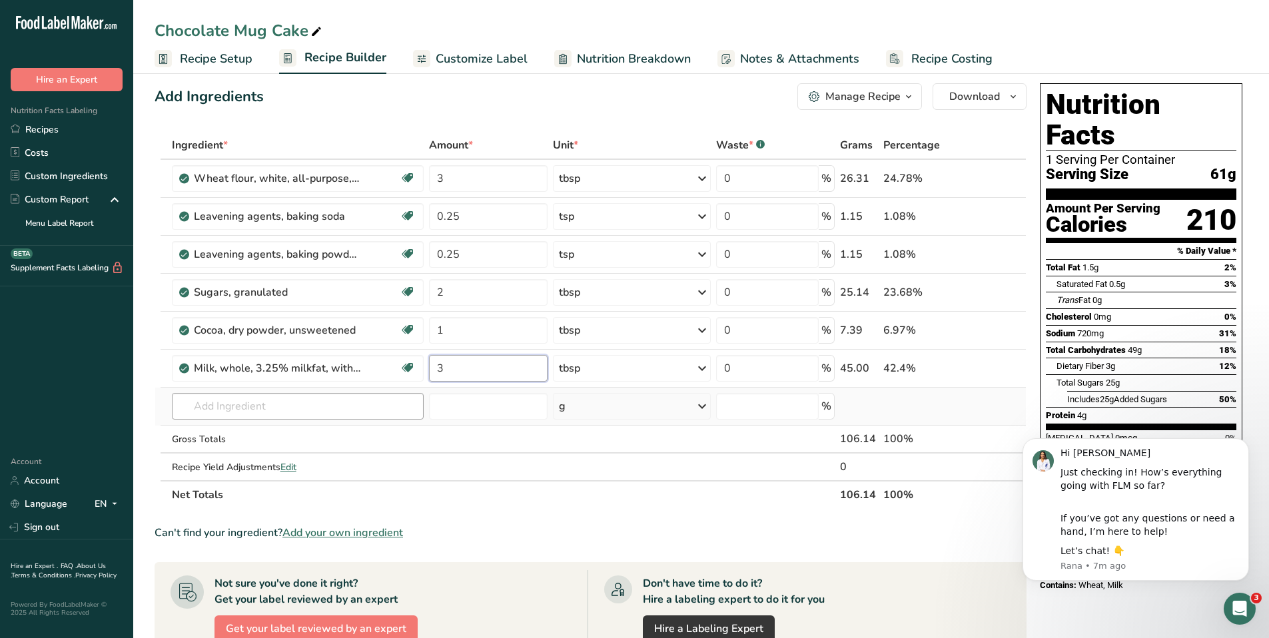
type input "3"
click at [368, 410] on div "Ingredient * Amount * Unit * Waste * .a-a{fill:#347362;}.b-a{fill:#fff;} Grams …" at bounding box center [591, 320] width 872 height 378
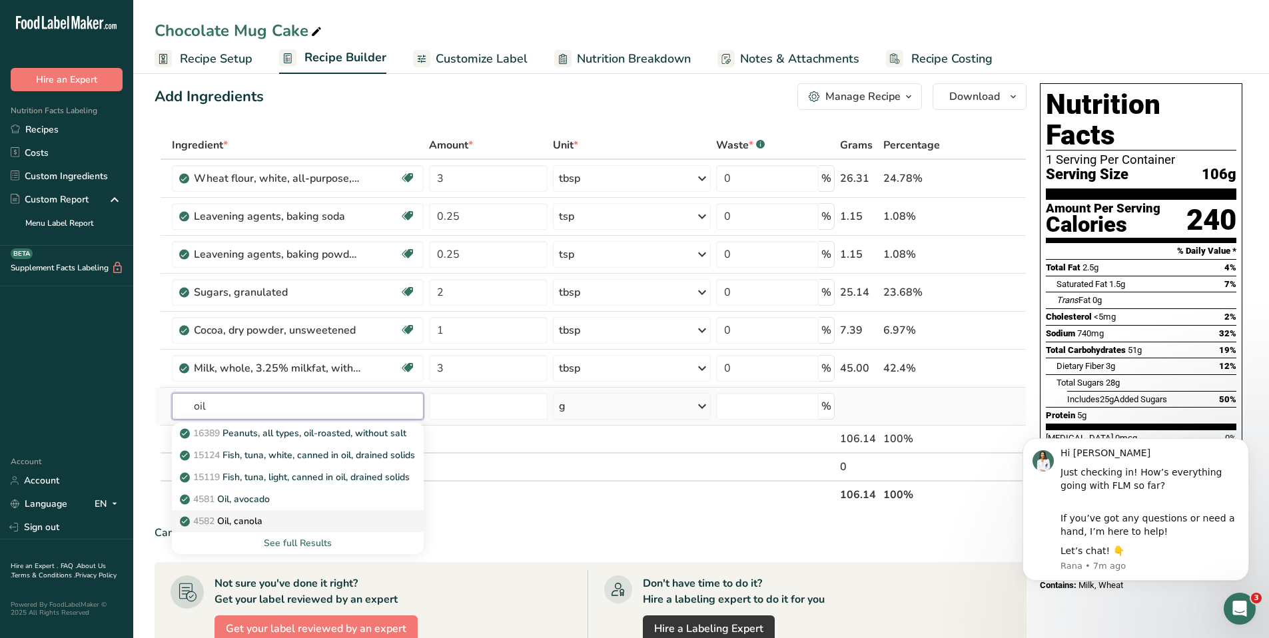
type input "oil"
click at [365, 523] on div "4582 Oil, canola" at bounding box center [287, 521] width 210 height 14
type input "Oil, canola"
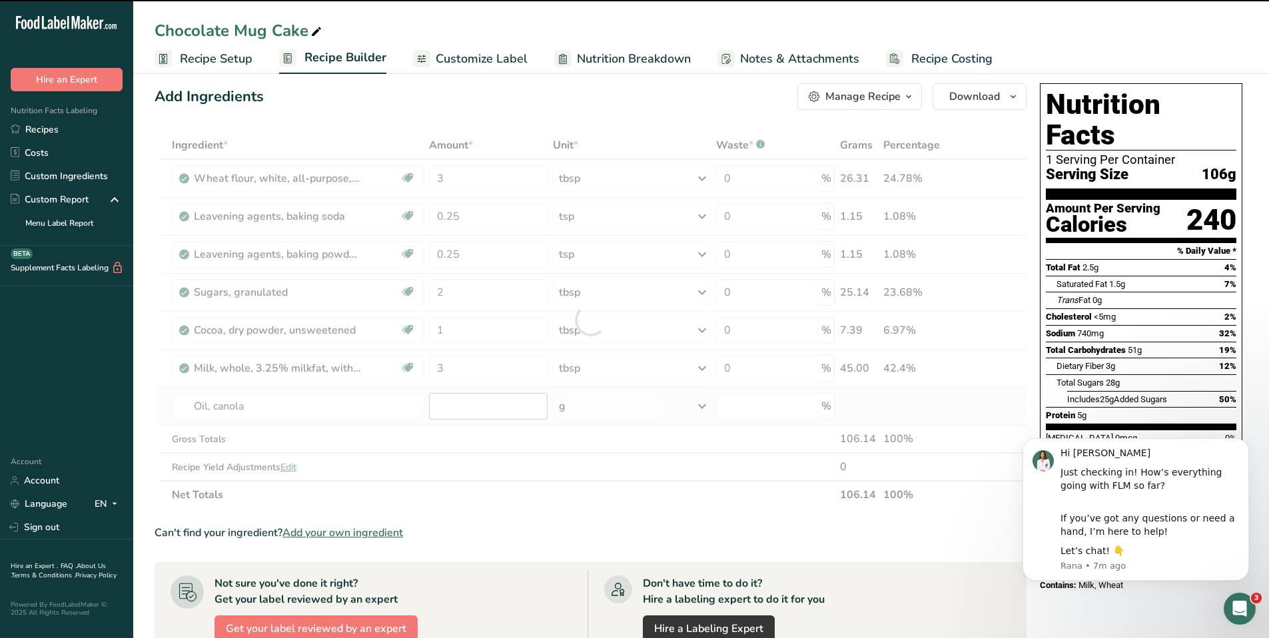
type input "0"
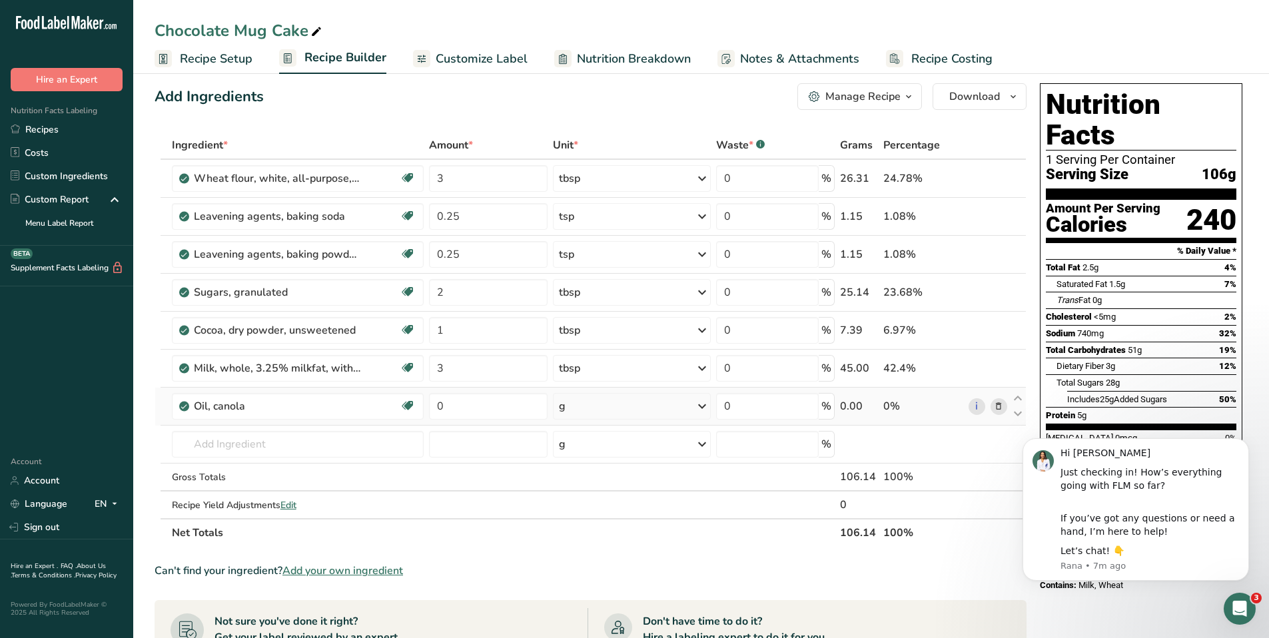
click at [651, 411] on div "g" at bounding box center [632, 406] width 158 height 27
click at [629, 456] on div "1 tbsp" at bounding box center [617, 451] width 112 height 19
click at [485, 406] on input "0" at bounding box center [488, 406] width 119 height 27
type input "2"
click at [341, 442] on div "Ingredient * Amount * Unit * Waste * .a-a{fill:#347362;}.b-a{fill:#fff;} Grams …" at bounding box center [591, 339] width 872 height 416
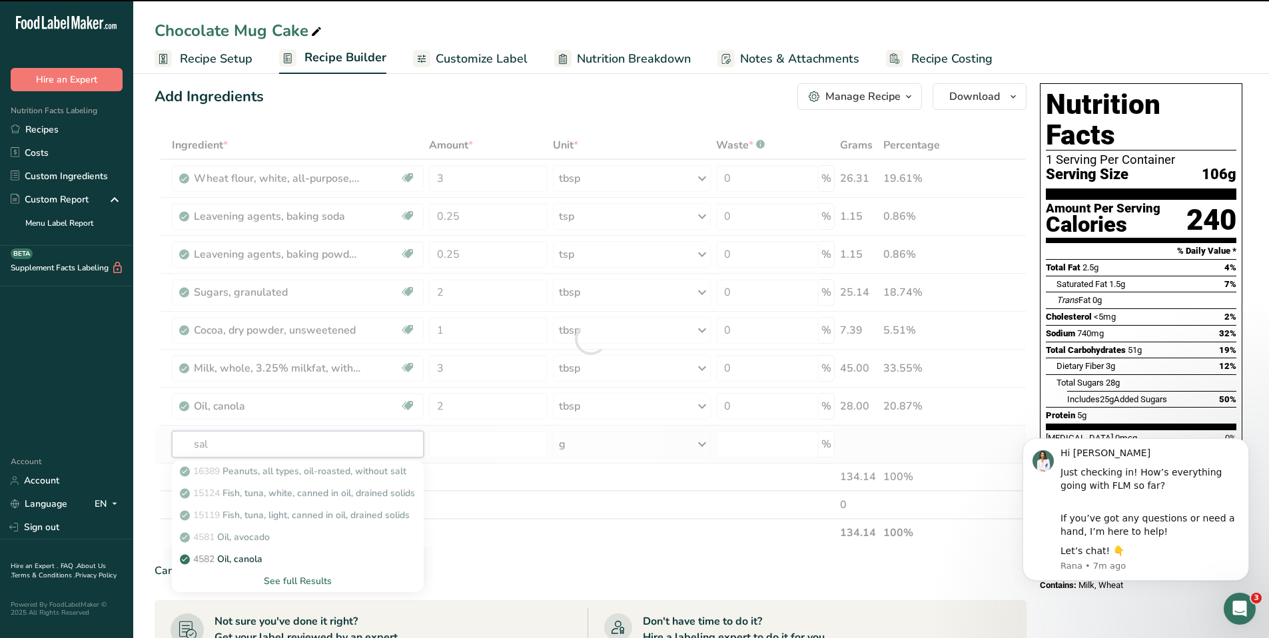
type input "salt"
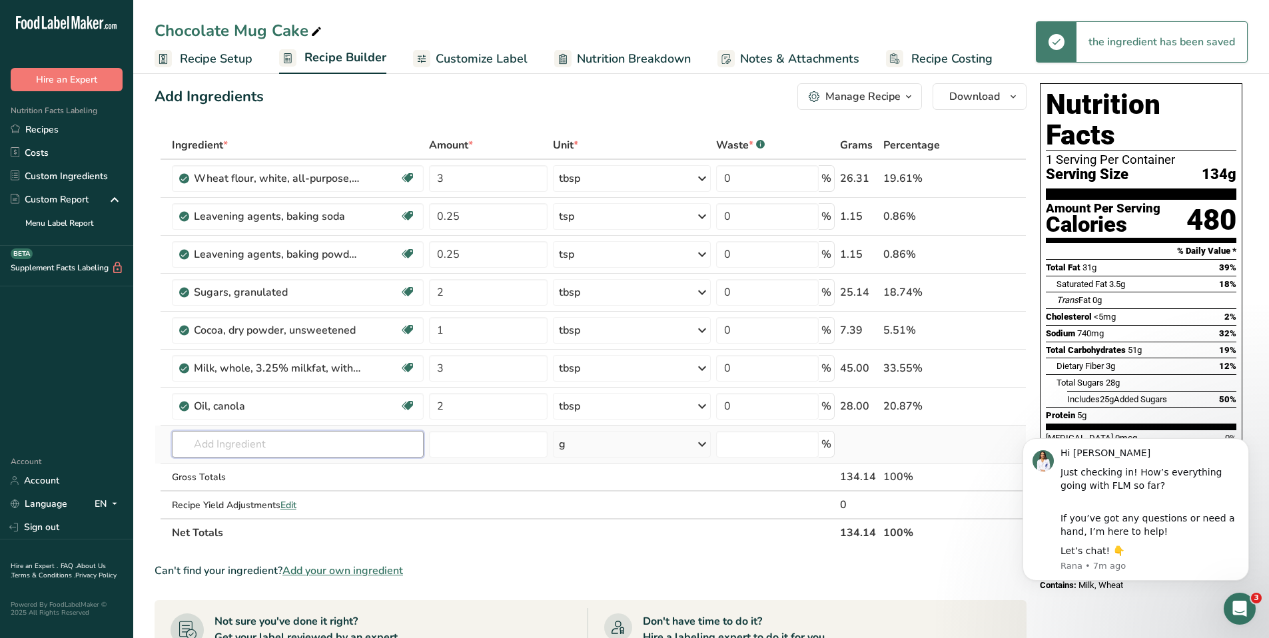
click at [324, 448] on input "text" at bounding box center [298, 444] width 252 height 27
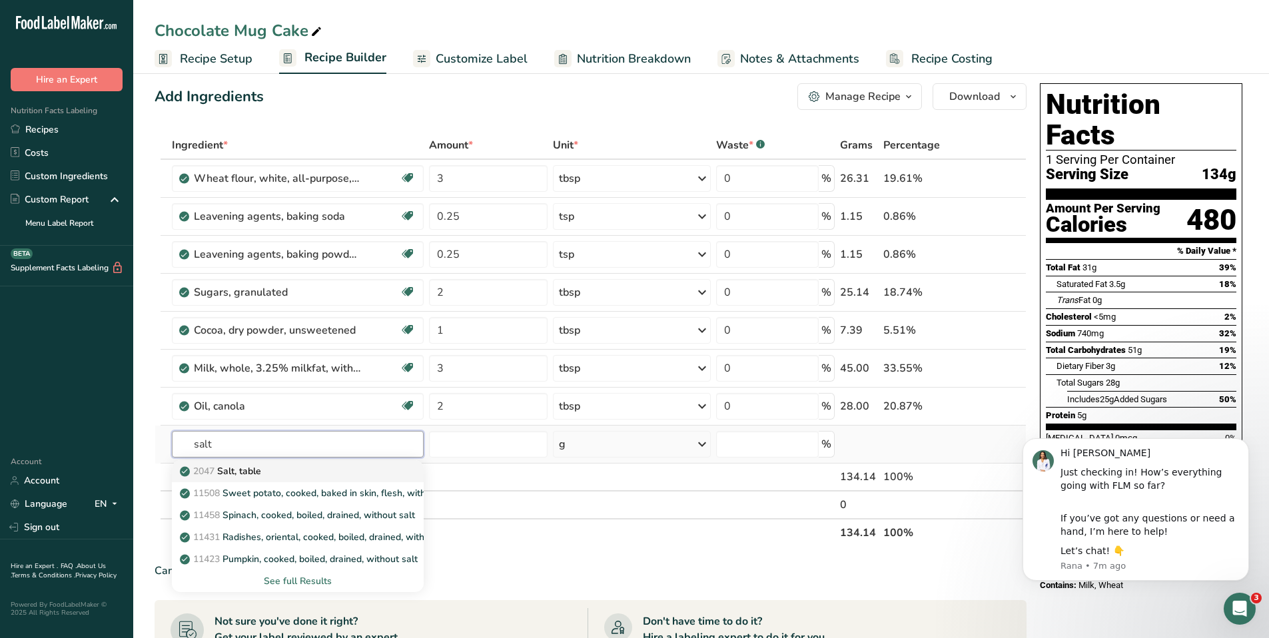
type input "salt"
click at [306, 476] on div "2047 Salt, table" at bounding box center [287, 471] width 210 height 14
type input "Salt, table"
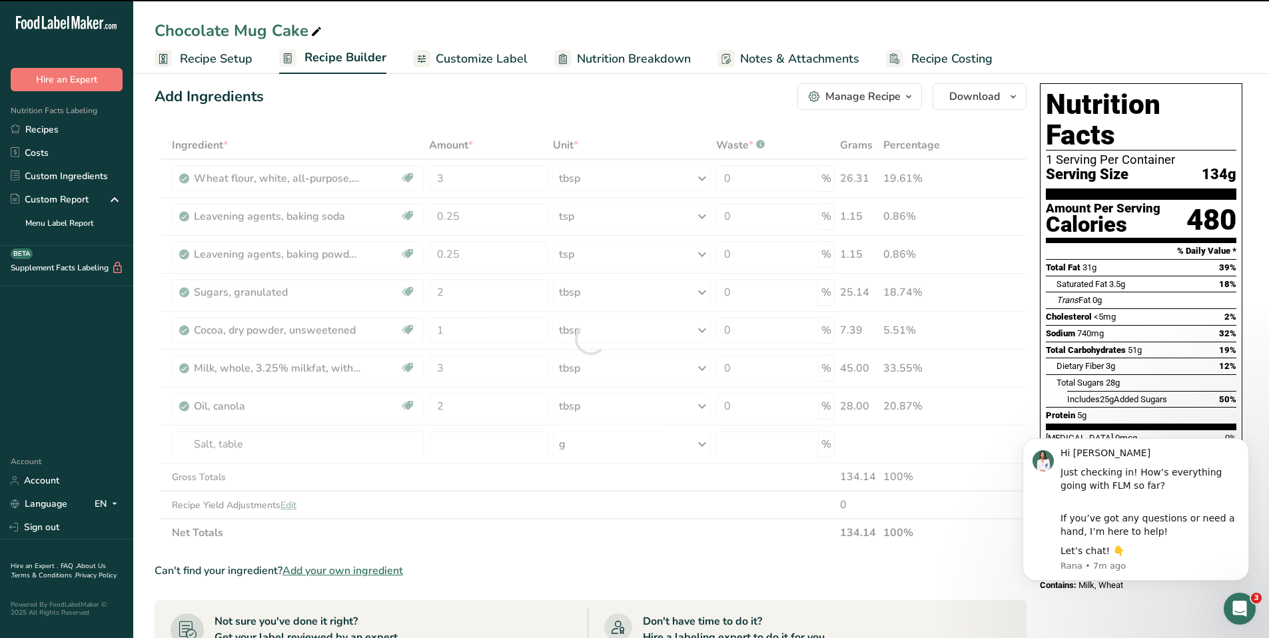
type input "0"
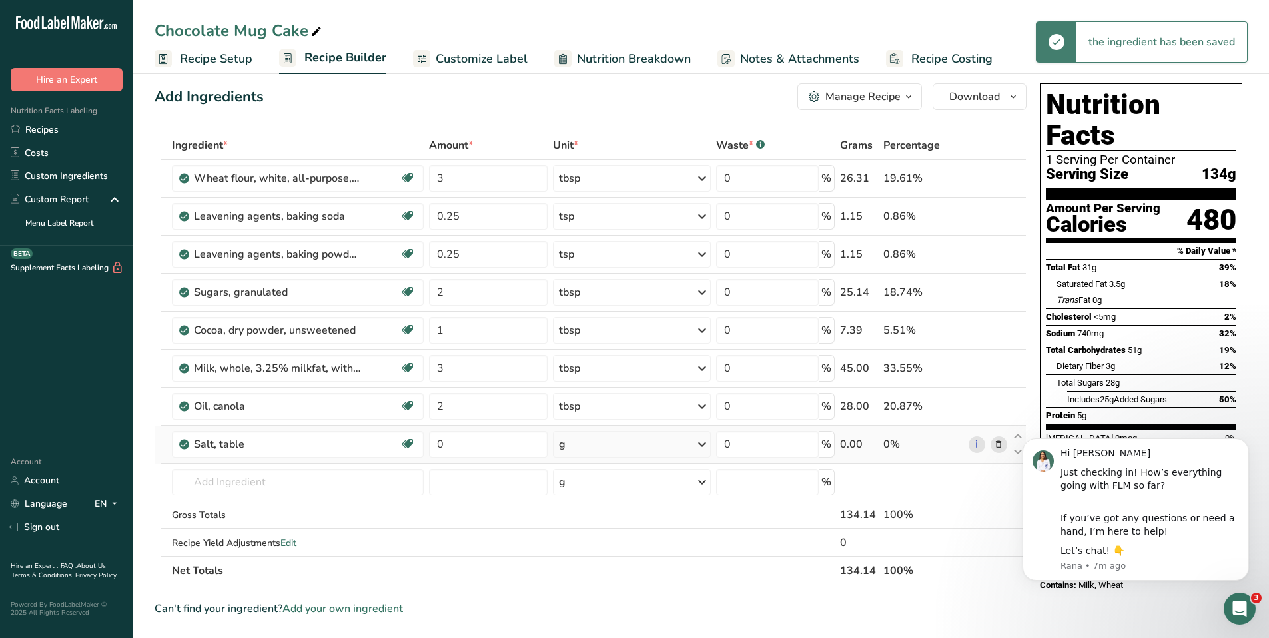
click at [682, 452] on div "g" at bounding box center [632, 444] width 158 height 27
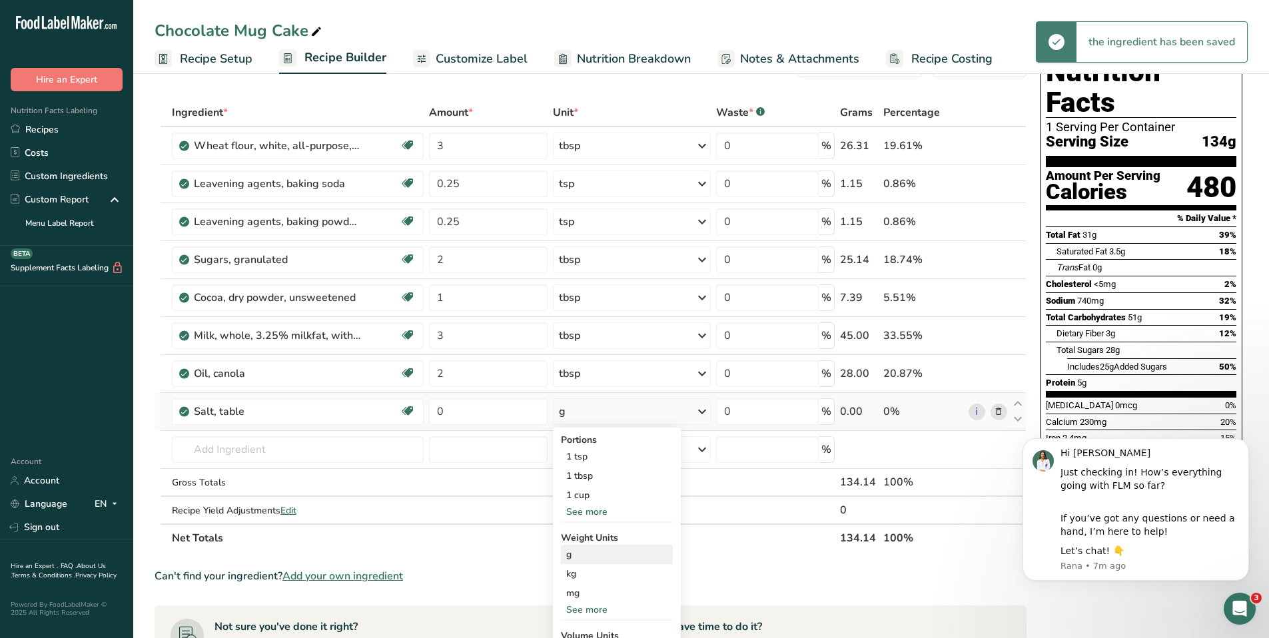
scroll to position [59, 0]
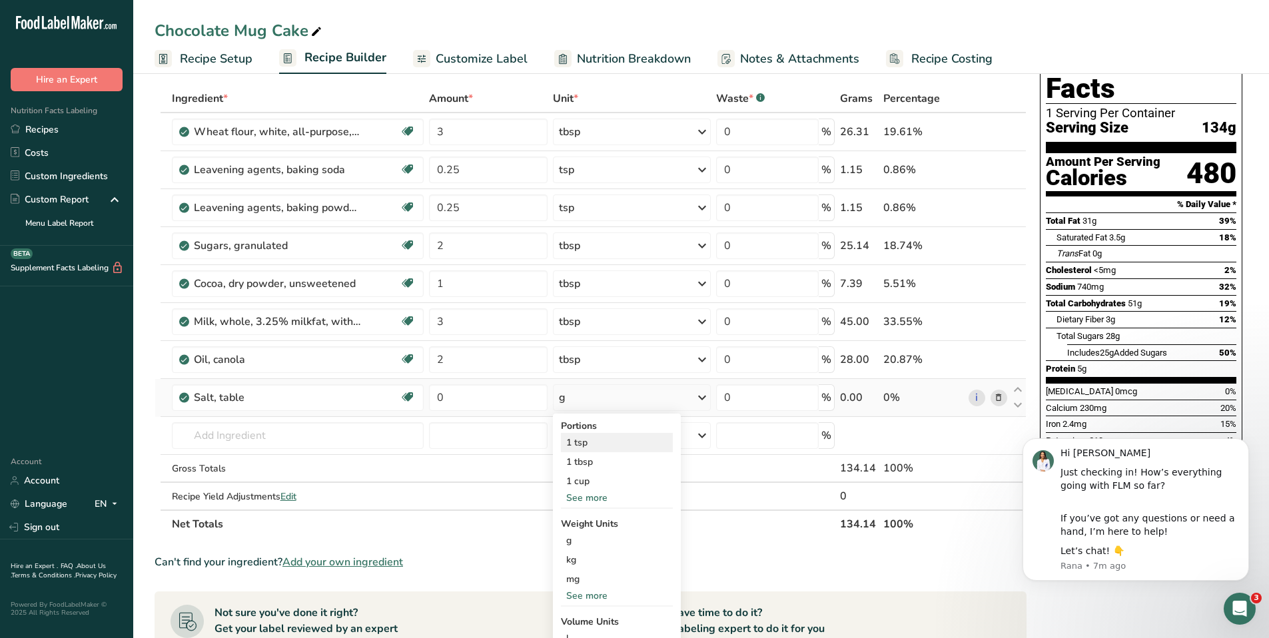
click at [635, 446] on div "1 tsp" at bounding box center [617, 442] width 112 height 19
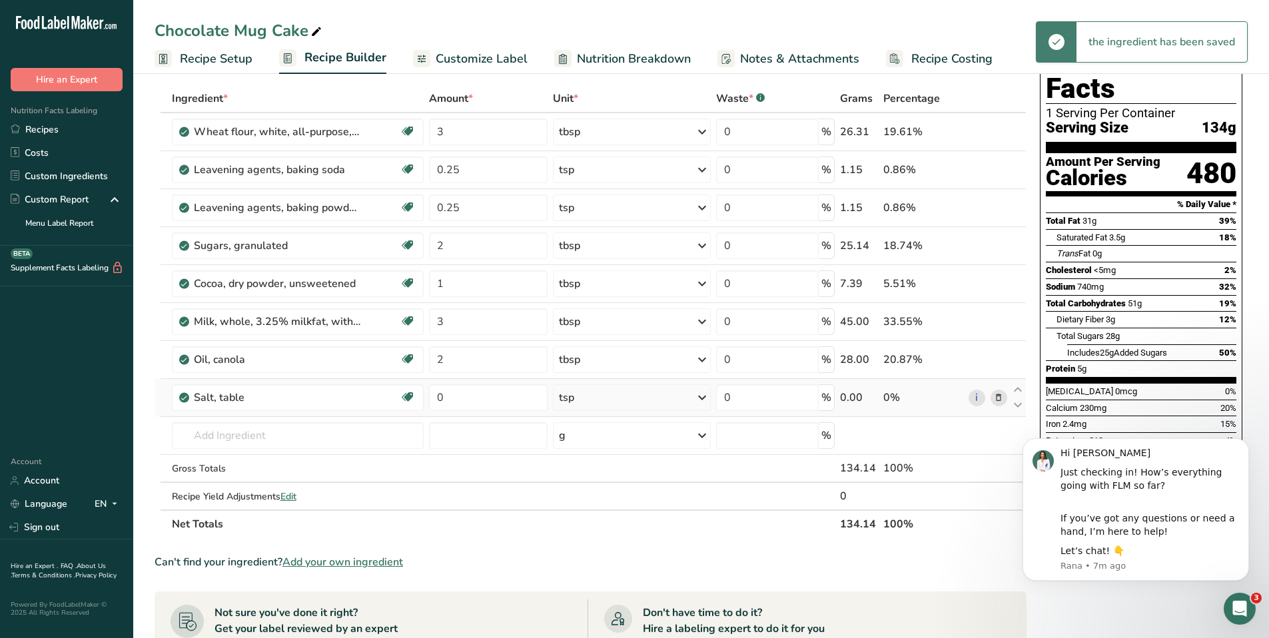
click at [506, 411] on td "0" at bounding box center [488, 398] width 124 height 38
click at [495, 404] on input "0" at bounding box center [488, 397] width 119 height 27
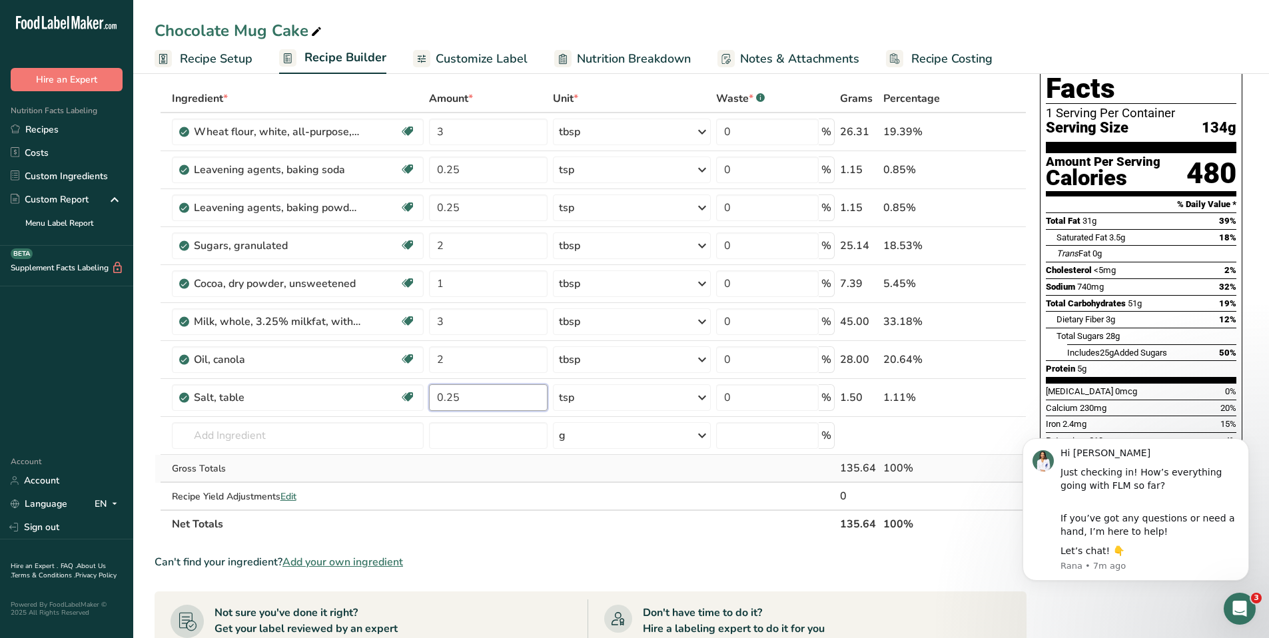
type input "0.25"
click at [535, 478] on div "Ingredient * Amount * Unit * Waste * .a-a{fill:#347362;}.b-a{fill:#fff;} Grams …" at bounding box center [591, 312] width 872 height 454
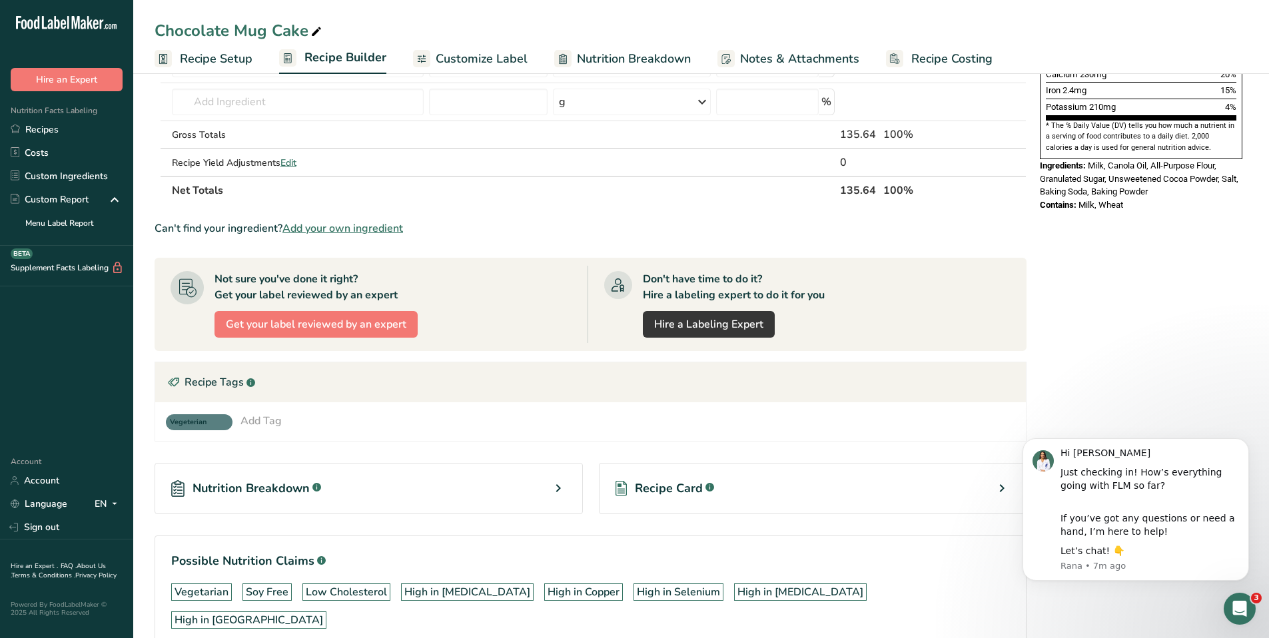
scroll to position [408, 0]
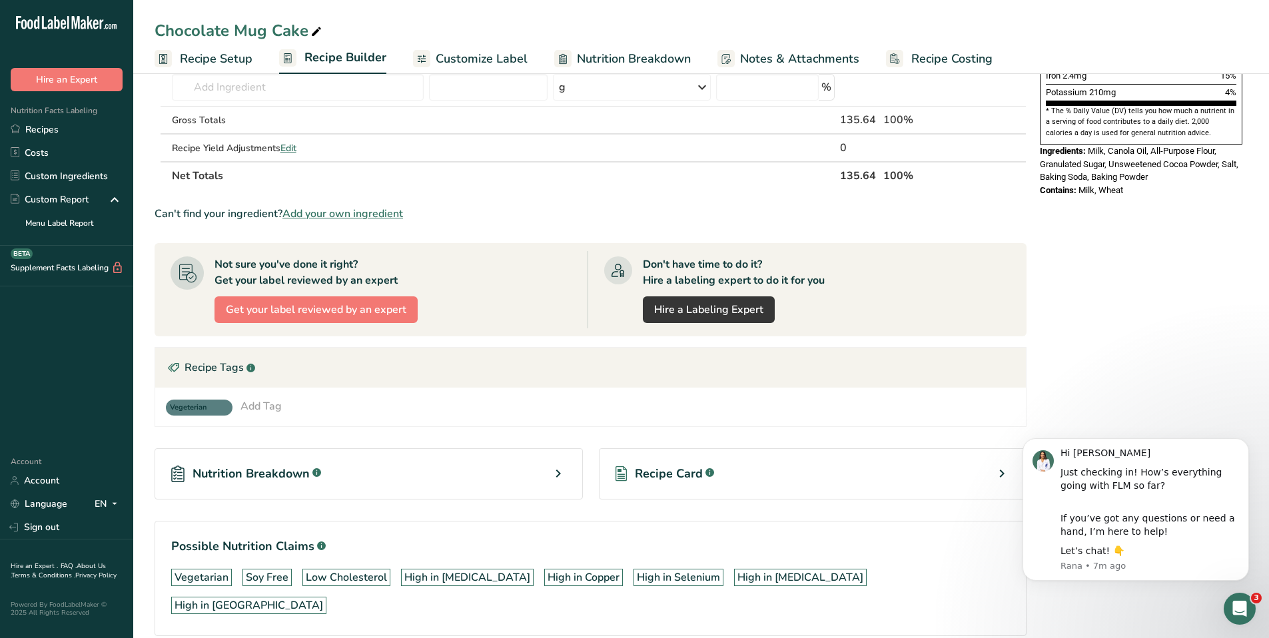
click at [274, 408] on div "Add Tag" at bounding box center [260, 406] width 41 height 16
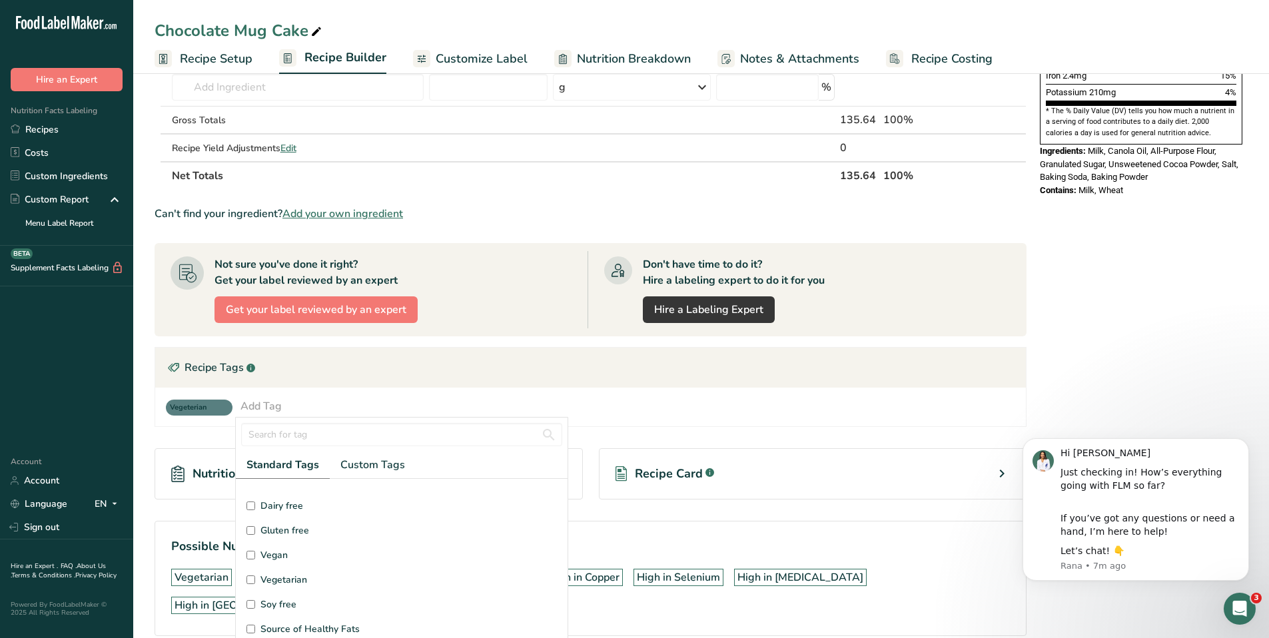
scroll to position [109, 0]
click at [248, 510] on input "Gluten free" at bounding box center [250, 511] width 9 height 9
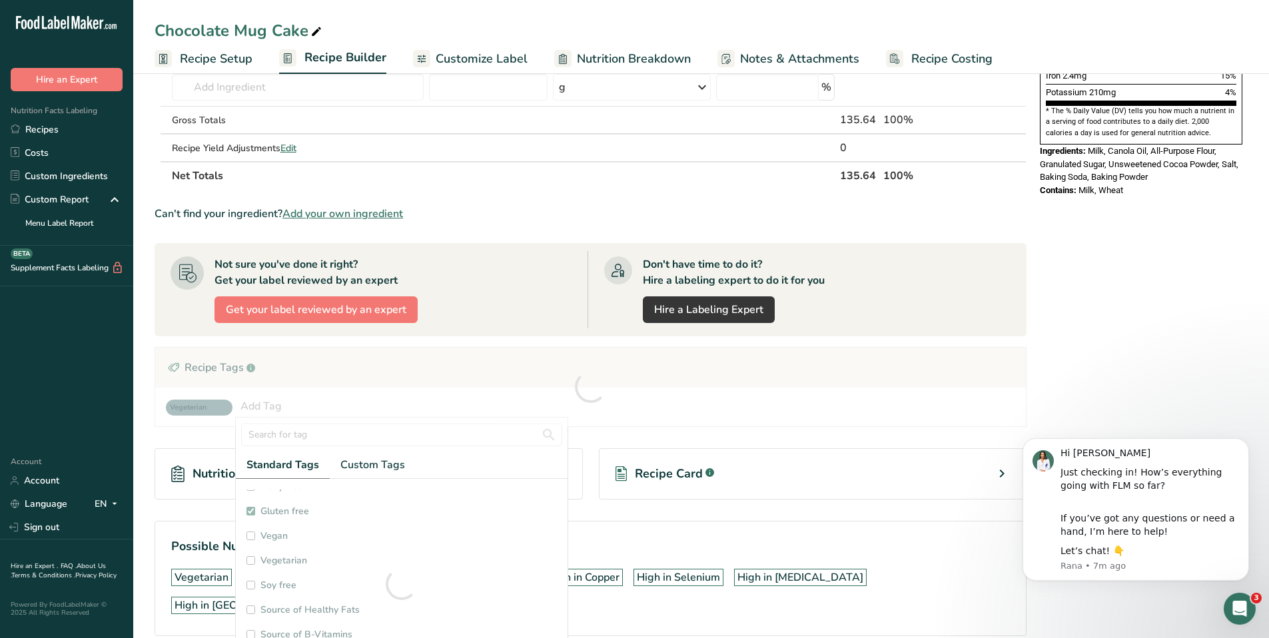
checkbox input "true"
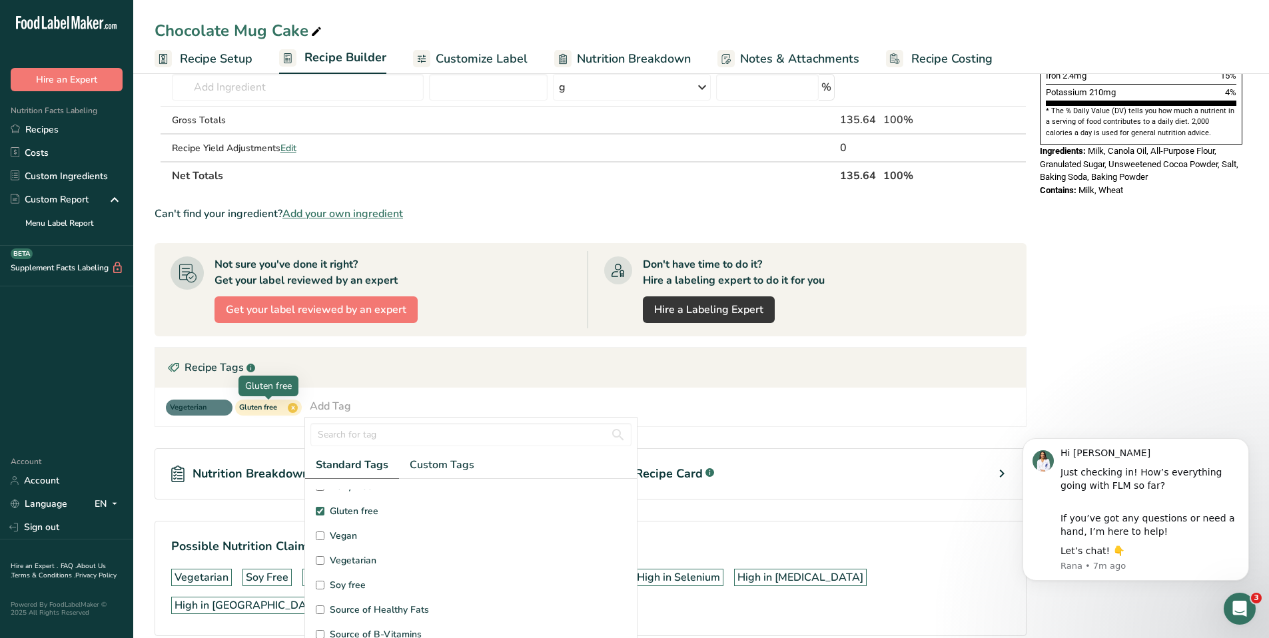
click at [295, 412] on span "x" at bounding box center [293, 408] width 10 height 10
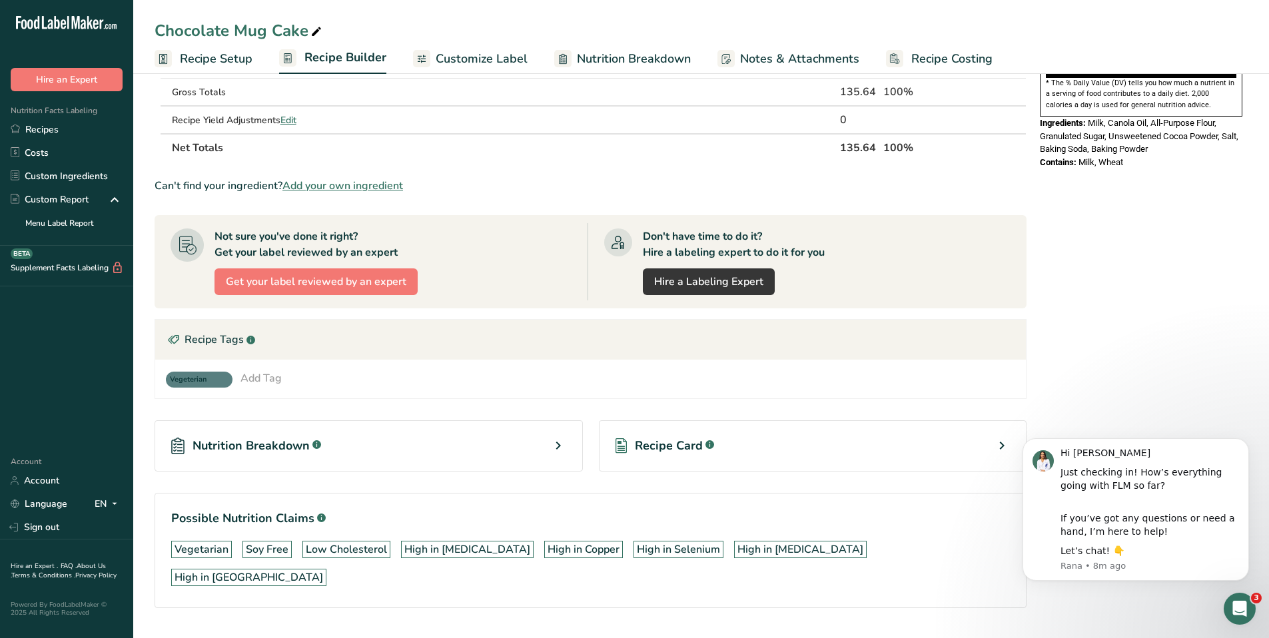
scroll to position [442, 0]
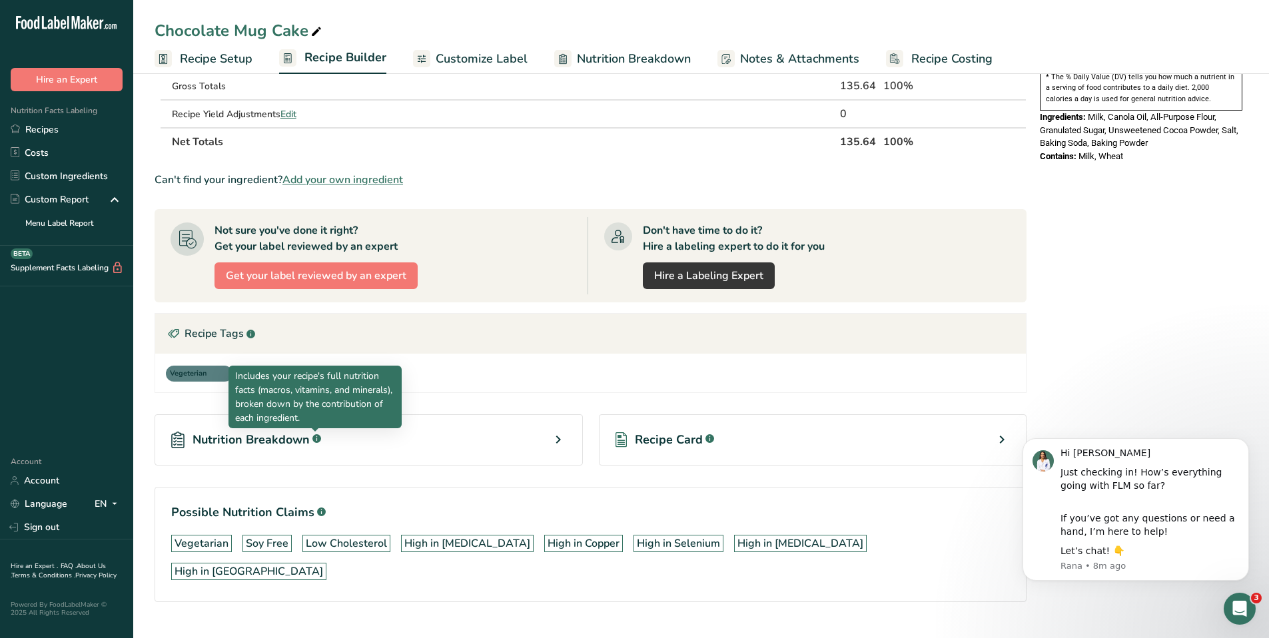
click at [372, 444] on div "Nutrition Breakdown .a-a{fill:#347362;}.b-a{fill:#fff;}" at bounding box center [369, 439] width 428 height 51
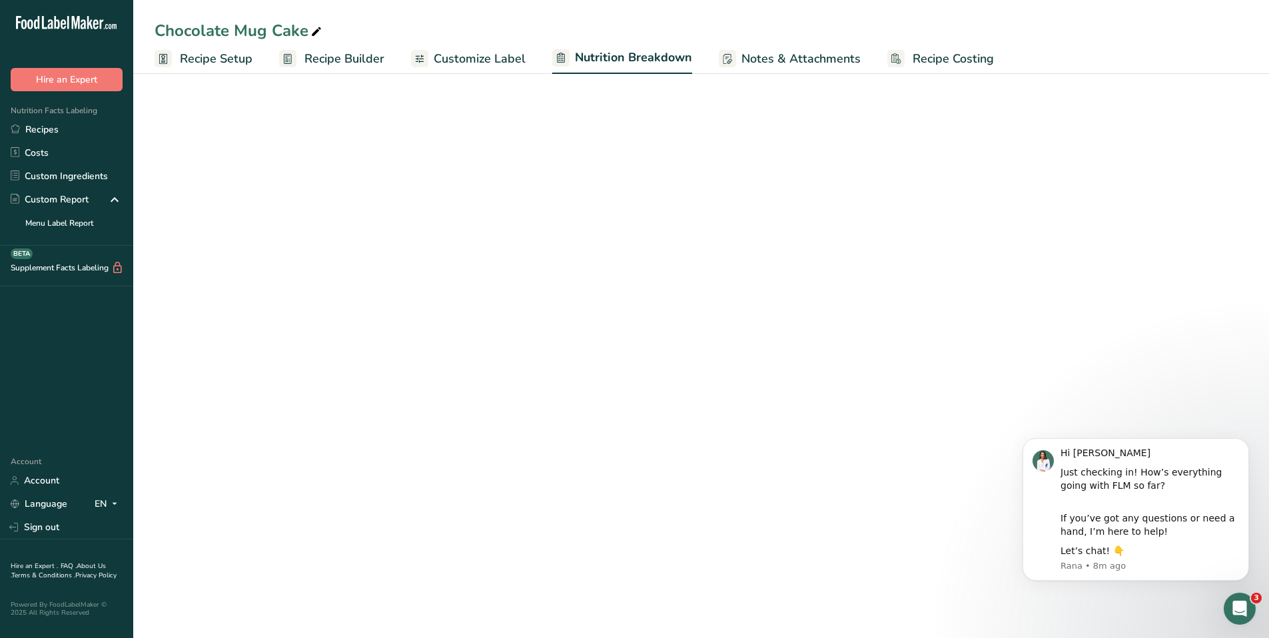
select select "Calories"
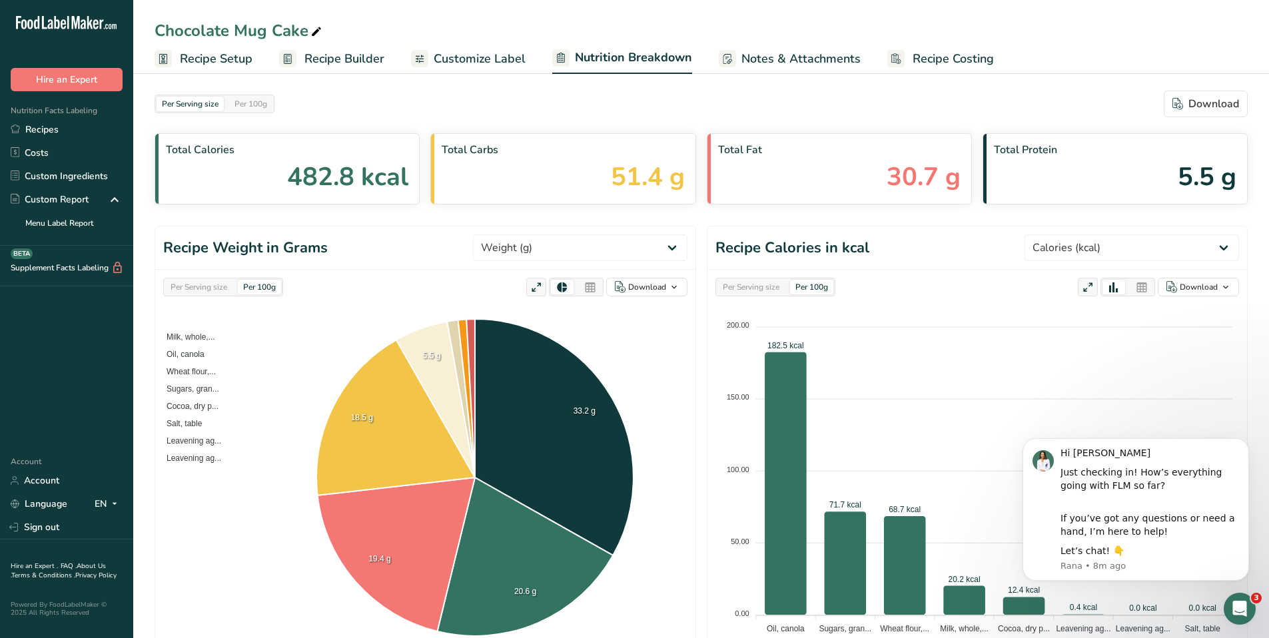
click at [454, 56] on span "Customize Label" at bounding box center [480, 59] width 92 height 18
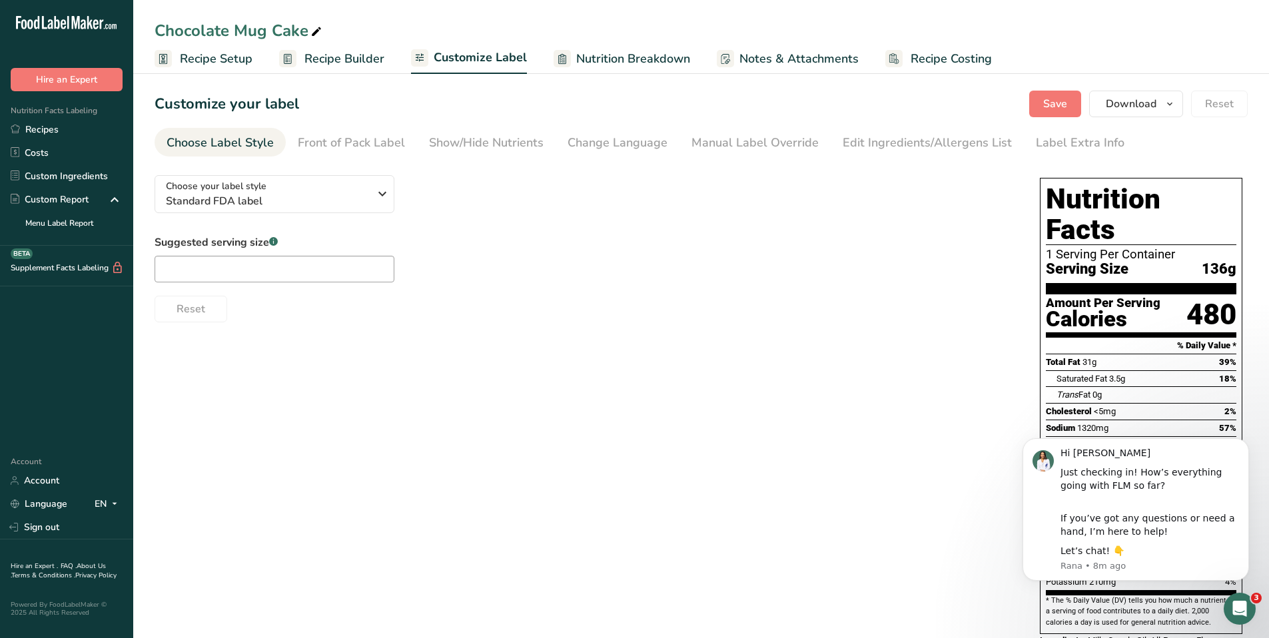
click at [346, 60] on span "Recipe Builder" at bounding box center [344, 59] width 80 height 18
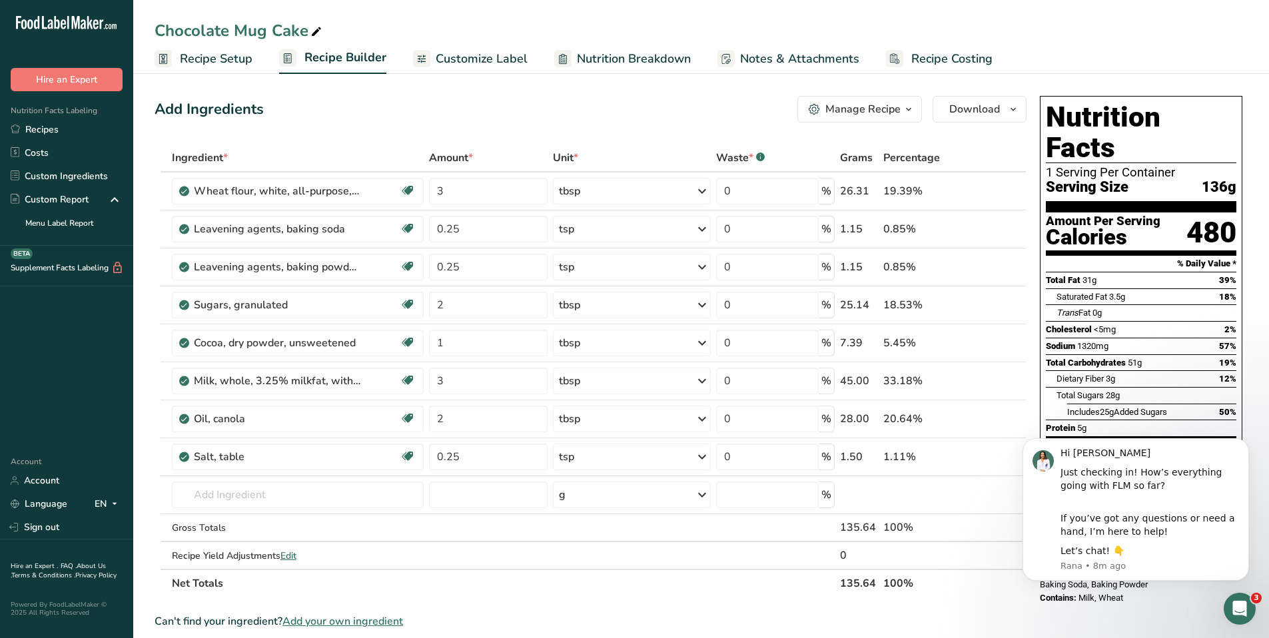
click at [460, 66] on span "Customize Label" at bounding box center [482, 59] width 92 height 18
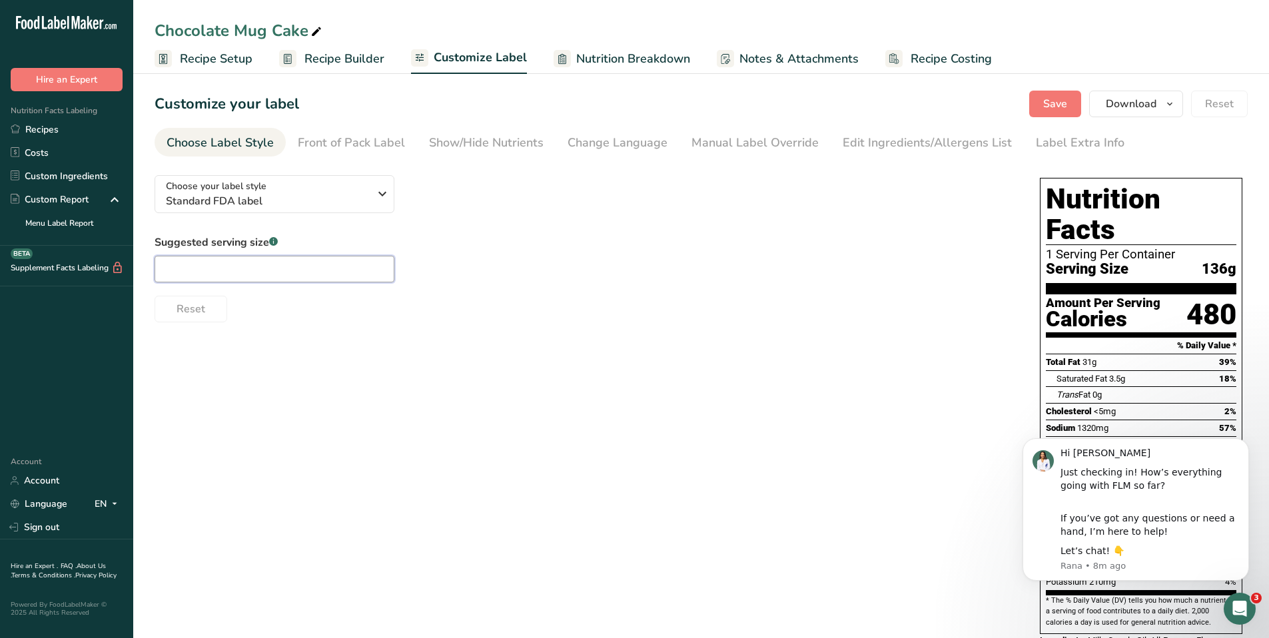
click at [362, 265] on input "text" at bounding box center [275, 269] width 240 height 27
type input "0.5"
click at [452, 261] on div "Suggested serving size .a-a{fill:#347362;}.b-a{fill:#fff;} 0.5 Reset" at bounding box center [584, 278] width 858 height 88
click at [270, 266] on input "0.5" at bounding box center [275, 269] width 240 height 27
click at [606, 53] on span "Nutrition Breakdown" at bounding box center [633, 59] width 114 height 18
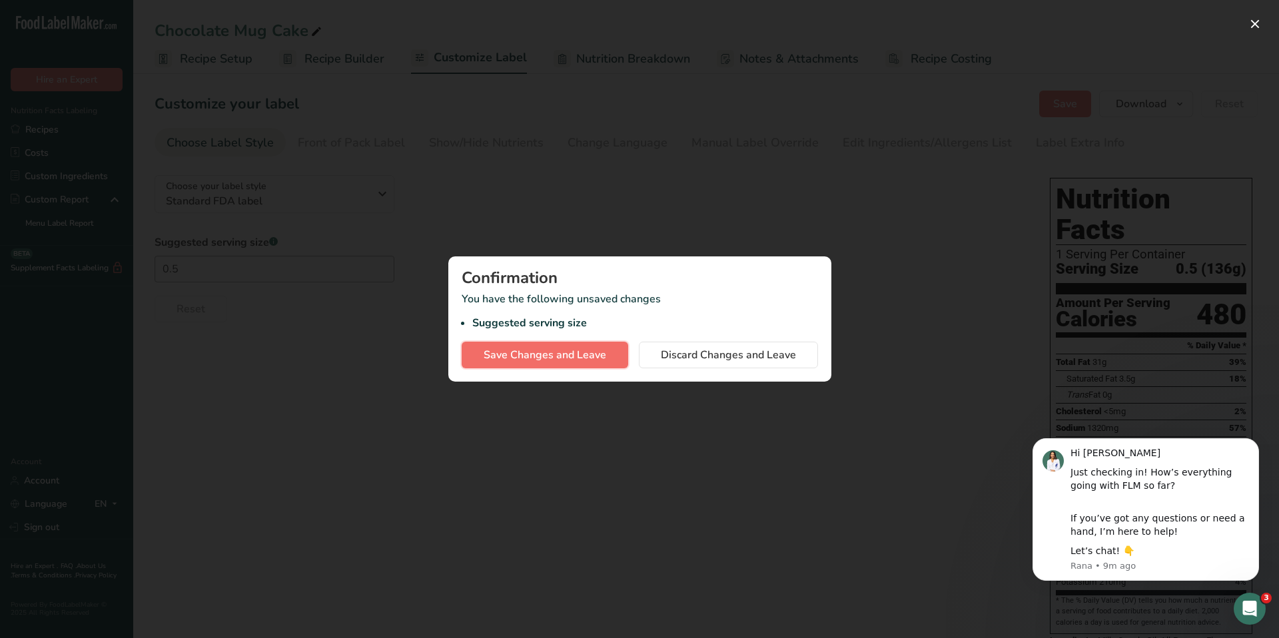
click at [591, 360] on span "Save Changes and Leave" at bounding box center [544, 355] width 123 height 16
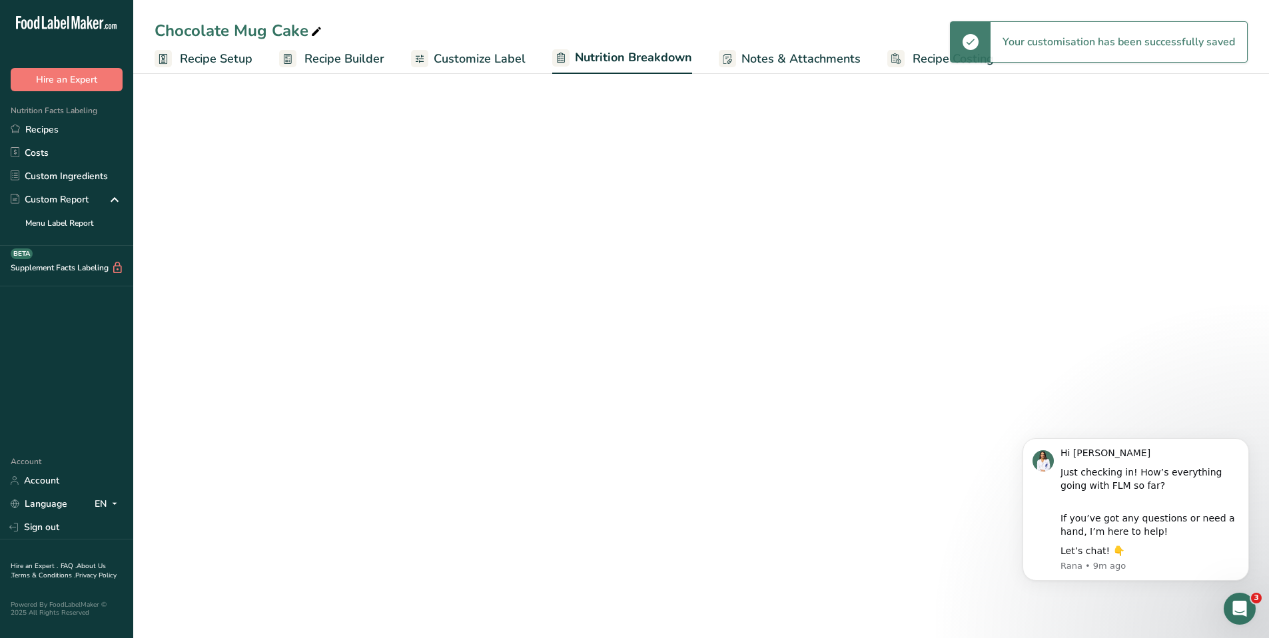
select select "Calories"
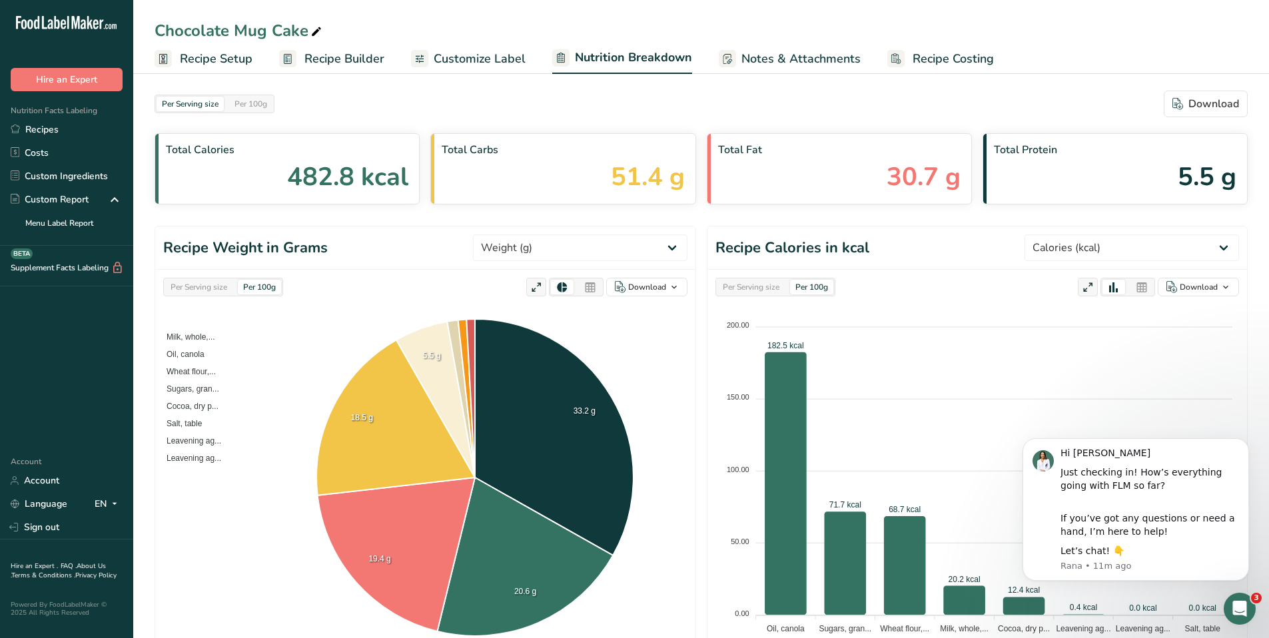
click at [781, 58] on span "Notes & Attachments" at bounding box center [800, 59] width 119 height 18
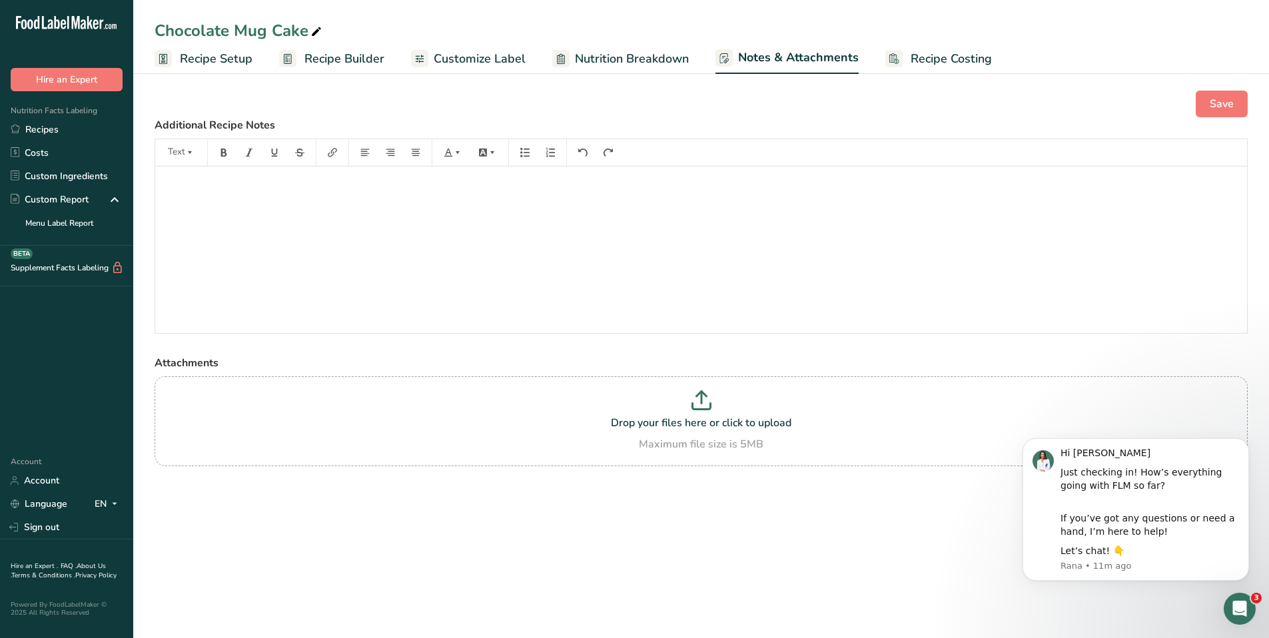
click at [902, 53] on link "Recipe Costing" at bounding box center [938, 59] width 107 height 30
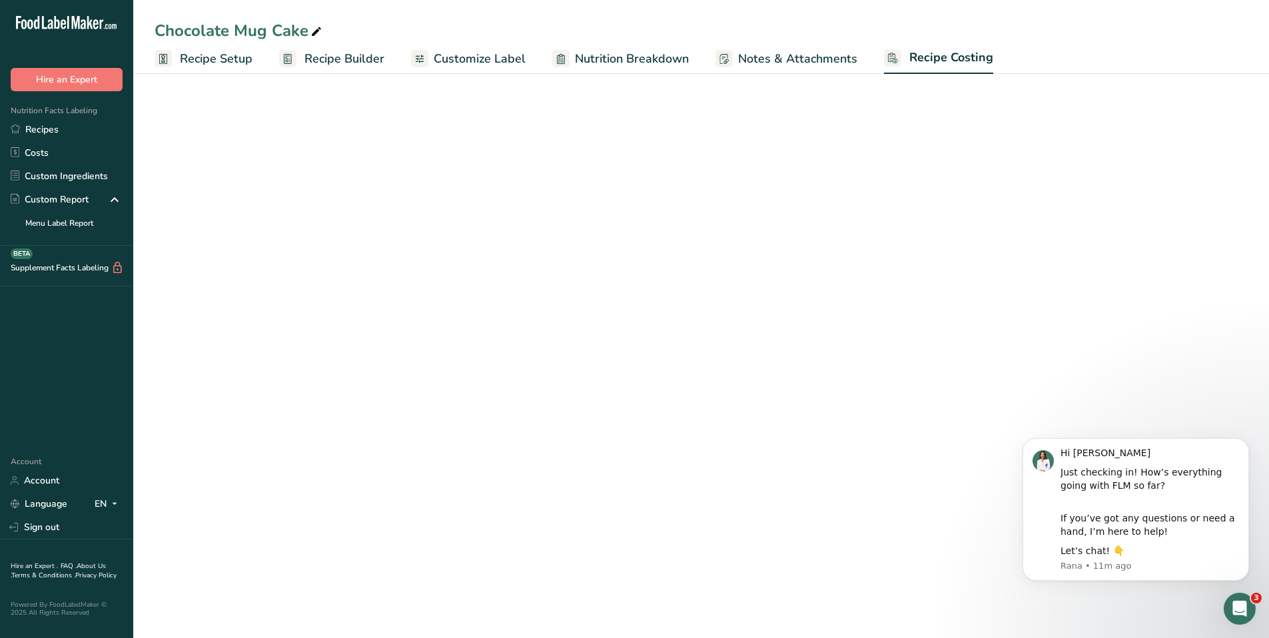
select select "1"
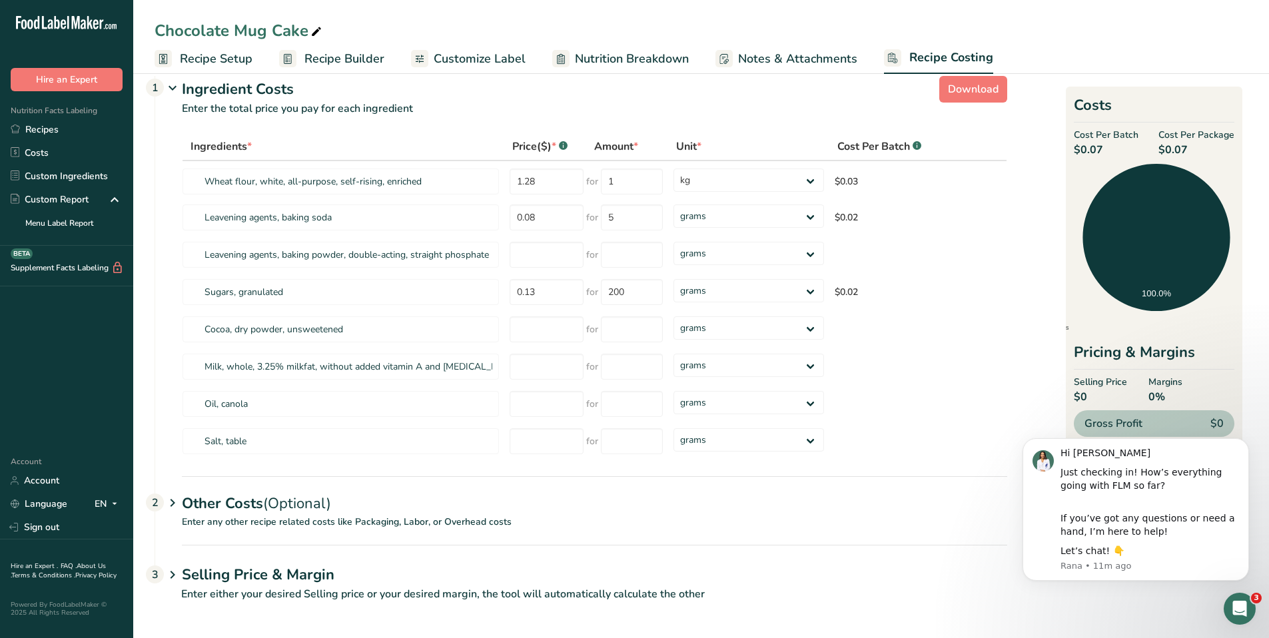
scroll to position [21, 0]
click at [371, 57] on span "Recipe Builder" at bounding box center [344, 59] width 80 height 18
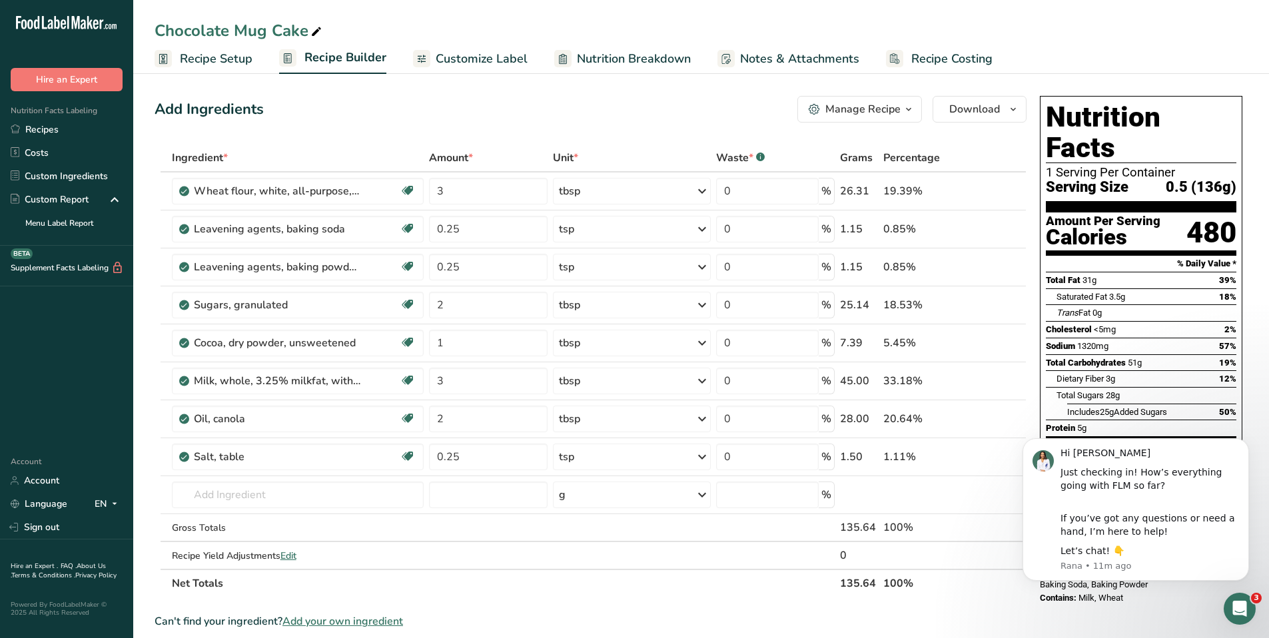
click at [483, 57] on span "Customize Label" at bounding box center [482, 59] width 92 height 18
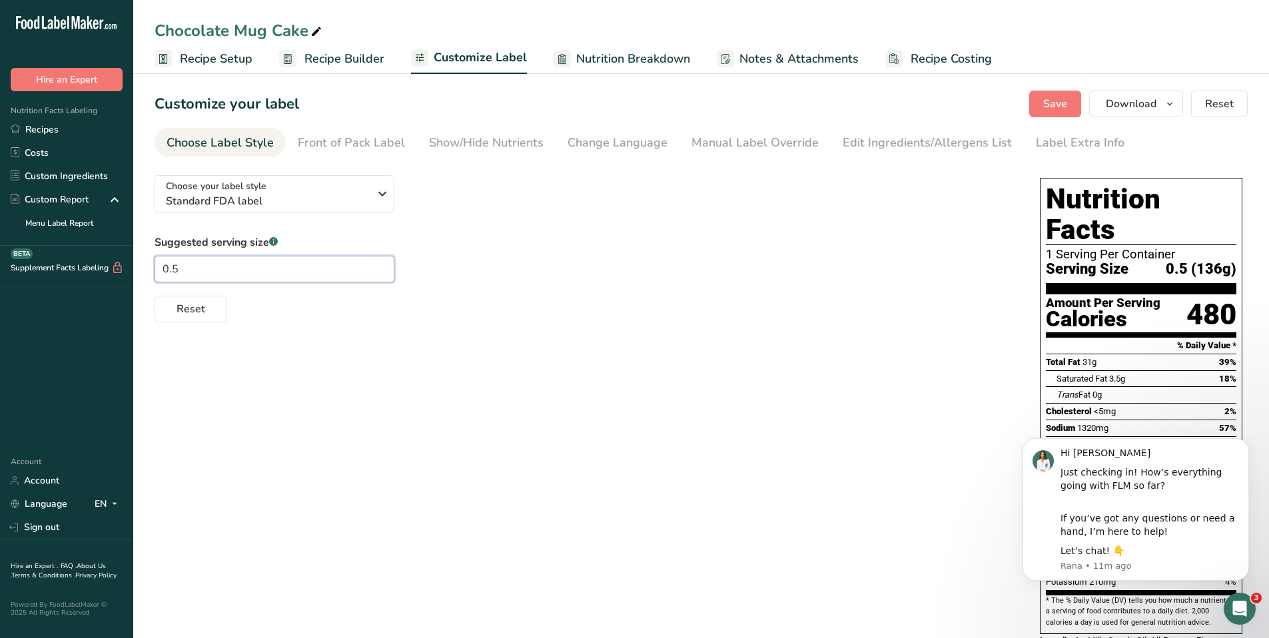
click at [214, 266] on input "0.5" at bounding box center [275, 269] width 240 height 27
type input "0"
type input "1/2"
click at [1055, 106] on span "Save" at bounding box center [1055, 104] width 24 height 16
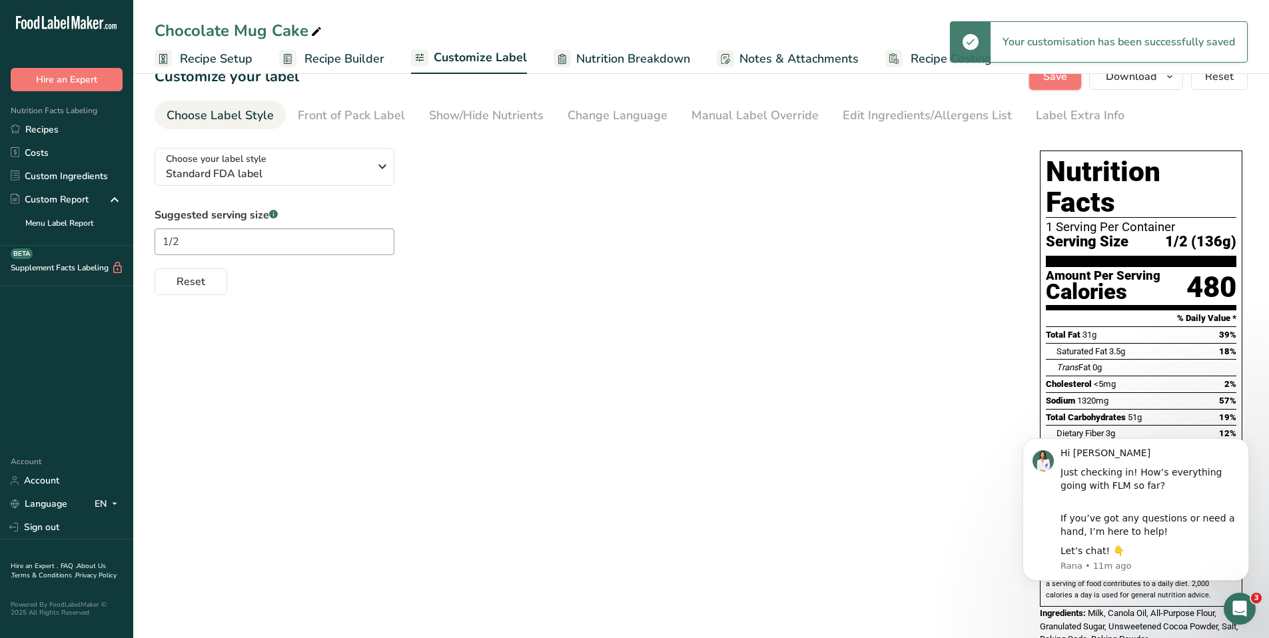
scroll to position [25, 0]
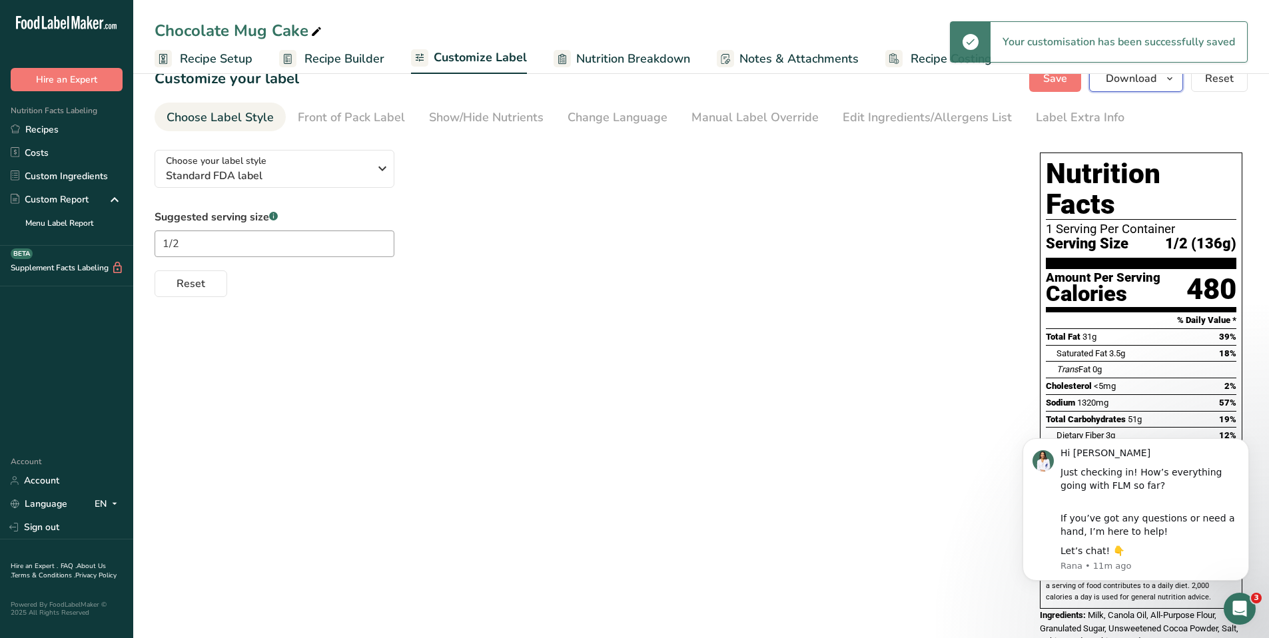
click at [1145, 78] on span "Download" at bounding box center [1131, 79] width 51 height 16
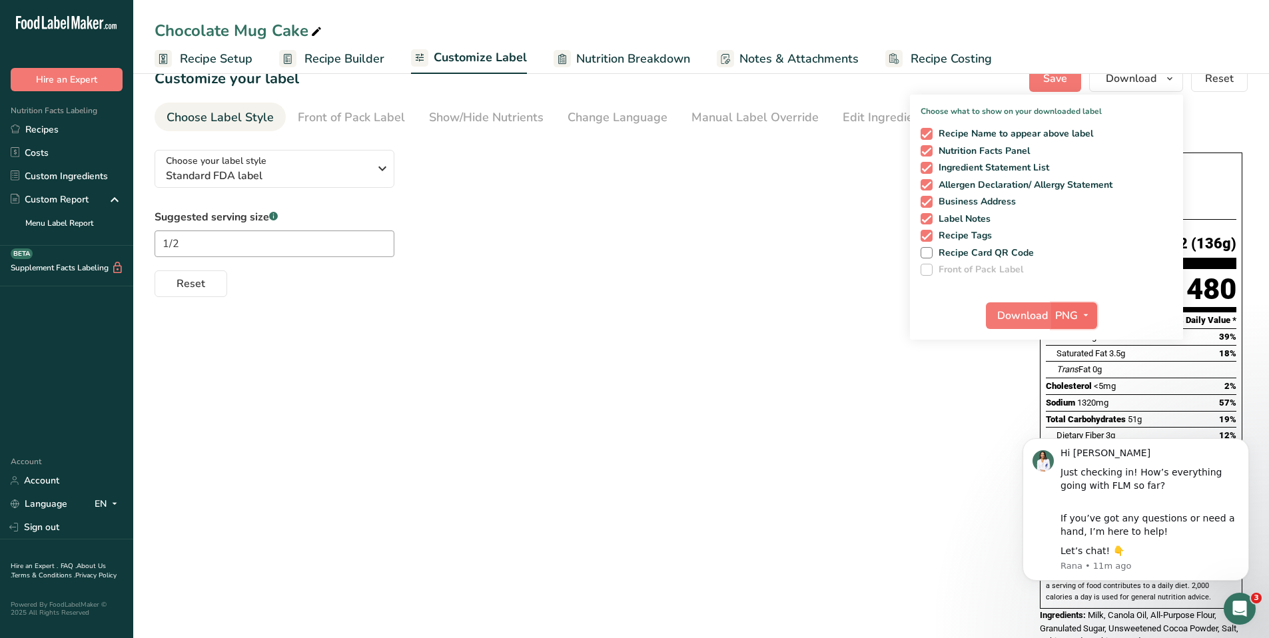
click at [1068, 317] on span "PNG" at bounding box center [1066, 316] width 23 height 16
click at [1082, 338] on link "PNG" at bounding box center [1075, 343] width 43 height 22
click at [1075, 315] on span "PNG" at bounding box center [1066, 316] width 23 height 16
click at [1076, 338] on link "PNG" at bounding box center [1075, 343] width 43 height 22
click at [1020, 318] on span "Download" at bounding box center [1022, 316] width 51 height 16
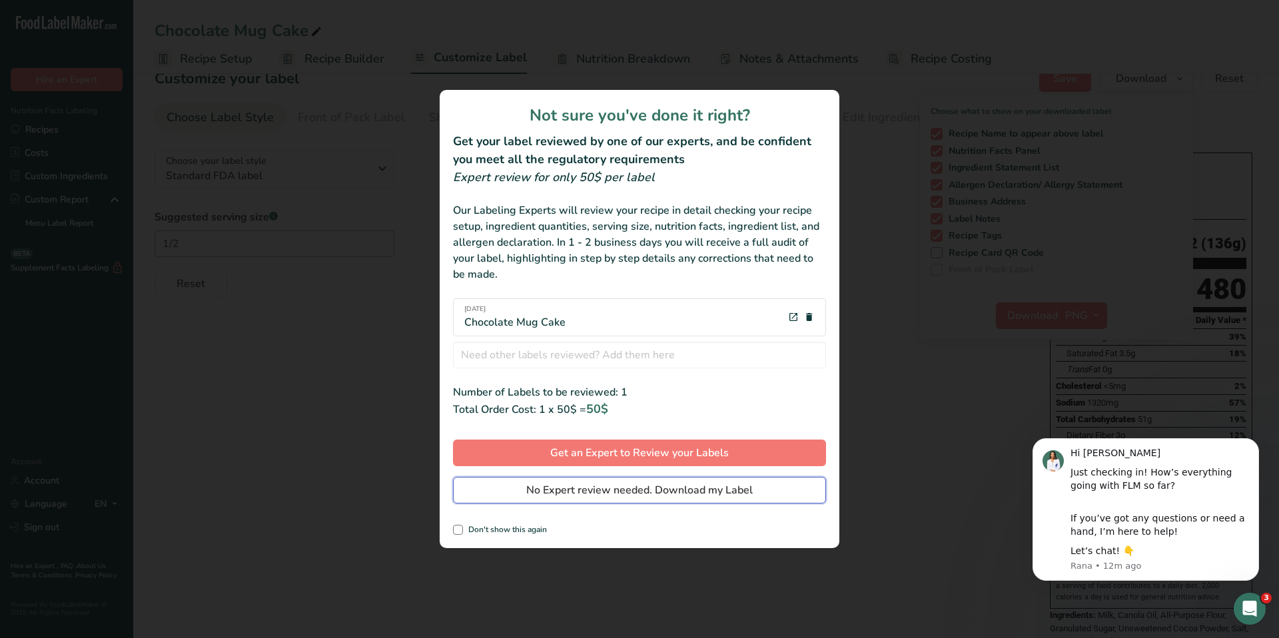
click at [639, 494] on span "No Expert review needed. Download my Label" at bounding box center [639, 490] width 226 height 16
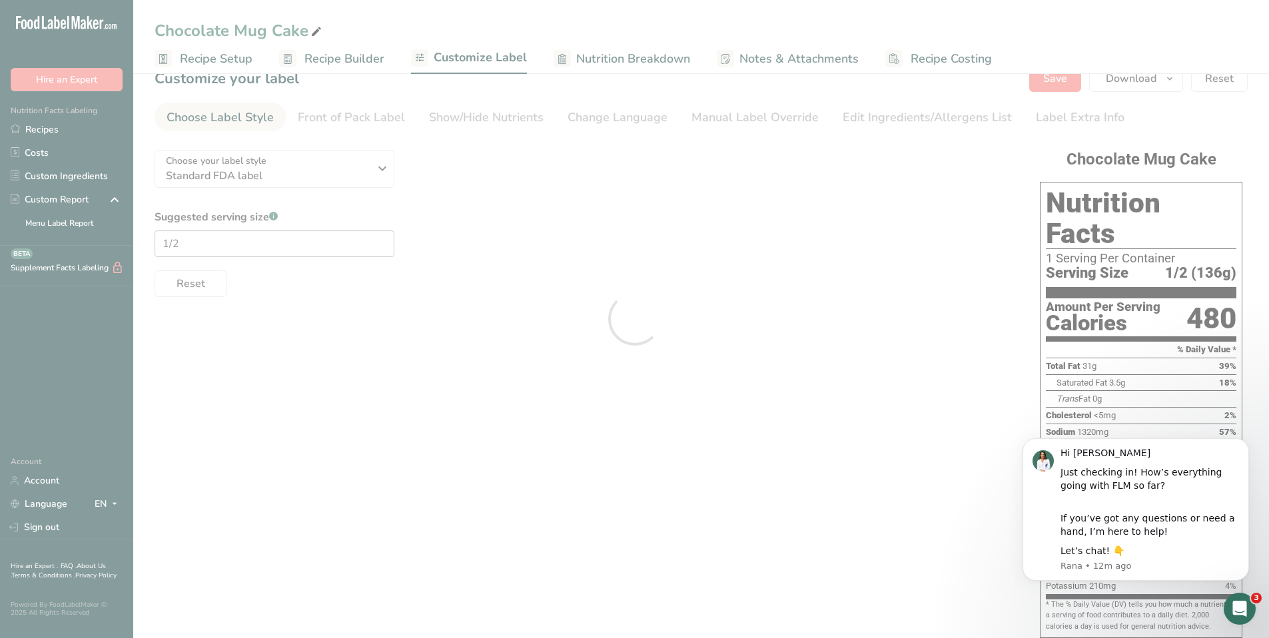
scroll to position [0, 0]
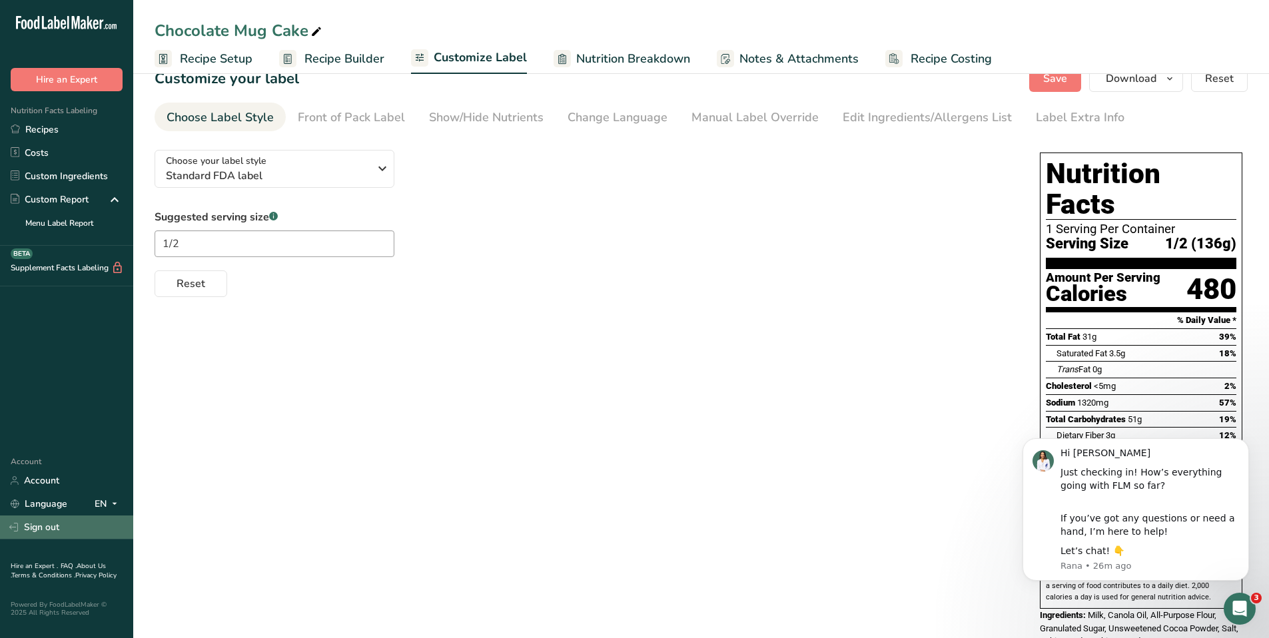
click at [29, 531] on link "Sign out" at bounding box center [66, 526] width 133 height 23
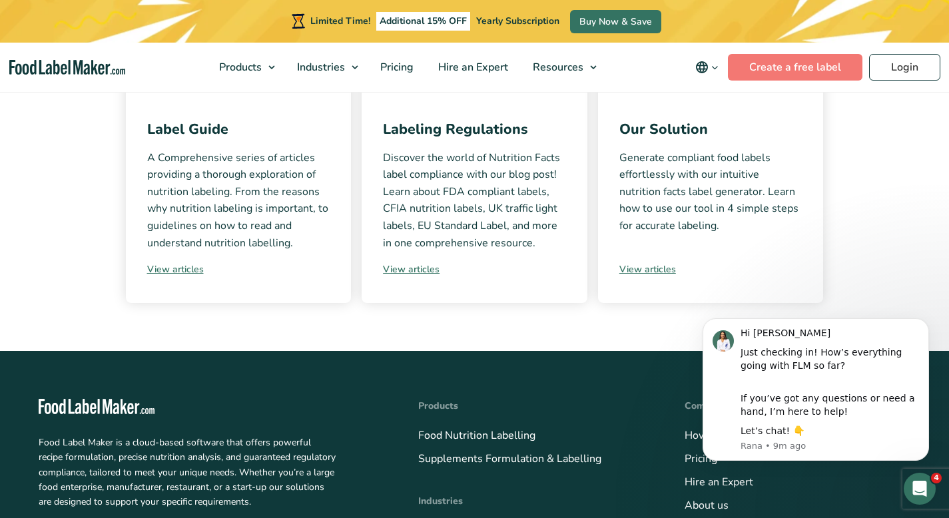
scroll to position [468, 0]
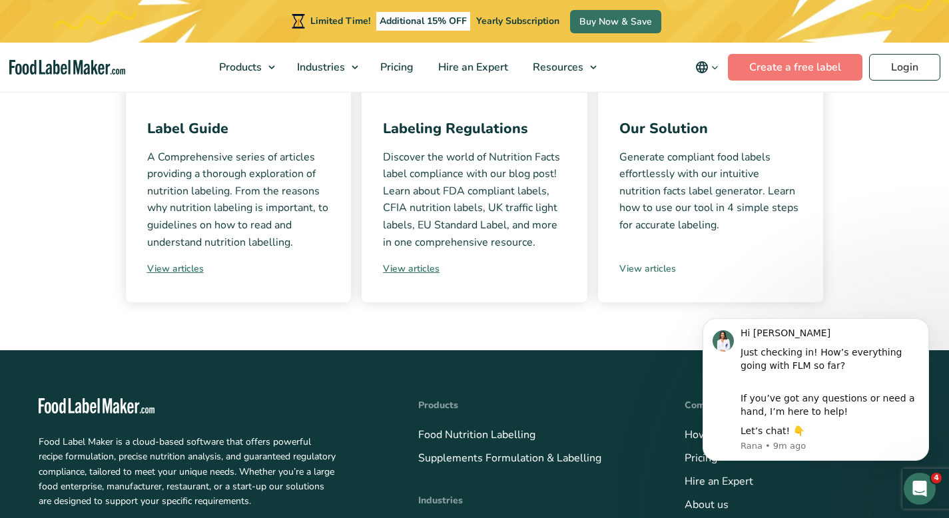
click at [630, 270] on link "View articles" at bounding box center [710, 269] width 183 height 14
click at [922, 324] on icon "Dismiss notification" at bounding box center [925, 321] width 7 height 7
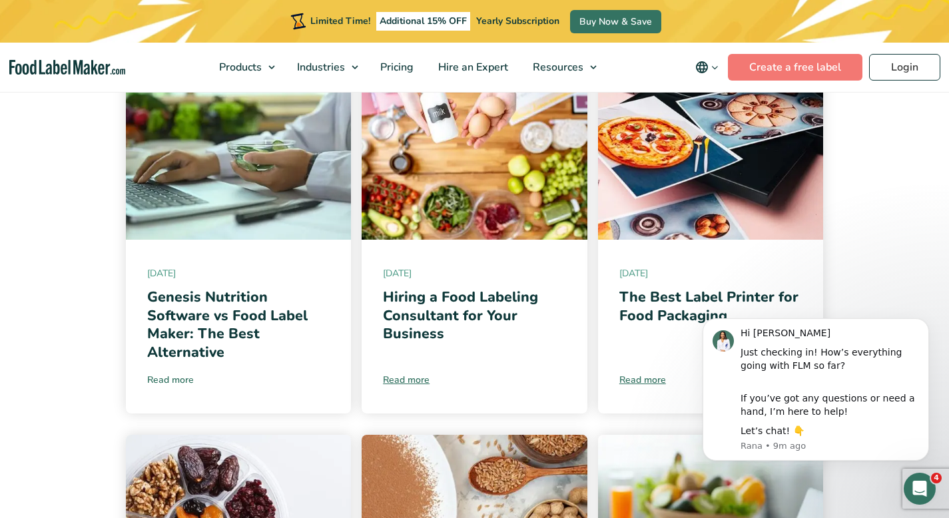
click at [164, 384] on link "Read more" at bounding box center [238, 380] width 183 height 14
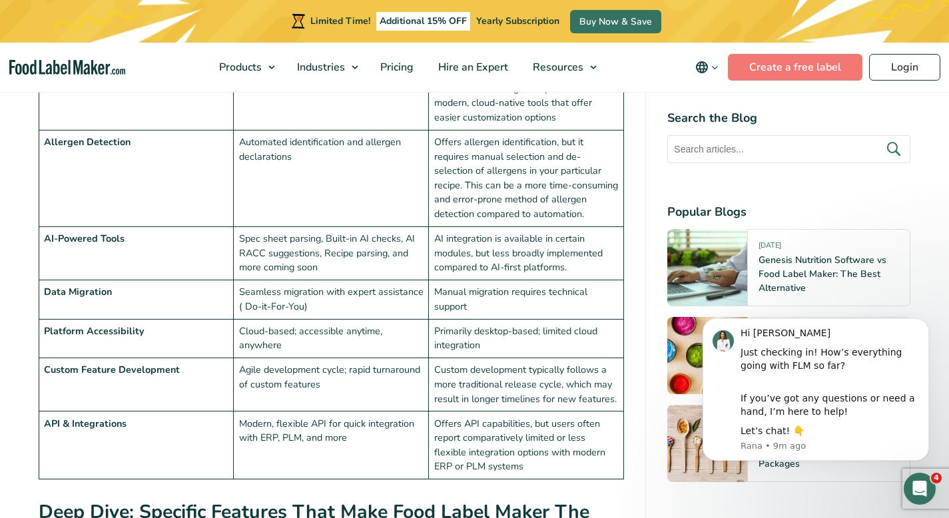
scroll to position [3099, 0]
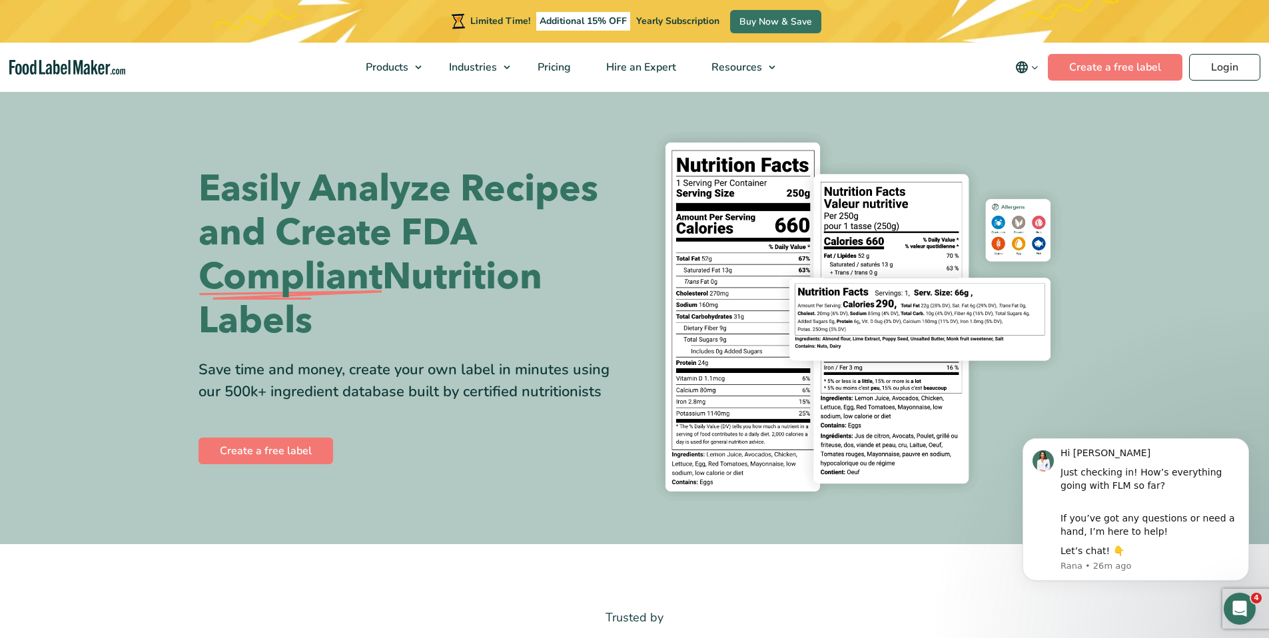
click at [1234, 603] on icon "Open Intercom Messenger" at bounding box center [1240, 609] width 22 height 22
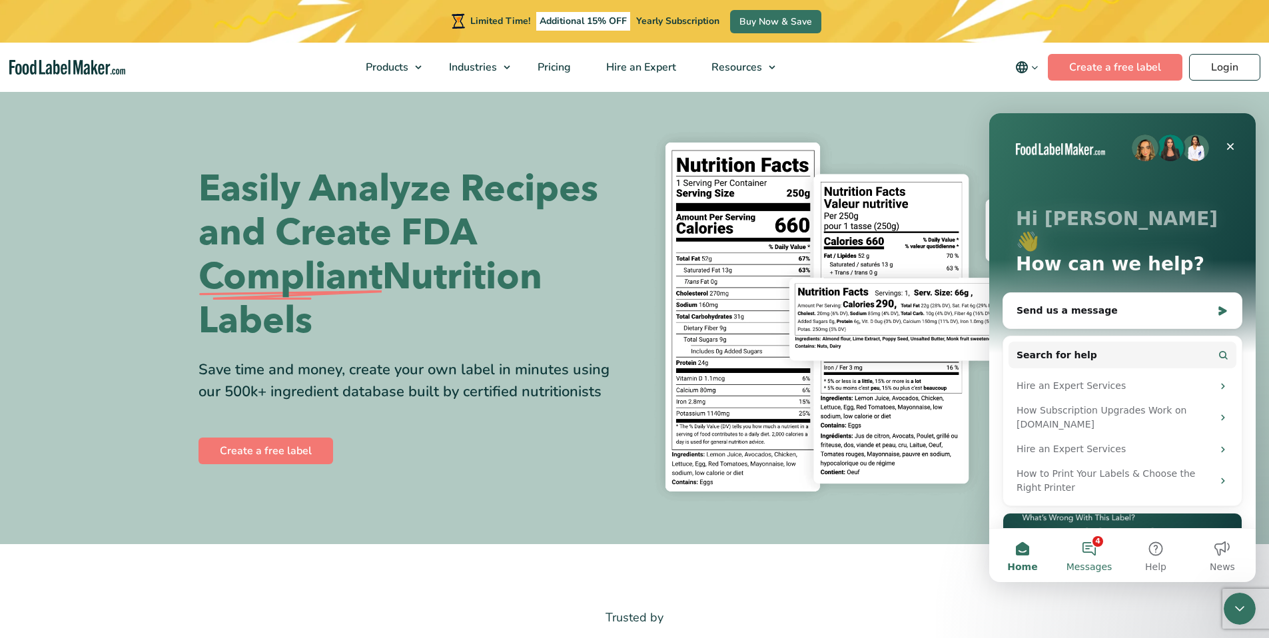
click at [1094, 563] on span "Messages" at bounding box center [1089, 566] width 46 height 9
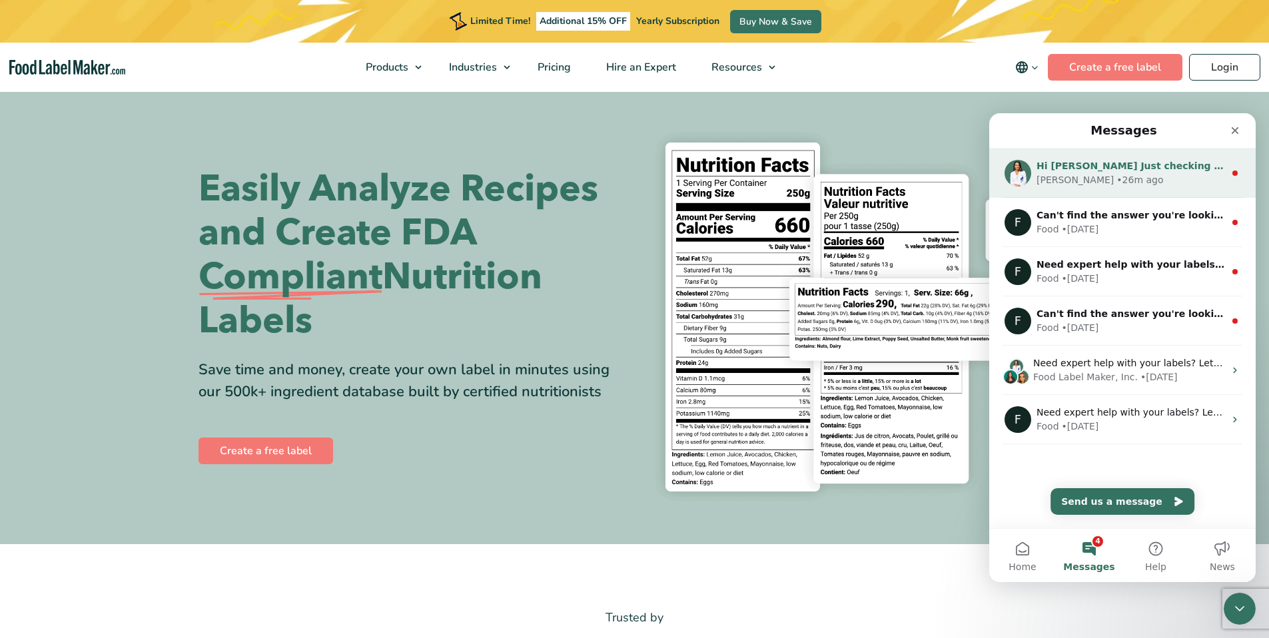
click at [1122, 173] on div "Rana • 26m ago" at bounding box center [1130, 180] width 188 height 14
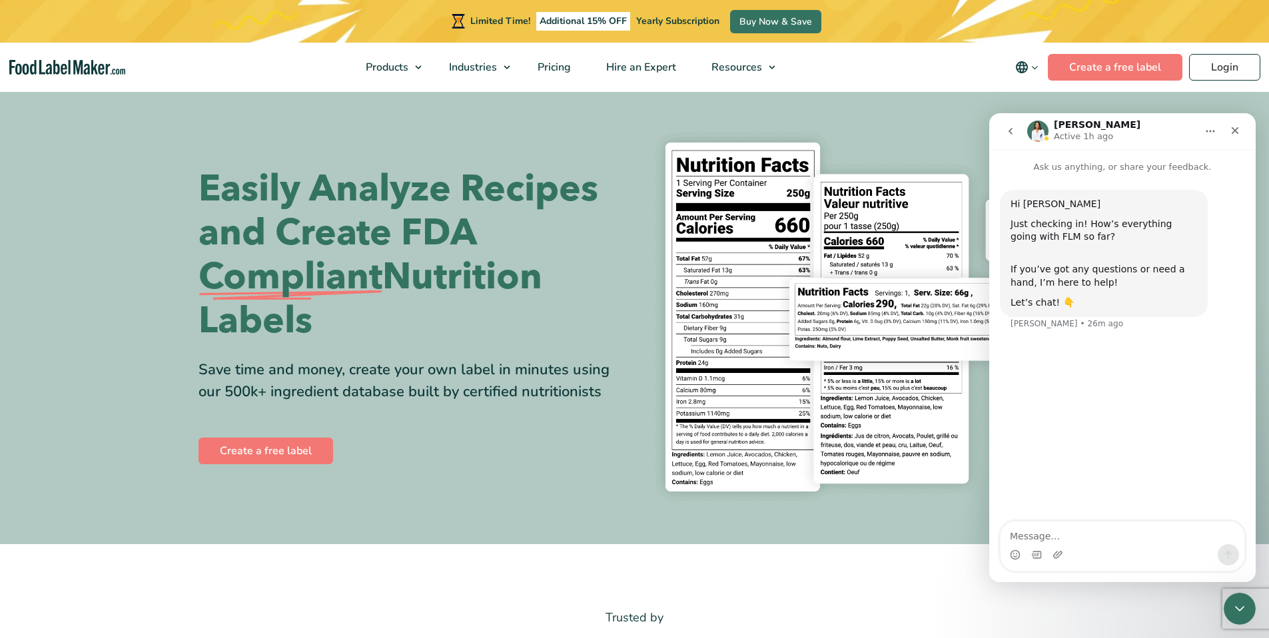
click at [1009, 143] on button "go back" at bounding box center [1010, 131] width 25 height 25
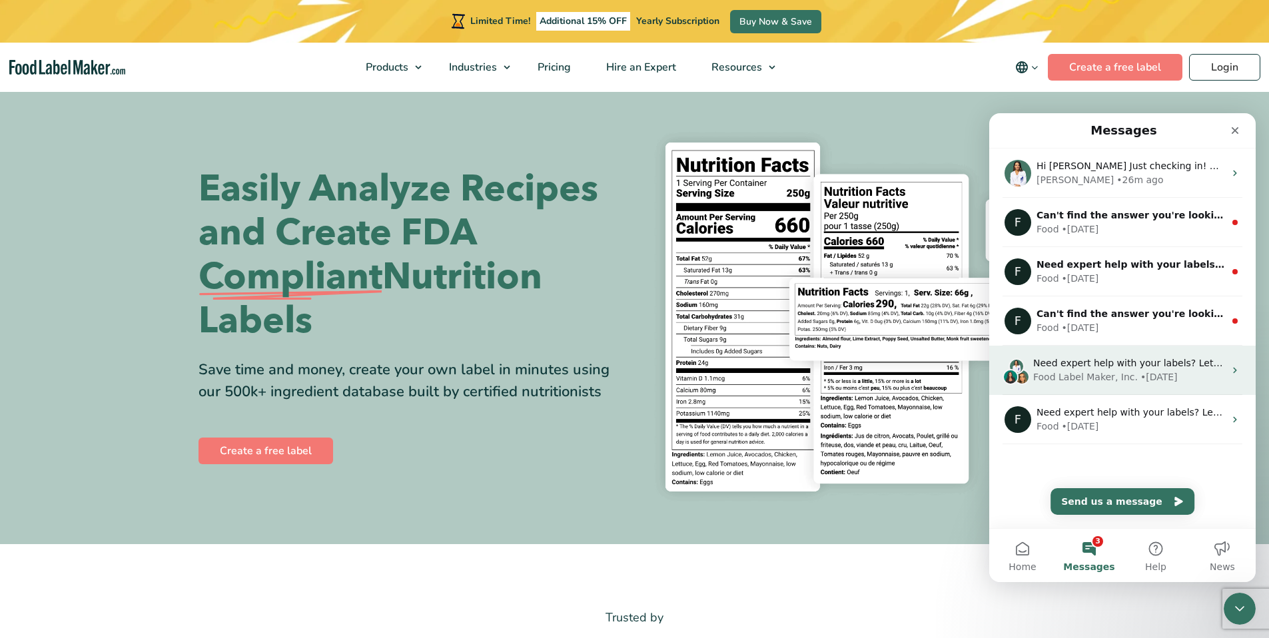
click at [1103, 386] on div "Need expert help with your labels? Let’s chat and see how we can assist! Food L…" at bounding box center [1122, 370] width 266 height 49
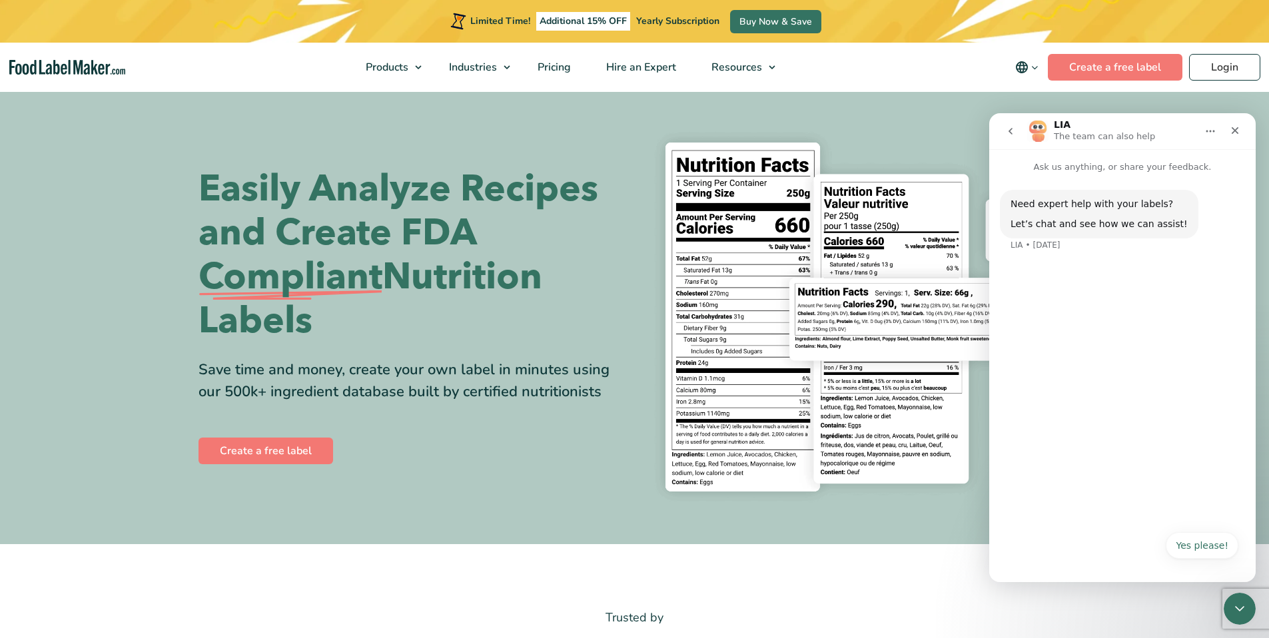
click at [1004, 134] on button "go back" at bounding box center [1010, 131] width 25 height 25
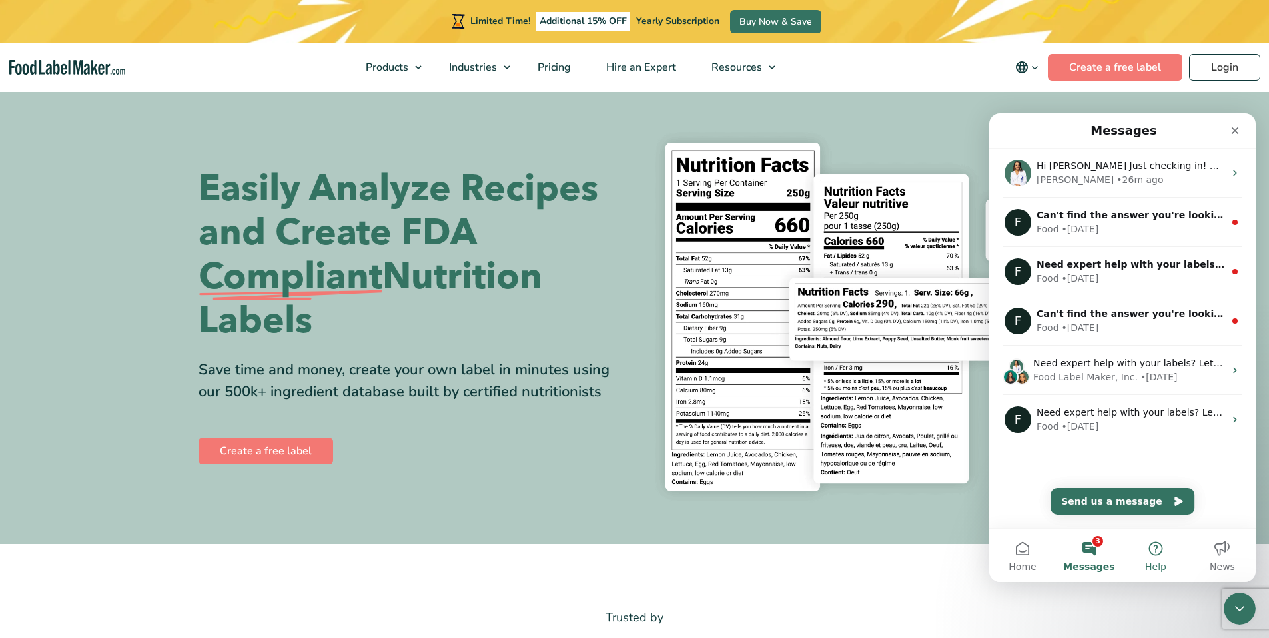
click at [1149, 554] on button "Help" at bounding box center [1155, 555] width 67 height 53
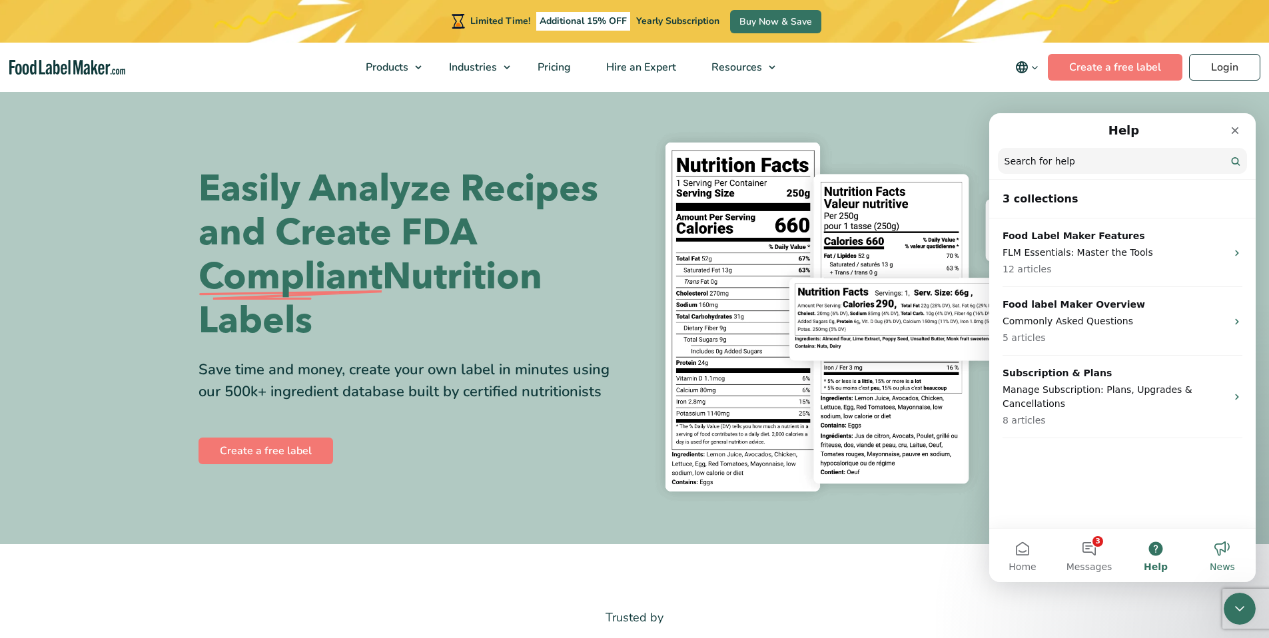
click at [1222, 562] on span "News" at bounding box center [1221, 566] width 25 height 9
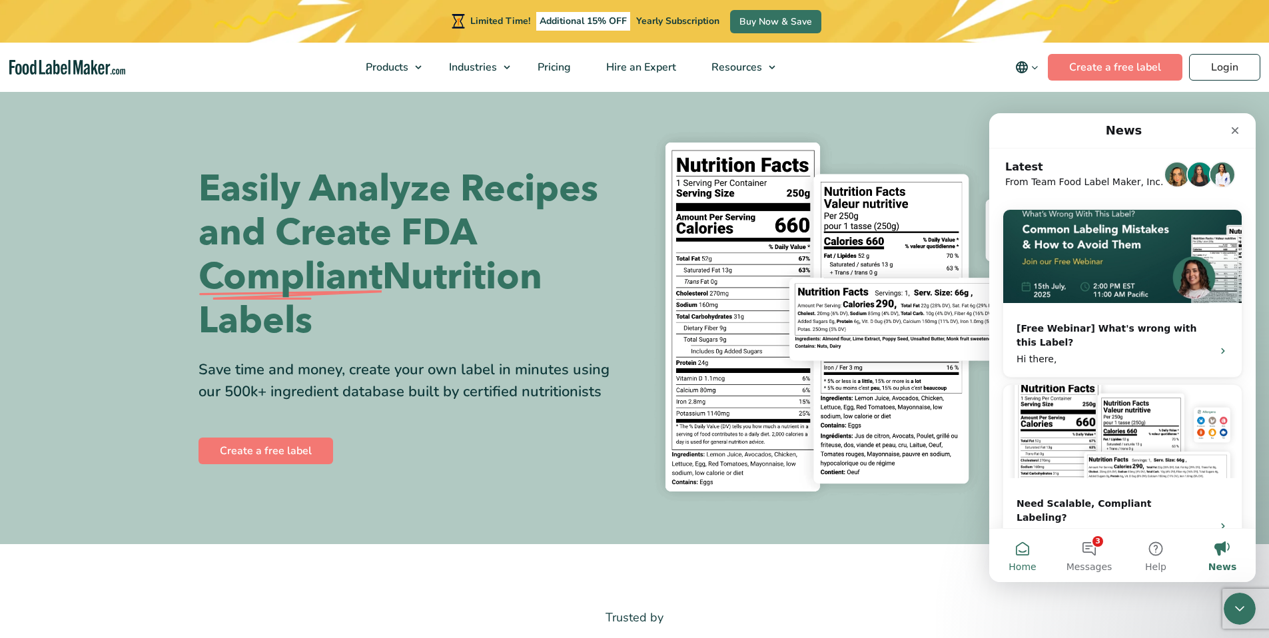
click at [1021, 551] on button "Home" at bounding box center [1022, 555] width 67 height 53
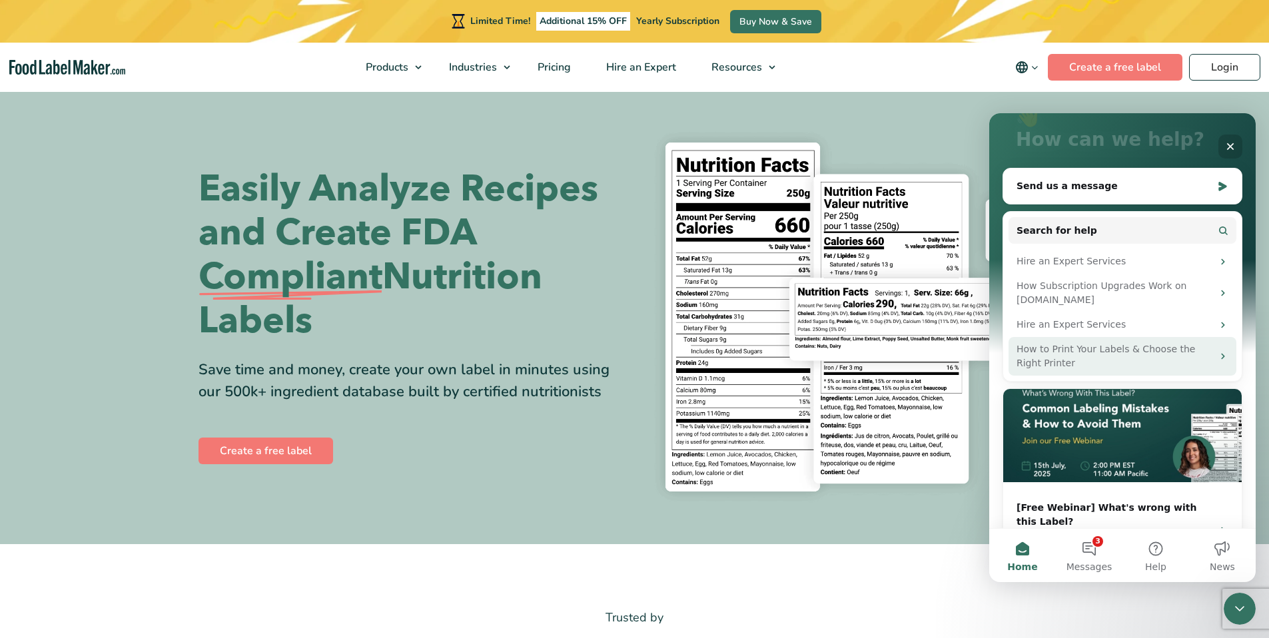
scroll to position [137, 0]
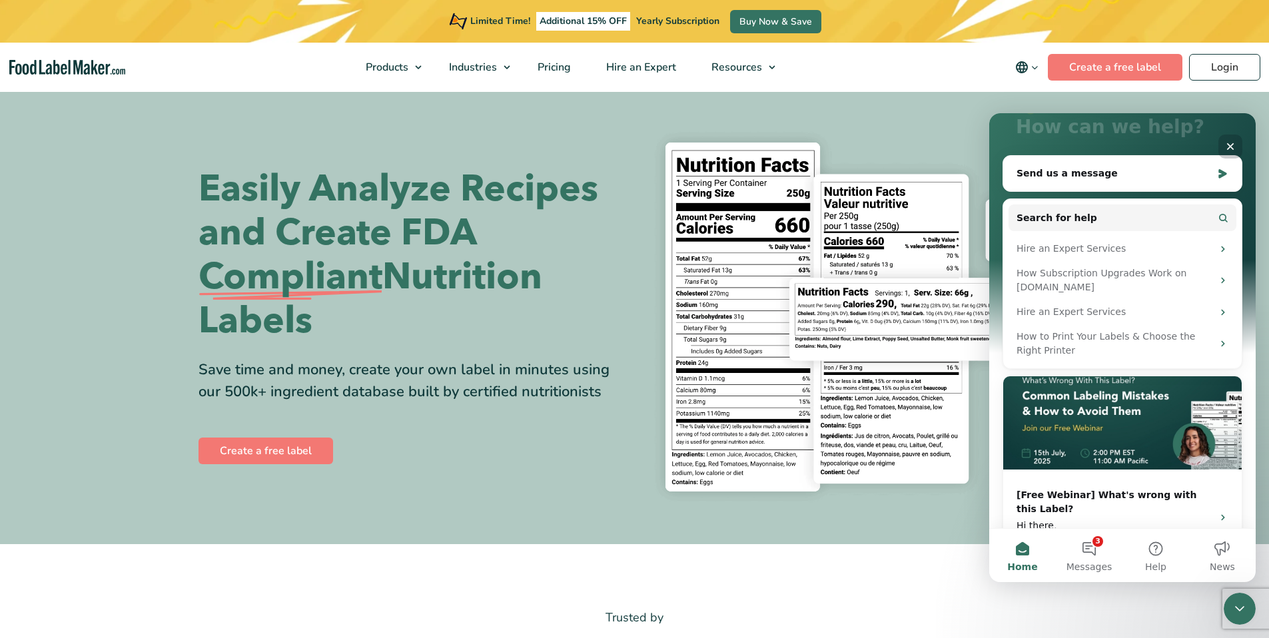
click at [1225, 144] on icon "Close" at bounding box center [1230, 146] width 11 height 11
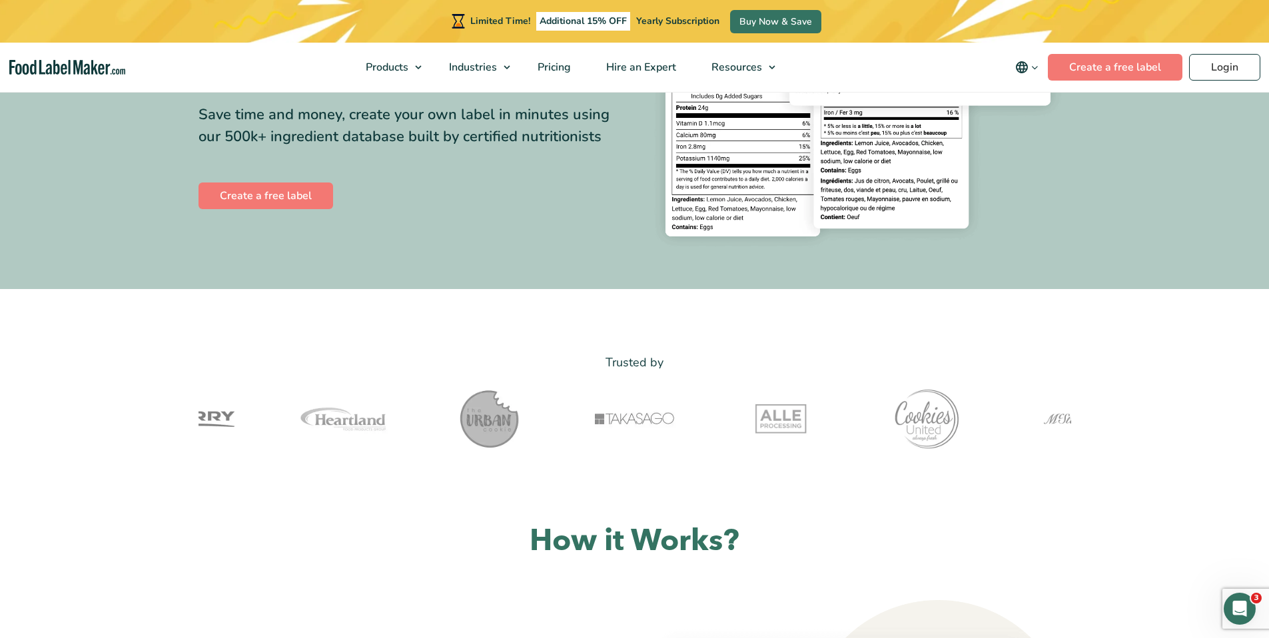
scroll to position [0, 0]
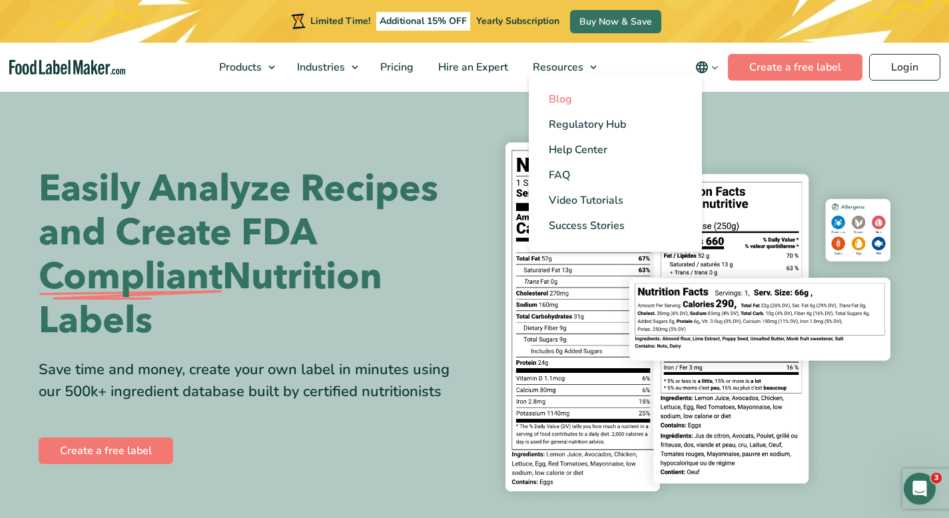
click at [573, 107] on link "Blog" at bounding box center [615, 99] width 173 height 25
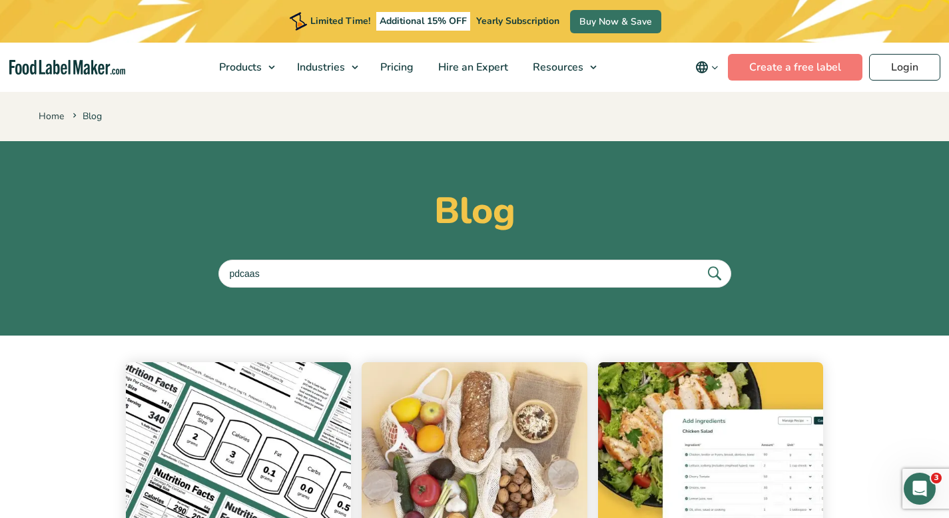
type input "pdcaas"
click at [700, 262] on button "submit" at bounding box center [714, 273] width 28 height 22
